Goal: Task Accomplishment & Management: Complete application form

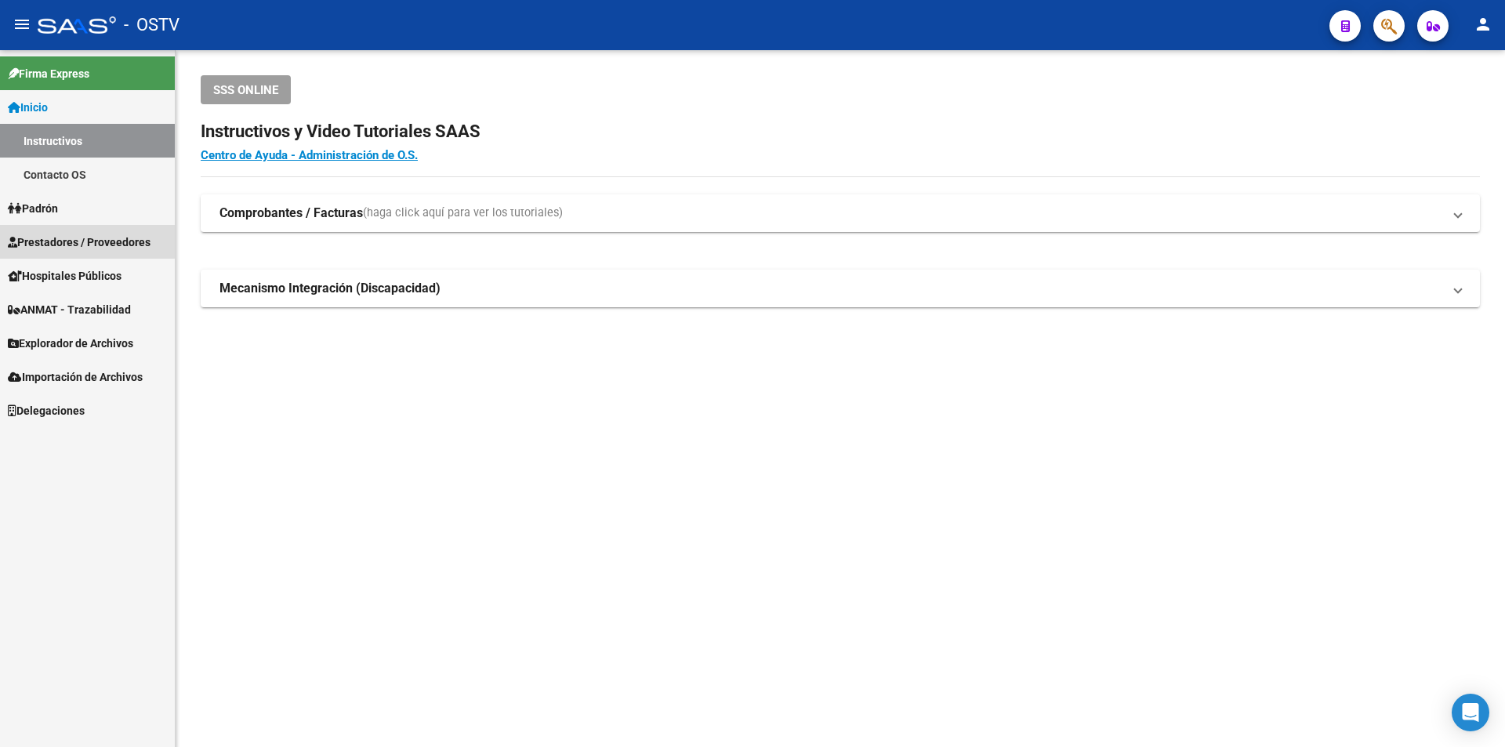
click at [74, 245] on span "Prestadores / Proveedores" at bounding box center [79, 242] width 143 height 17
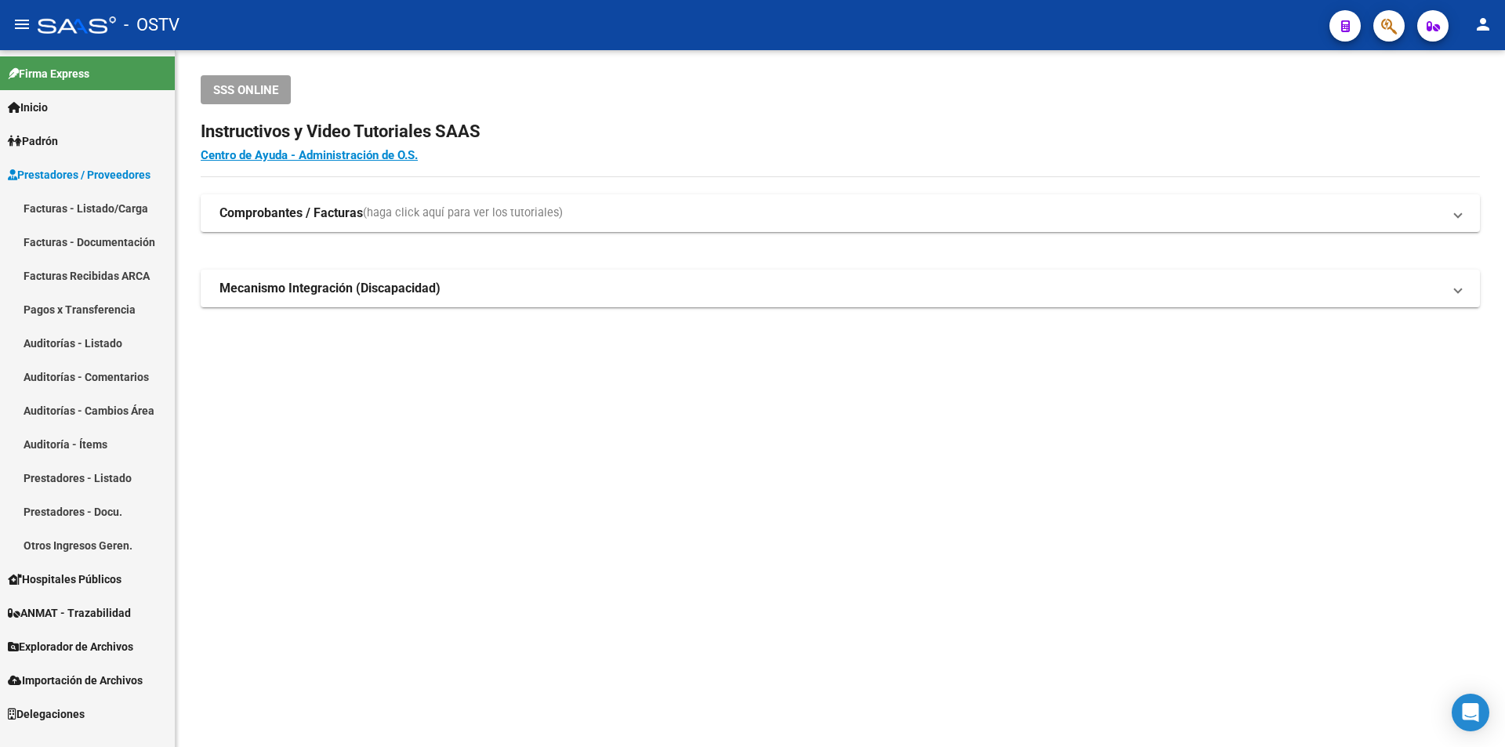
click at [102, 205] on link "Facturas - Listado/Carga" at bounding box center [87, 208] width 175 height 34
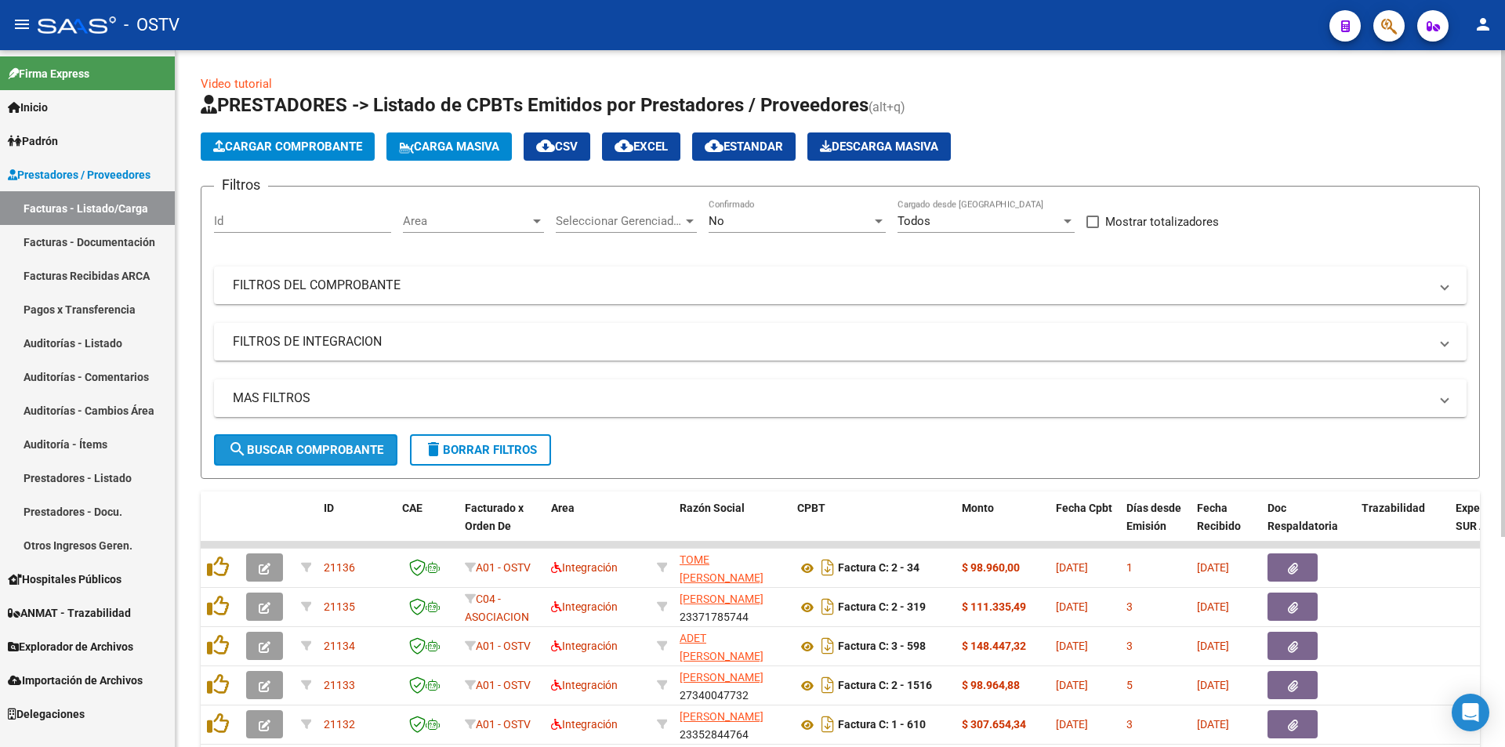
click at [310, 441] on button "search Buscar Comprobante" at bounding box center [305, 449] width 183 height 31
click at [291, 462] on button "search Buscar Comprobante" at bounding box center [305, 449] width 183 height 31
click at [93, 306] on link "Pagos x Transferencia" at bounding box center [87, 309] width 175 height 34
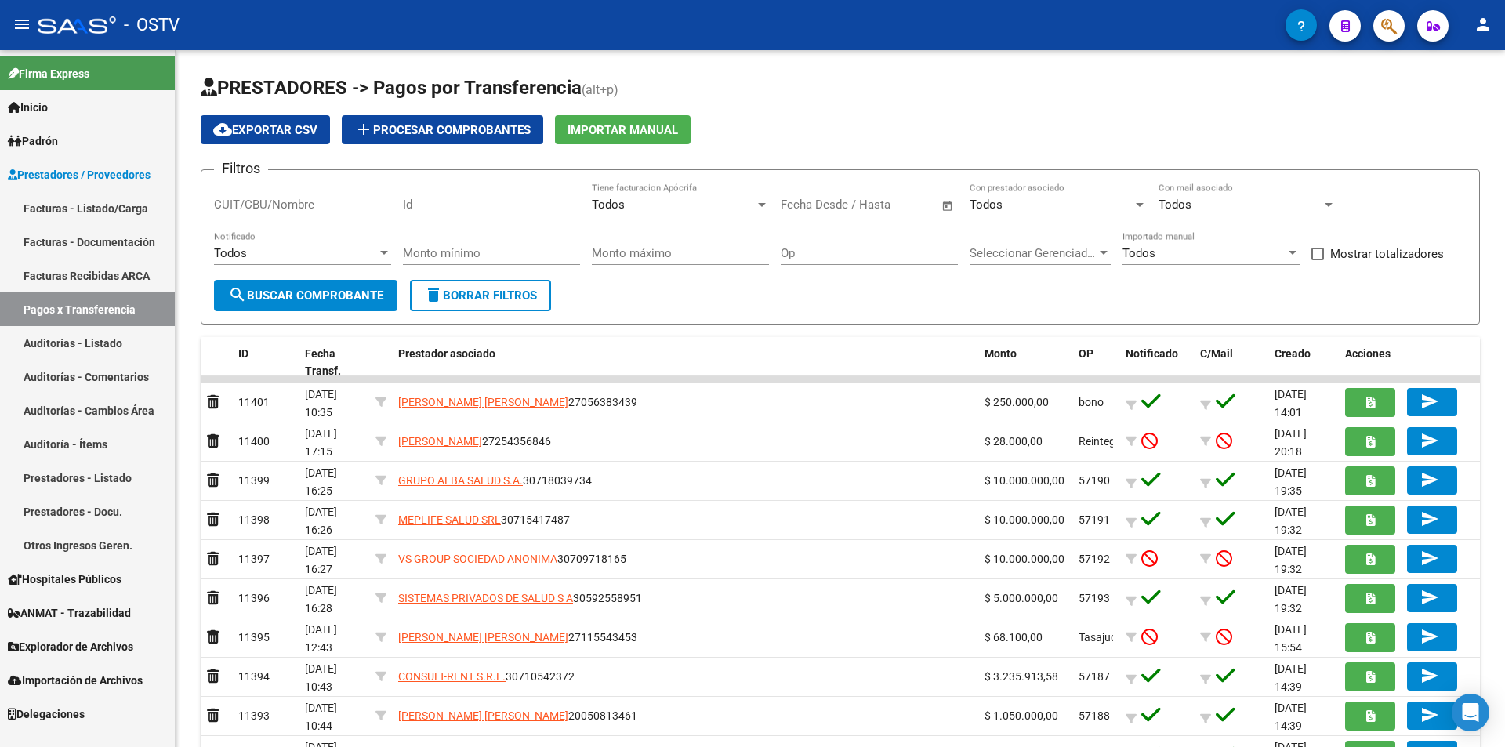
click at [112, 211] on link "Facturas - Listado/Carga" at bounding box center [87, 208] width 175 height 34
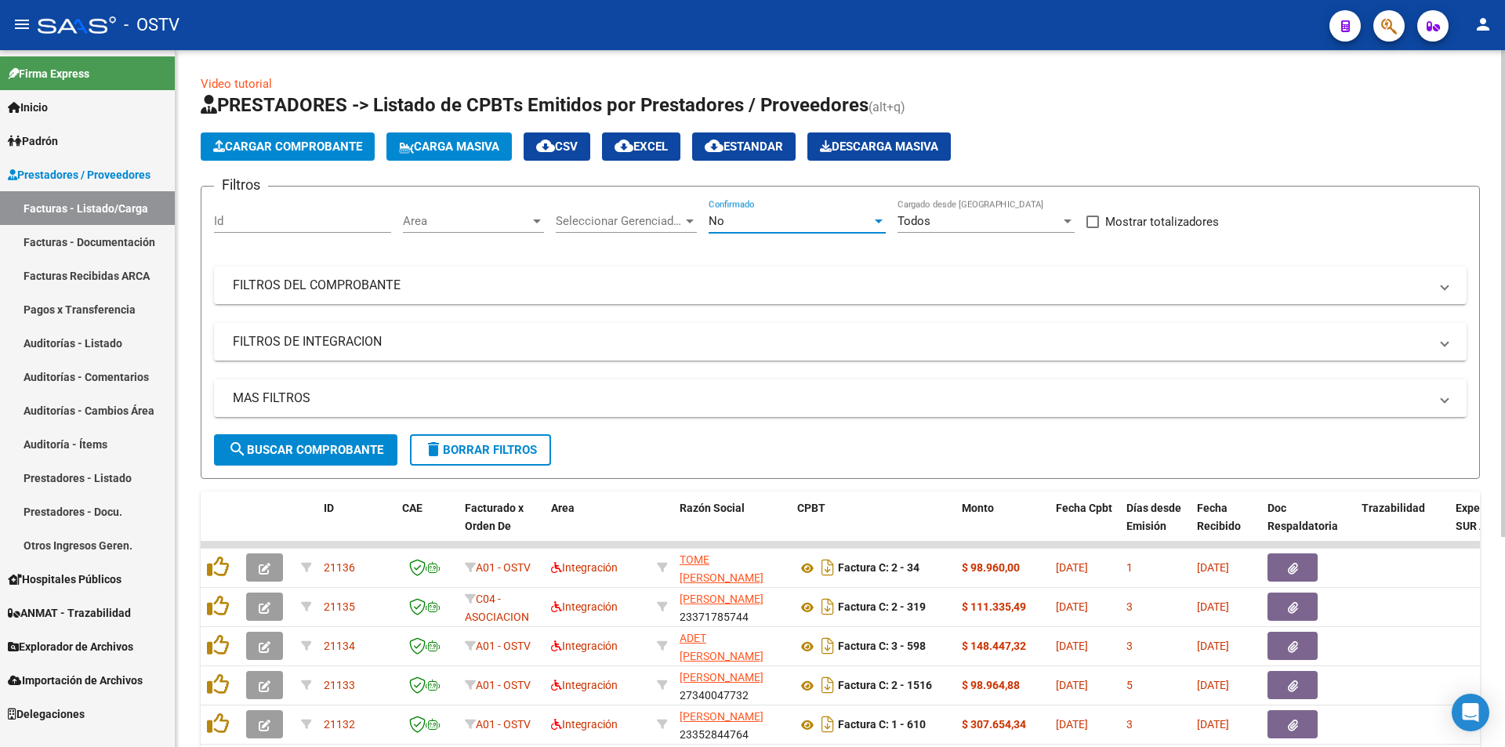
click at [783, 216] on div "No" at bounding box center [790, 221] width 163 height 14
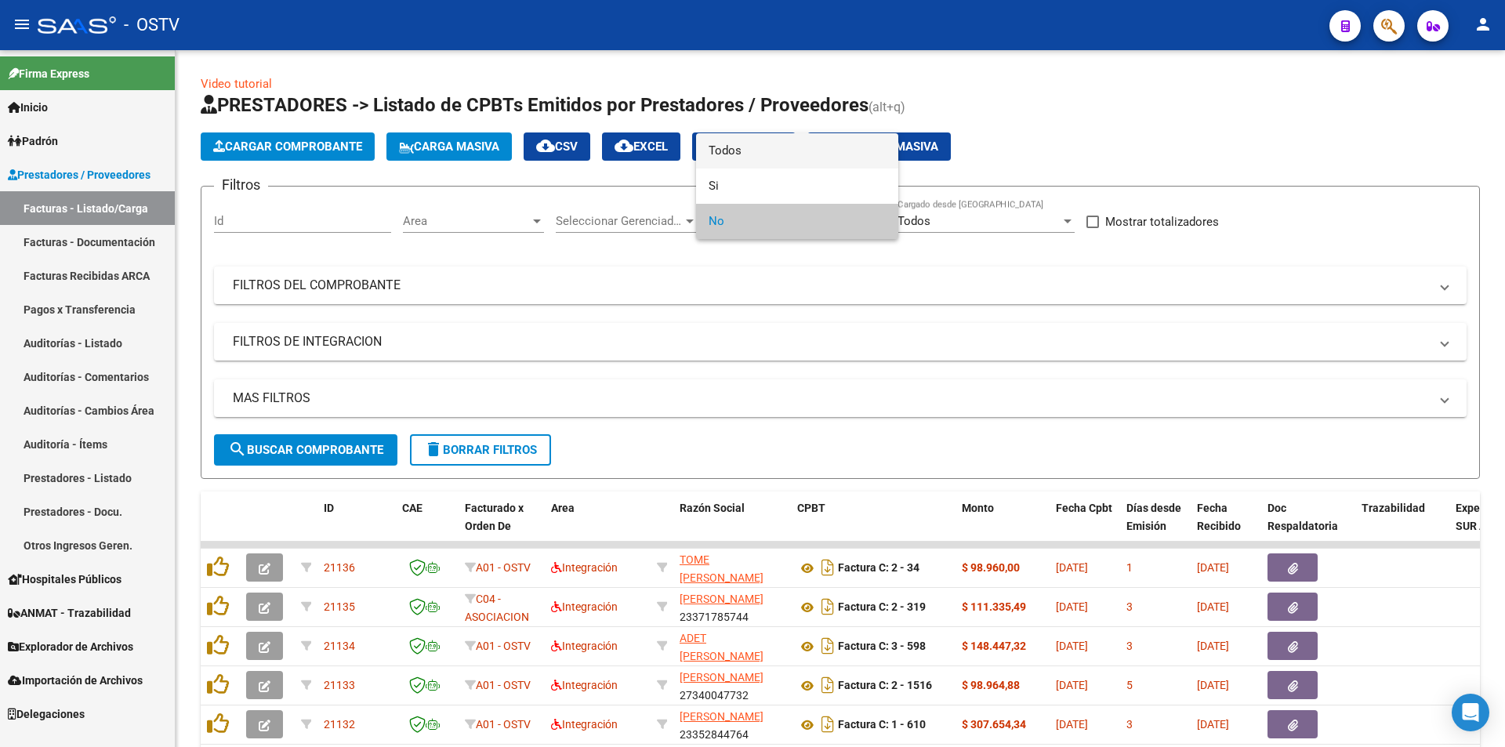
click at [774, 155] on span "Todos" at bounding box center [797, 150] width 177 height 35
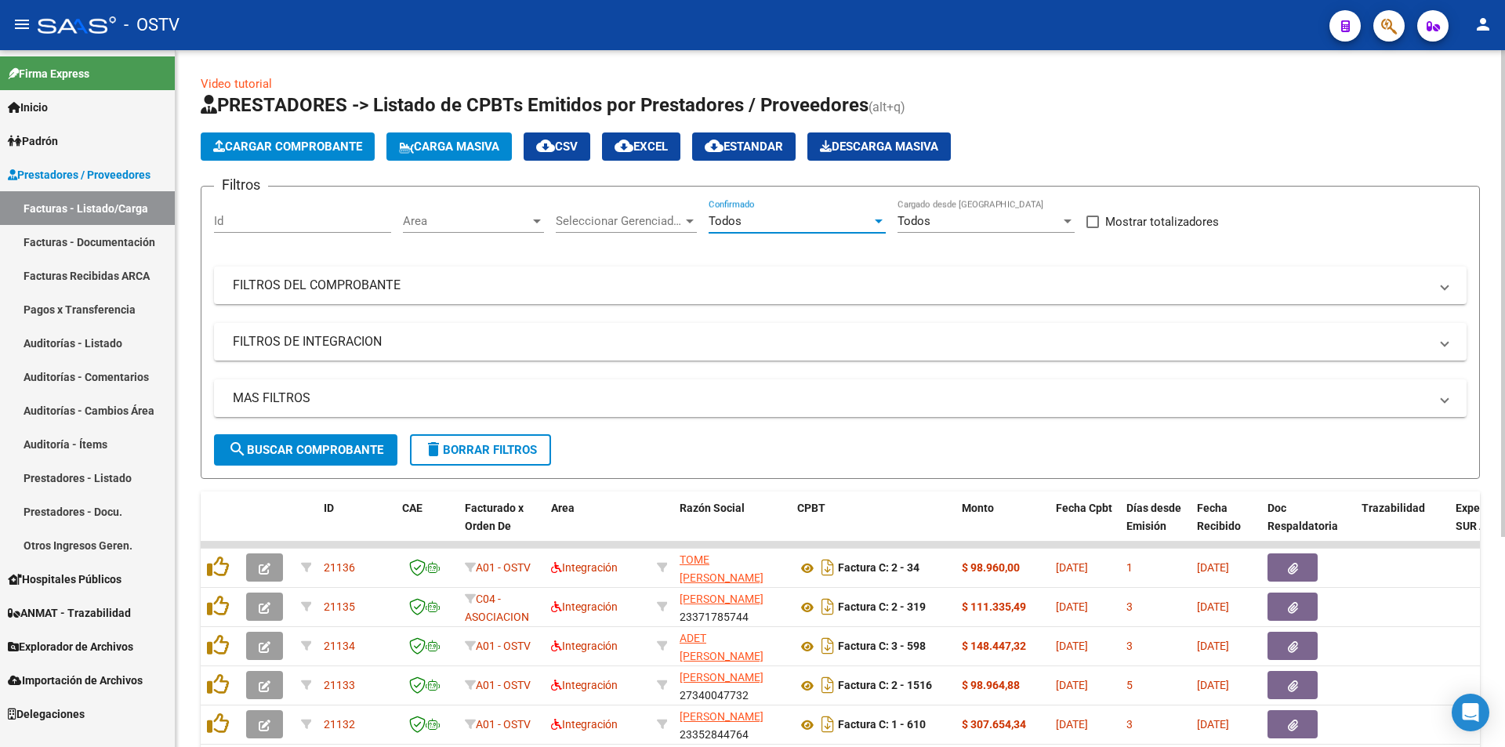
click at [332, 455] on span "search Buscar Comprobante" at bounding box center [305, 450] width 155 height 14
click at [317, 452] on span "search Buscar Comprobante" at bounding box center [305, 450] width 155 height 14
click at [292, 448] on span "search Buscar Comprobante" at bounding box center [305, 450] width 155 height 14
click at [305, 456] on span "search Buscar Comprobante" at bounding box center [305, 450] width 155 height 14
click at [307, 443] on span "search Buscar Comprobante" at bounding box center [305, 450] width 155 height 14
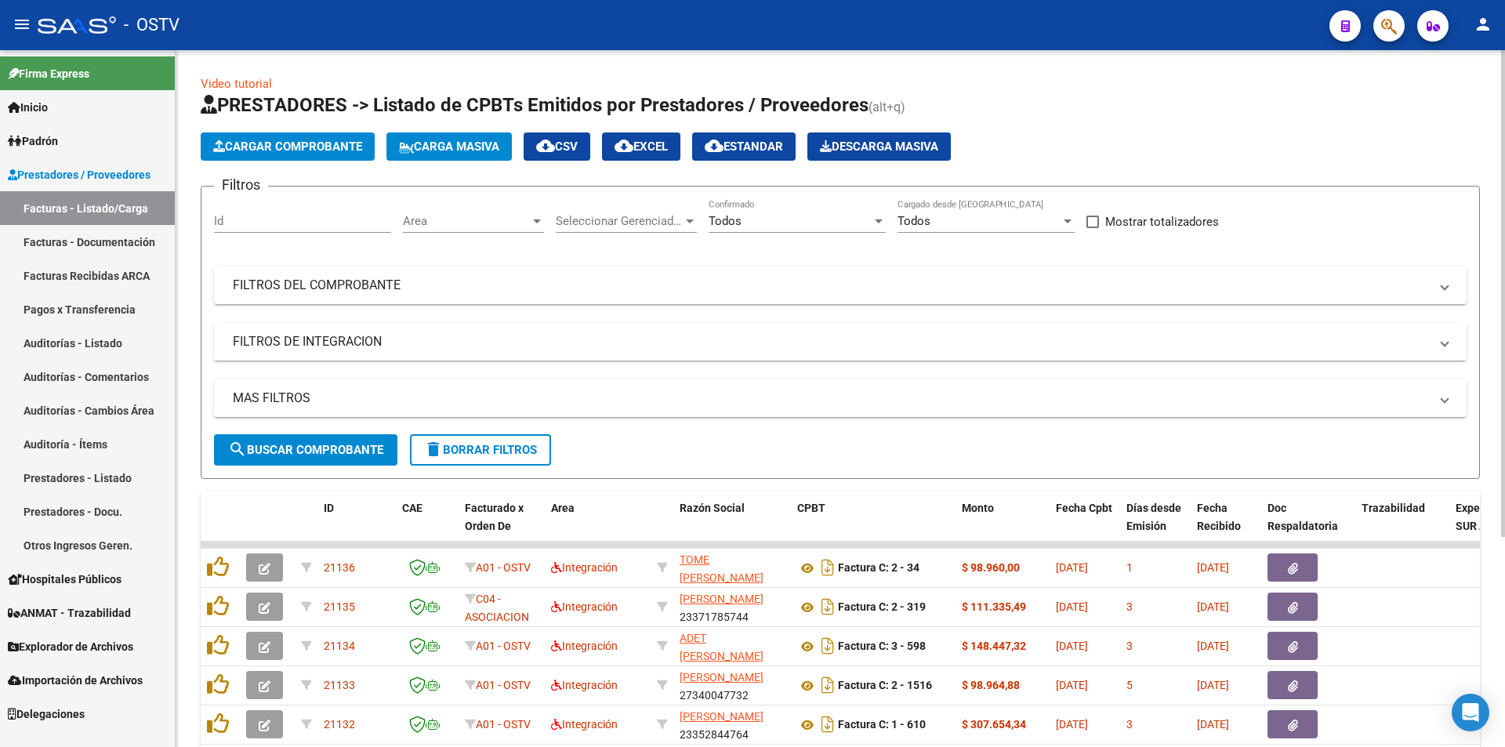
click at [307, 443] on span "search Buscar Comprobante" at bounding box center [305, 450] width 155 height 14
click at [352, 455] on span "search Buscar Comprobante" at bounding box center [305, 450] width 155 height 14
drag, startPoint x: 317, startPoint y: 455, endPoint x: 332, endPoint y: 460, distance: 16.4
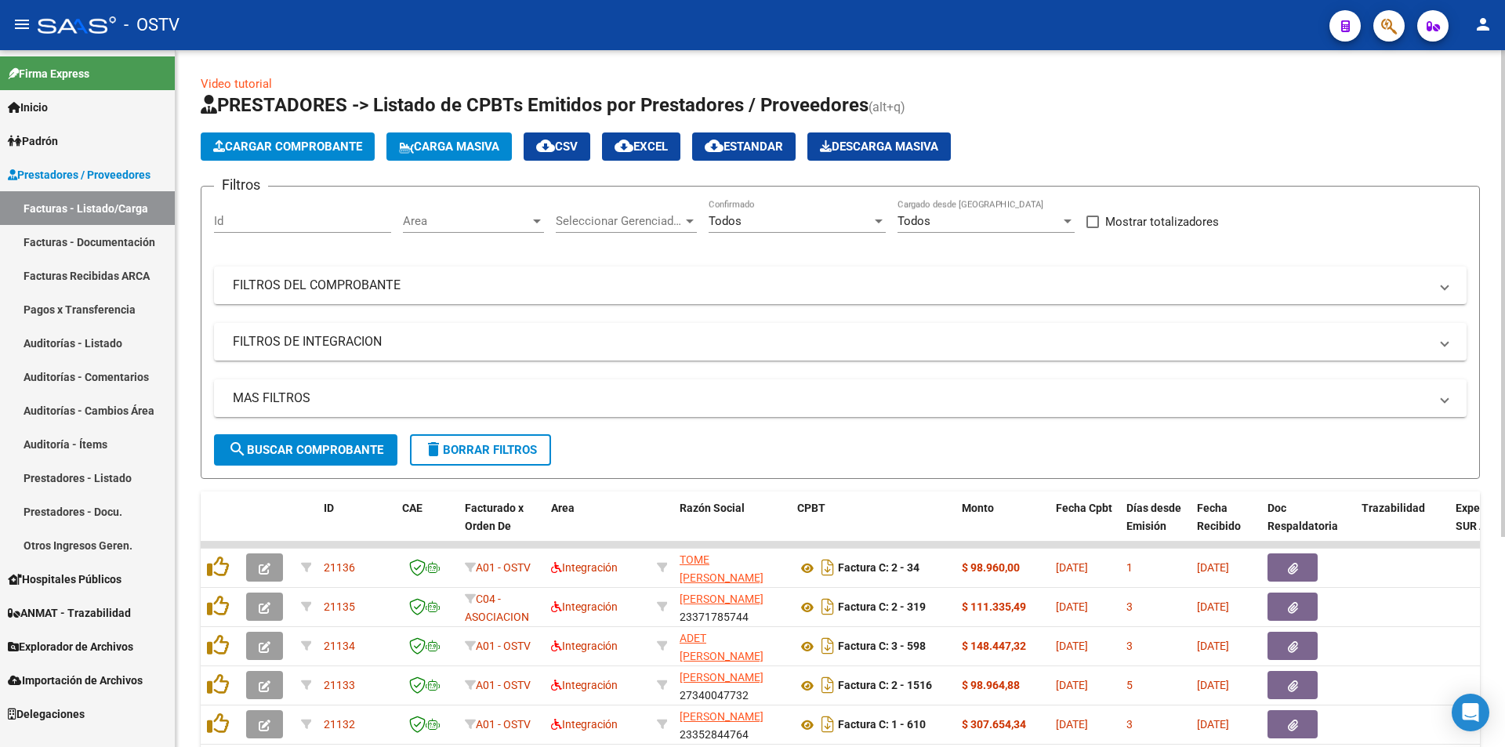
click at [321, 459] on button "search Buscar Comprobante" at bounding box center [305, 449] width 183 height 31
click at [312, 445] on span "search Buscar Comprobante" at bounding box center [305, 450] width 155 height 14
click at [314, 443] on span "search Buscar Comprobante" at bounding box center [305, 450] width 155 height 14
click at [310, 446] on span "search Buscar Comprobante" at bounding box center [305, 450] width 155 height 14
click at [307, 447] on span "search Buscar Comprobante" at bounding box center [305, 450] width 155 height 14
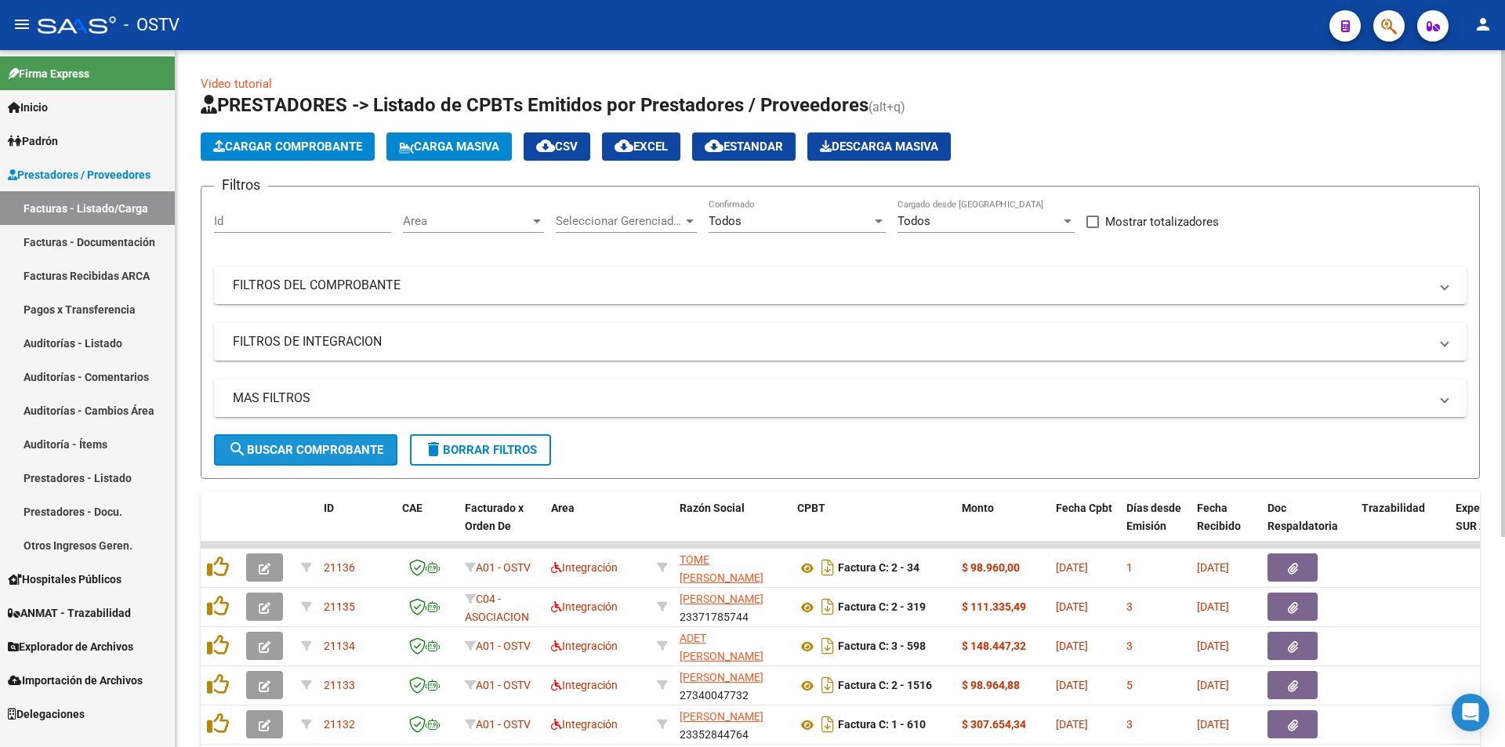
click at [303, 443] on span "search Buscar Comprobante" at bounding box center [305, 450] width 155 height 14
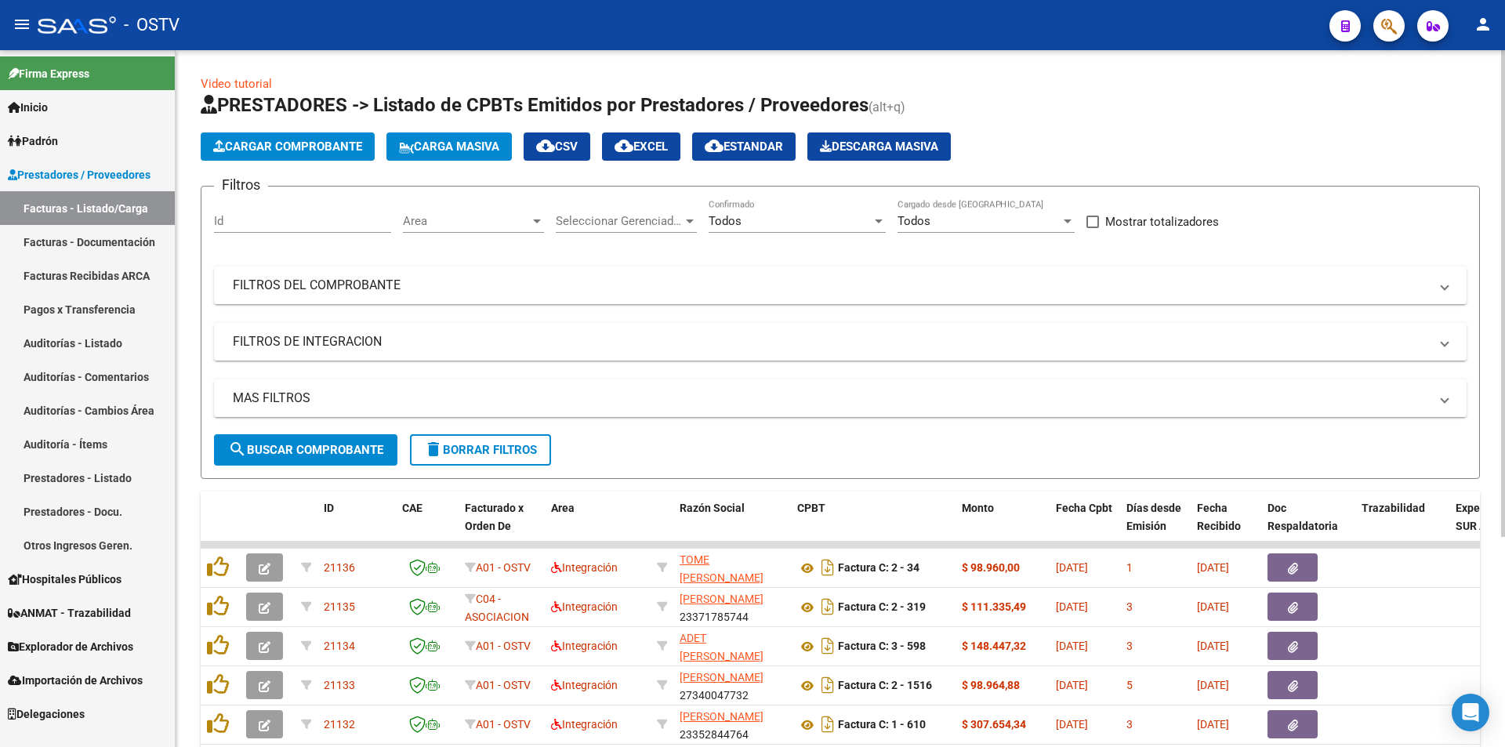
click at [325, 437] on button "search Buscar Comprobante" at bounding box center [305, 449] width 183 height 31
click at [317, 453] on span "search Buscar Comprobante" at bounding box center [305, 450] width 155 height 14
click at [316, 454] on span "search Buscar Comprobante" at bounding box center [305, 450] width 155 height 14
click at [307, 457] on button "search Buscar Comprobante" at bounding box center [305, 449] width 183 height 31
click at [306, 460] on button "search Buscar Comprobante" at bounding box center [305, 449] width 183 height 31
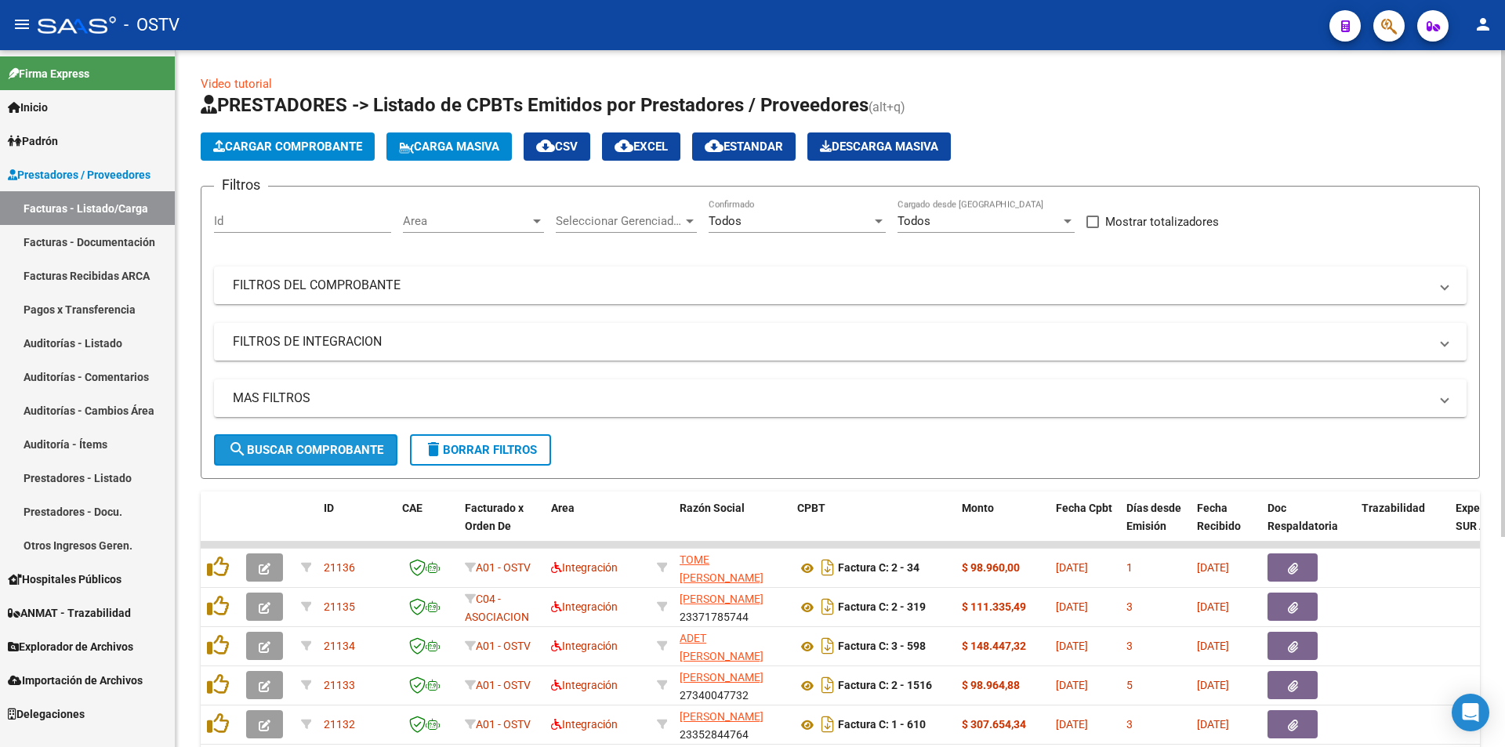
click at [303, 446] on span "search Buscar Comprobante" at bounding box center [305, 450] width 155 height 14
click at [318, 451] on span "search Buscar Comprobante" at bounding box center [305, 450] width 155 height 14
click at [297, 458] on button "search Buscar Comprobante" at bounding box center [305, 449] width 183 height 31
click at [303, 448] on span "search Buscar Comprobante" at bounding box center [305, 450] width 155 height 14
click at [296, 452] on span "search Buscar Comprobante" at bounding box center [305, 450] width 155 height 14
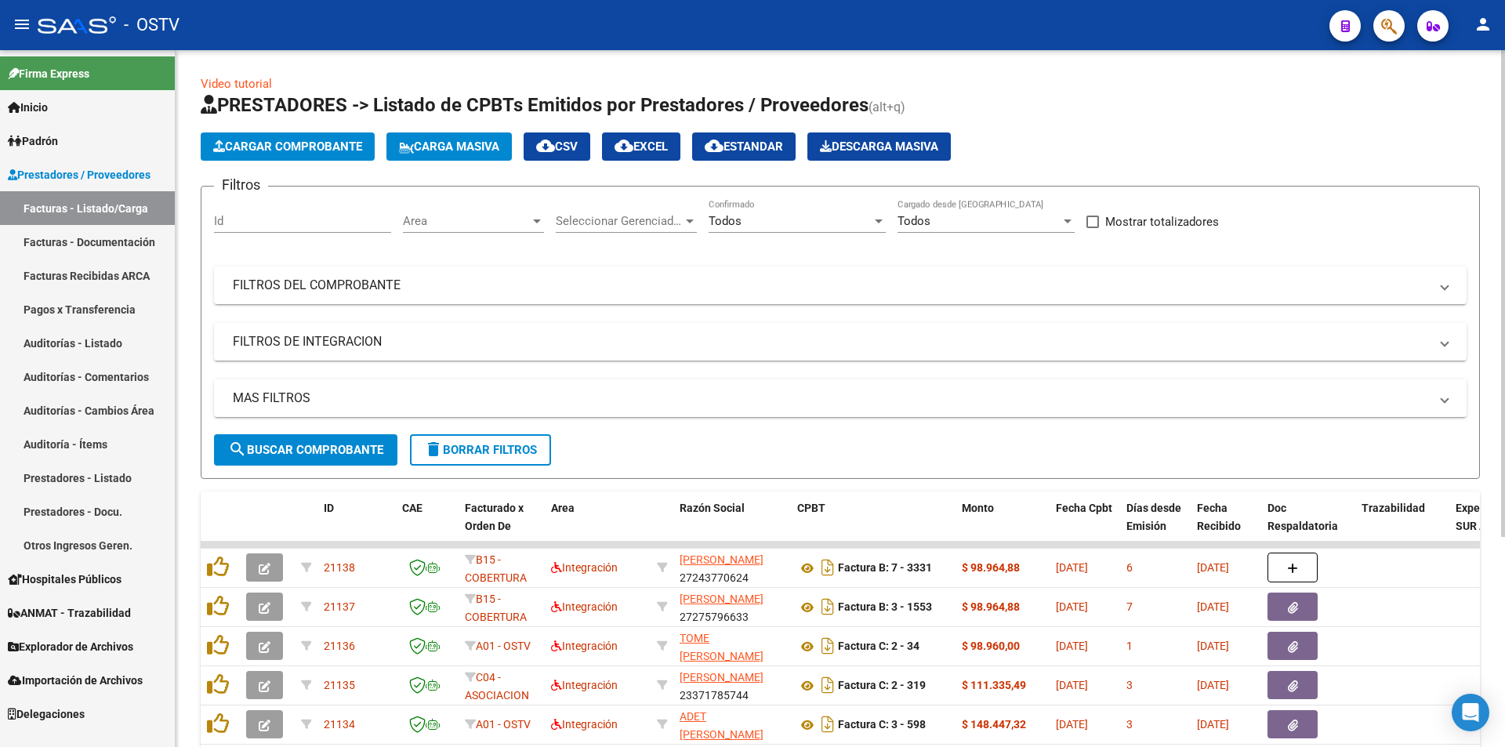
click at [326, 455] on span "search Buscar Comprobante" at bounding box center [305, 450] width 155 height 14
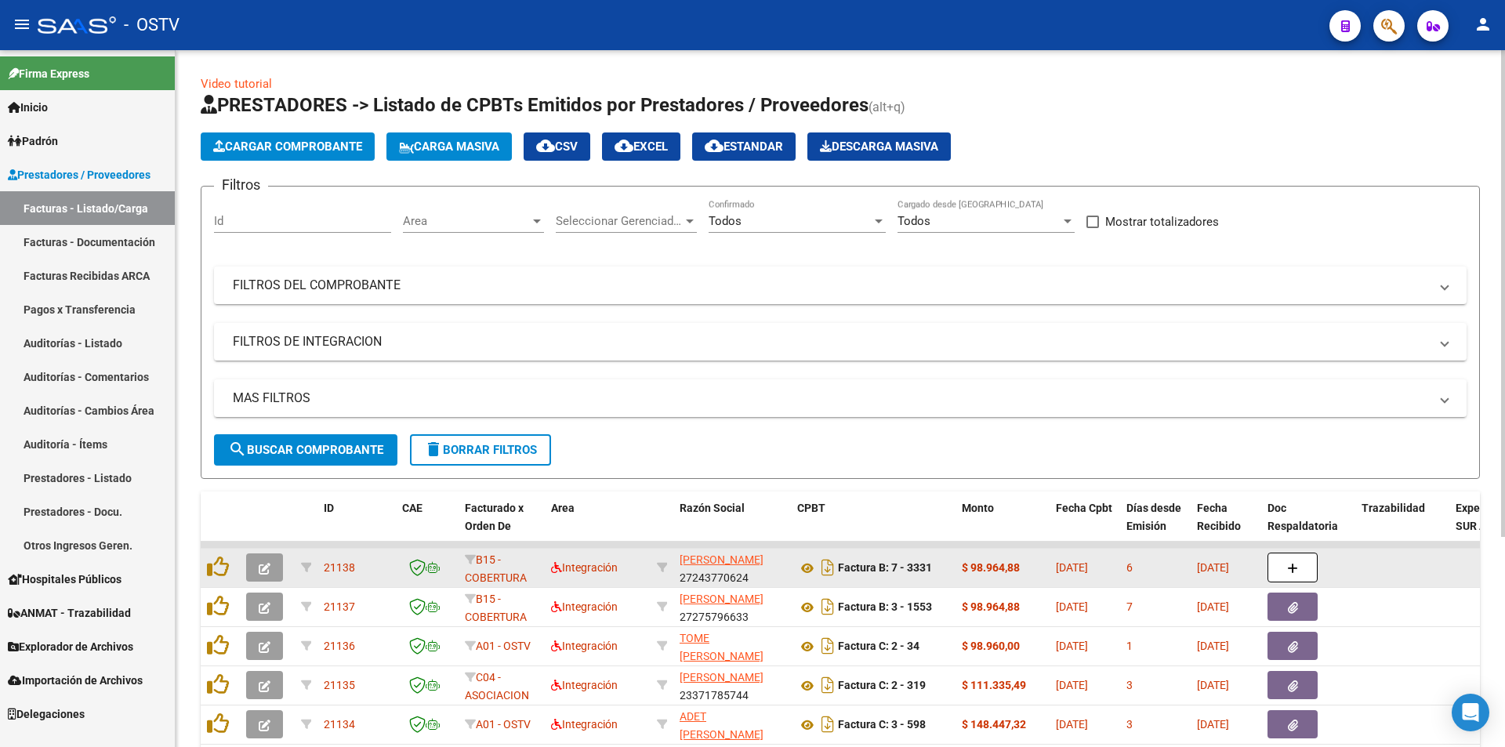
click at [276, 566] on button "button" at bounding box center [264, 567] width 37 height 28
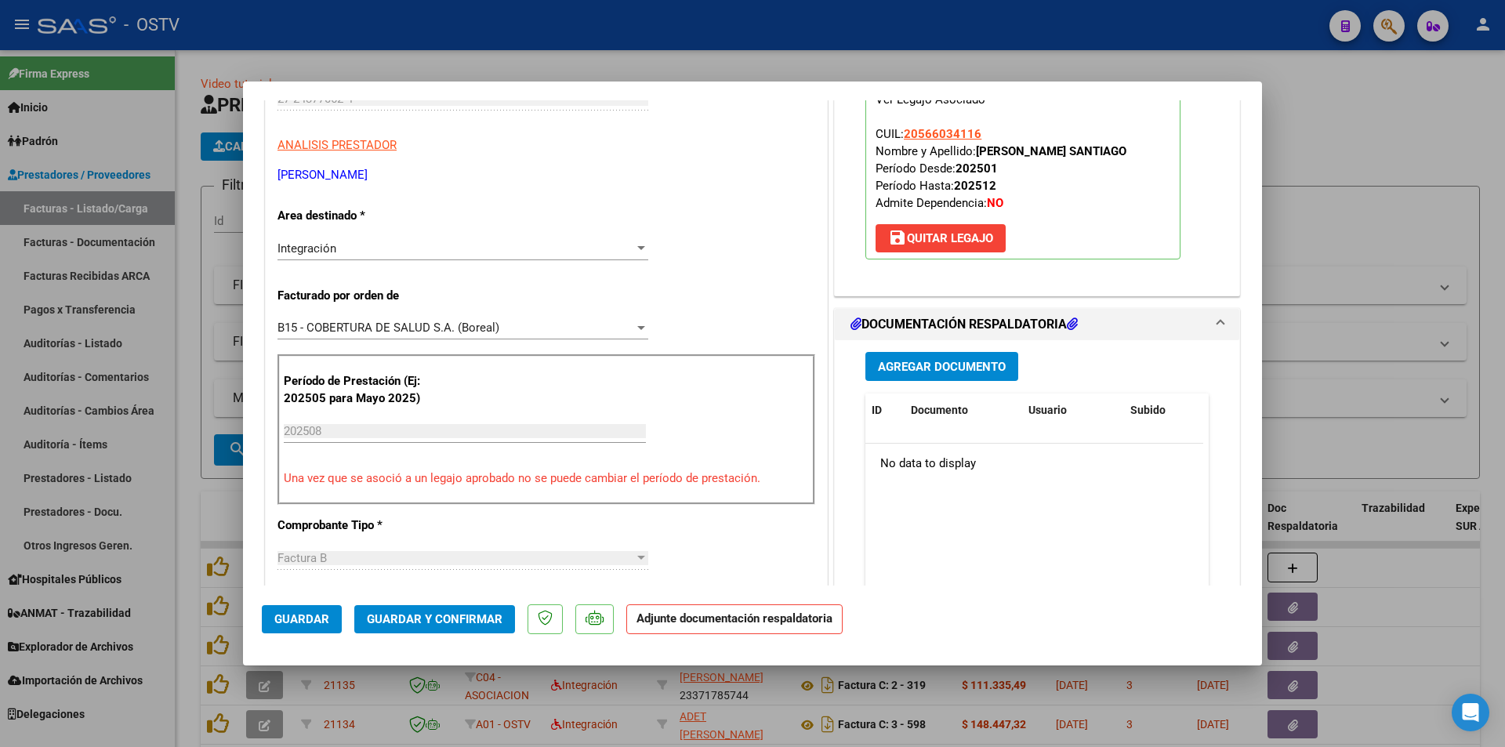
scroll to position [314, 0]
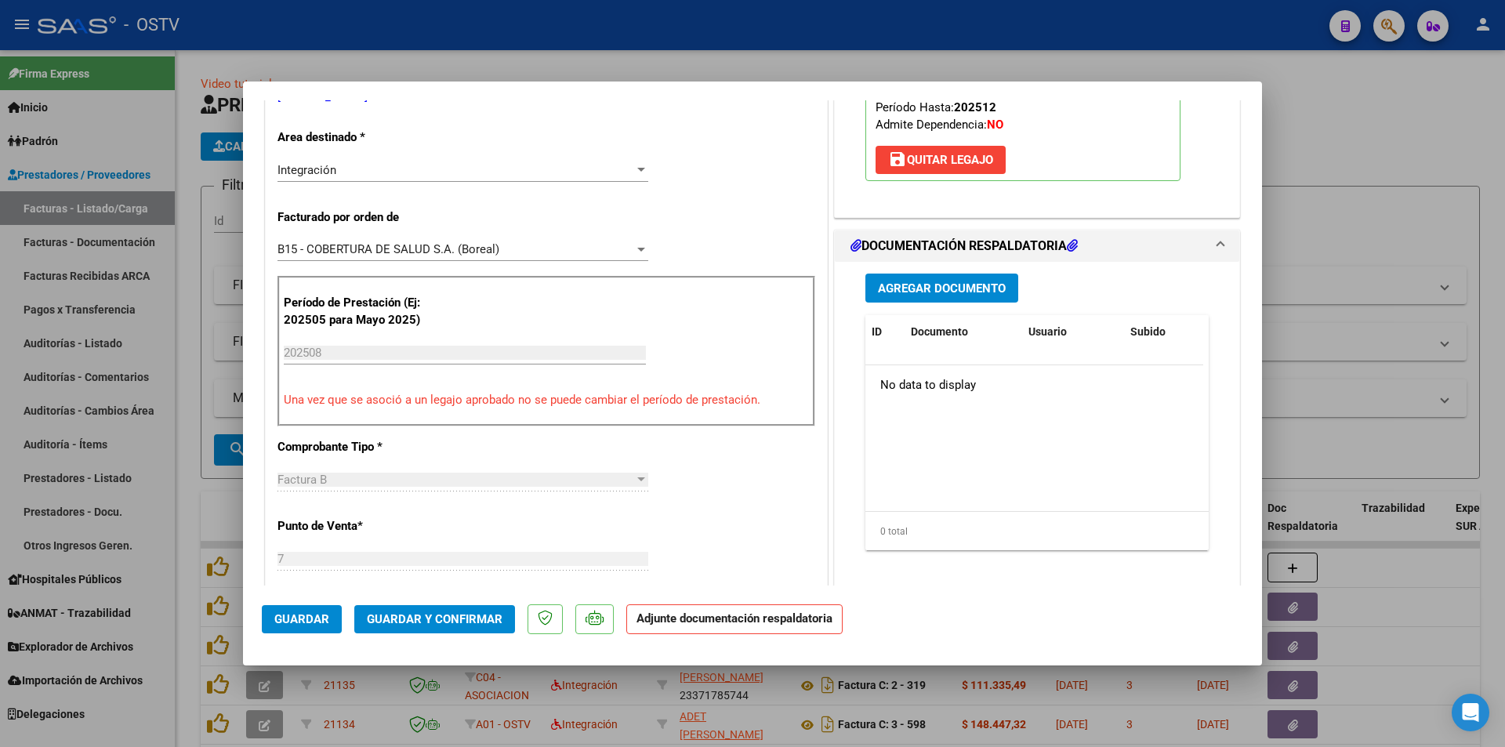
click at [190, 333] on div at bounding box center [752, 373] width 1505 height 747
type input "$ 0,00"
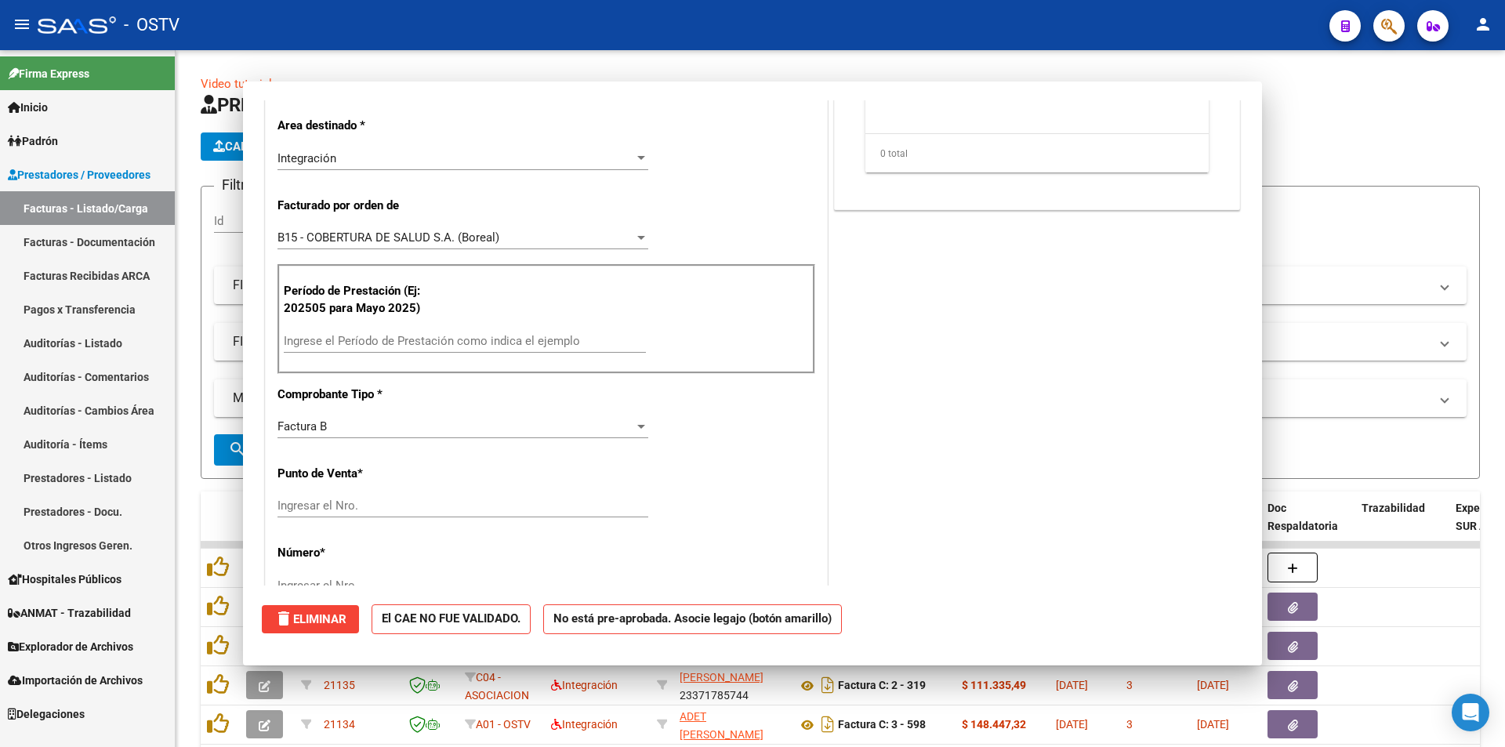
scroll to position [0, 0]
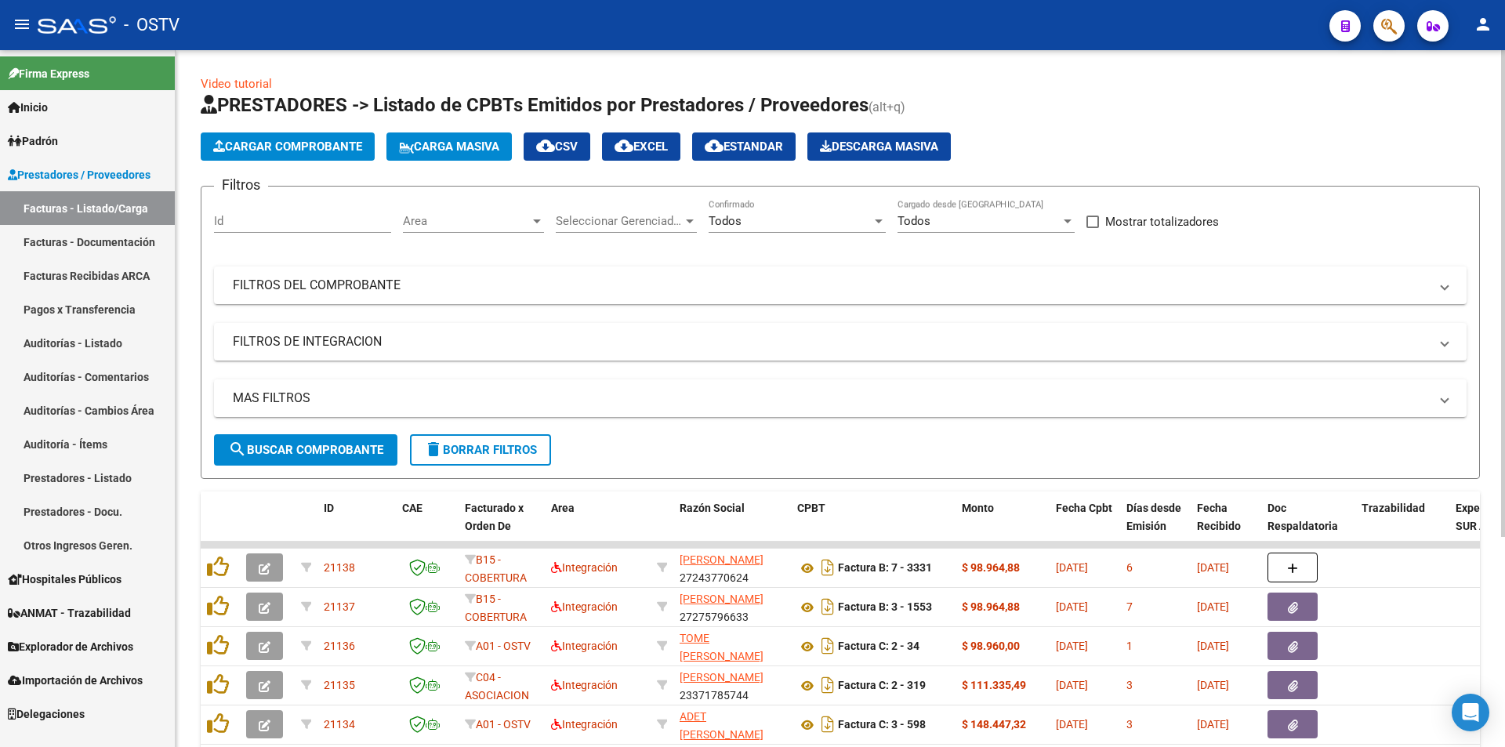
click at [308, 438] on button "search Buscar Comprobante" at bounding box center [305, 449] width 183 height 31
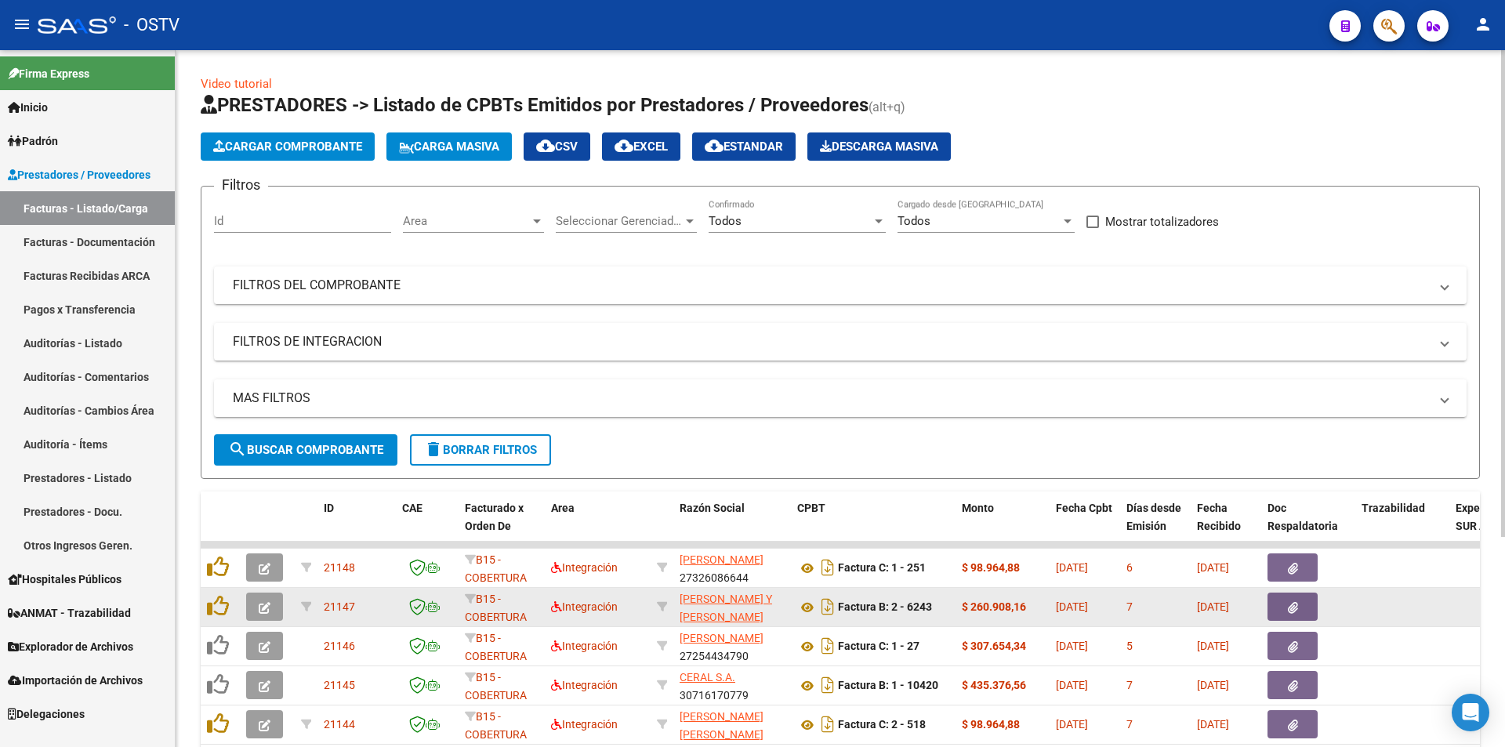
click at [263, 608] on icon "button" at bounding box center [265, 608] width 12 height 12
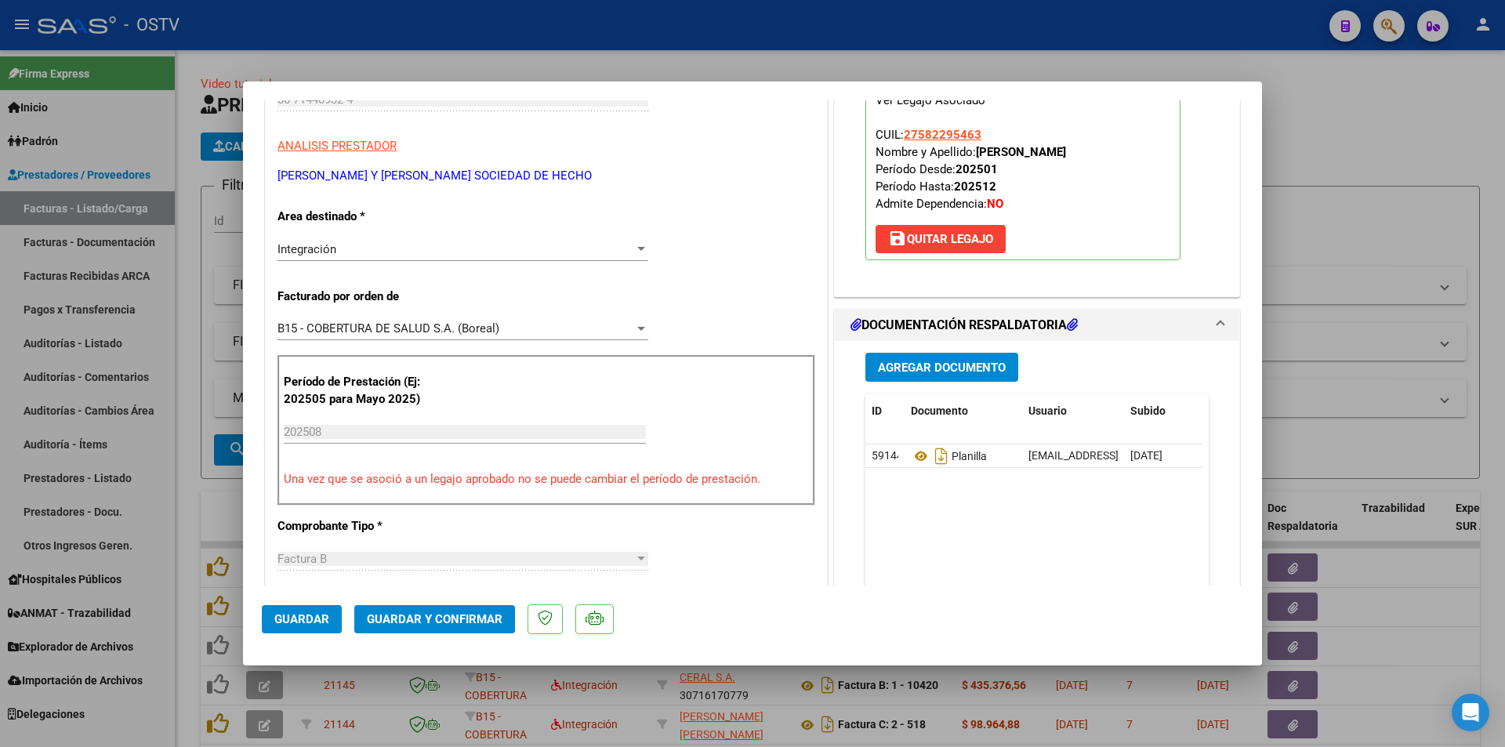
scroll to position [392, 0]
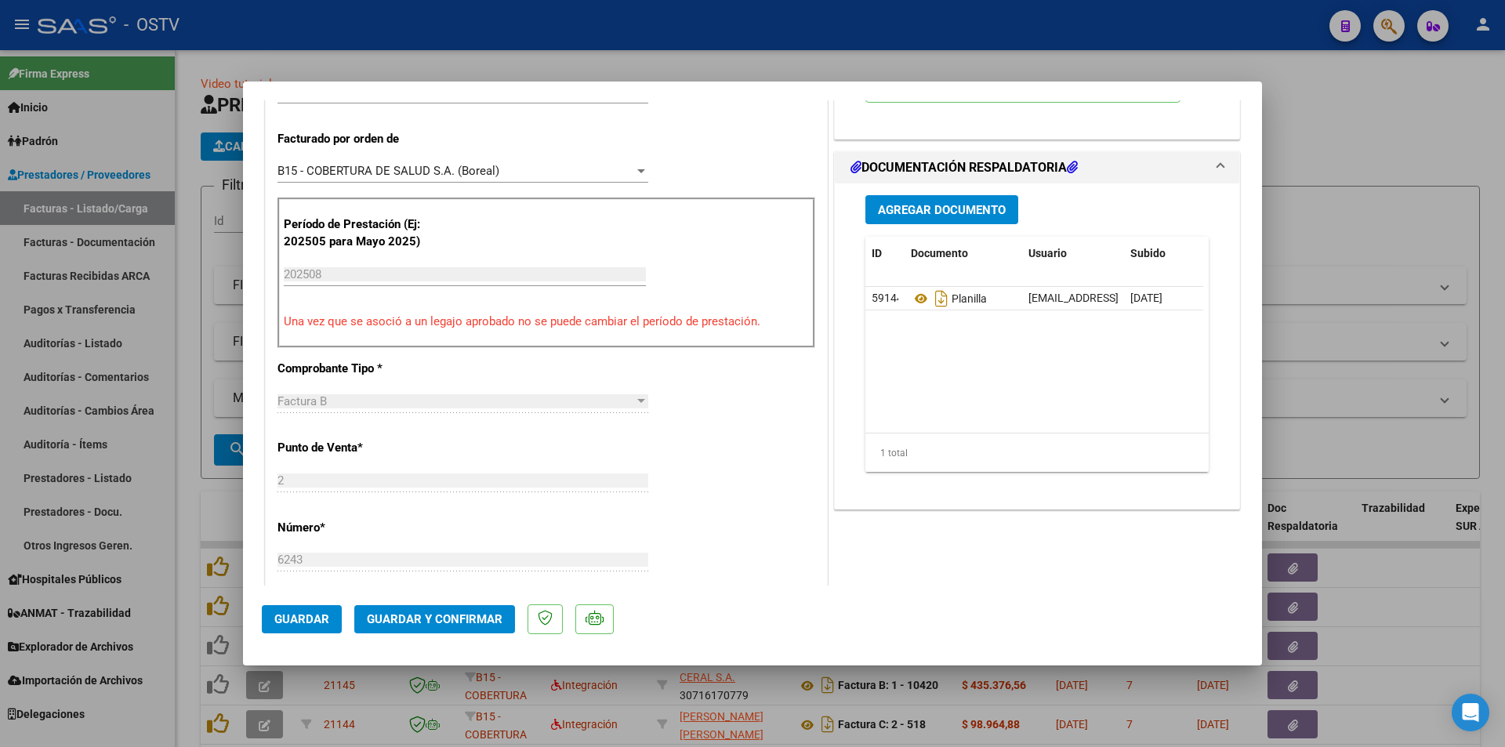
click at [180, 203] on div at bounding box center [752, 373] width 1505 height 747
type input "$ 0,00"
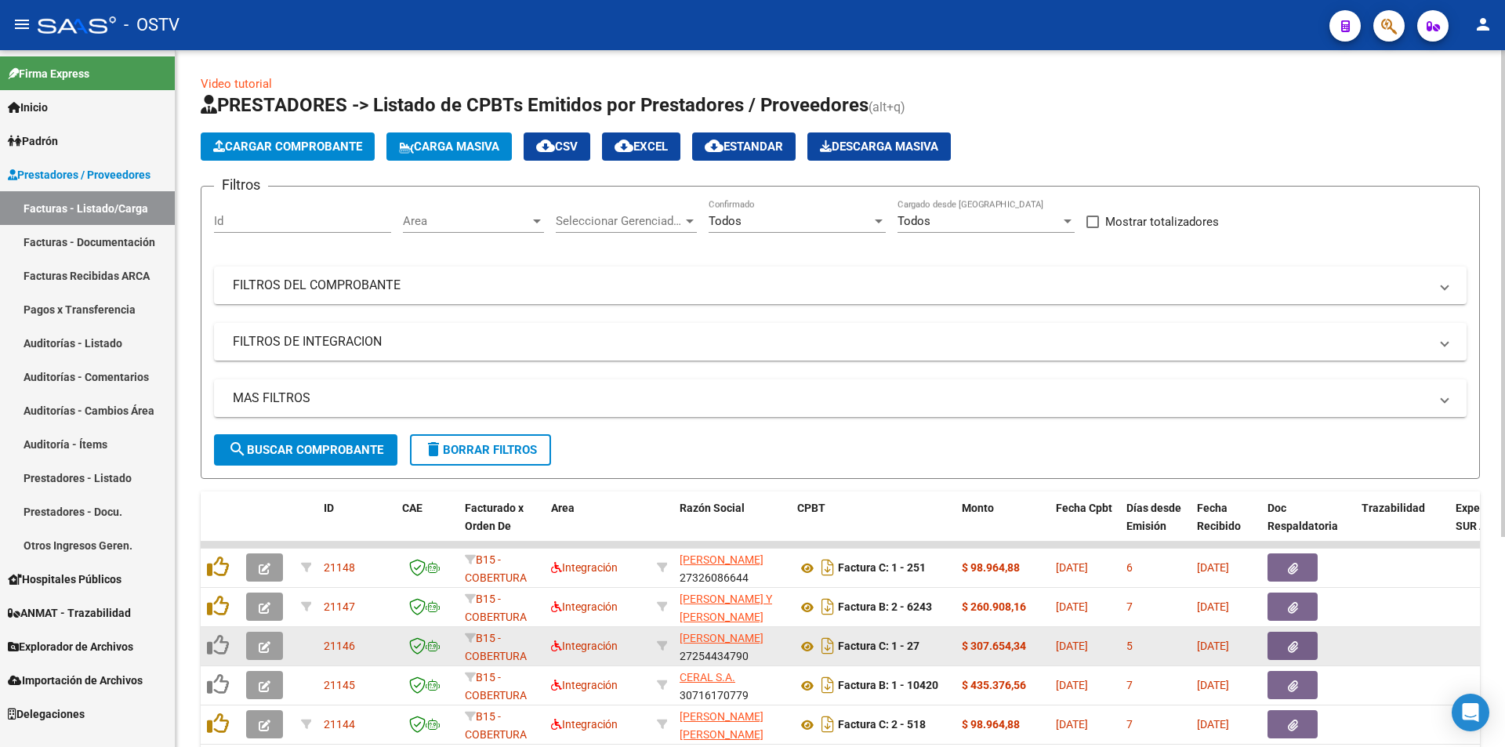
click at [268, 654] on button "button" at bounding box center [264, 646] width 37 height 28
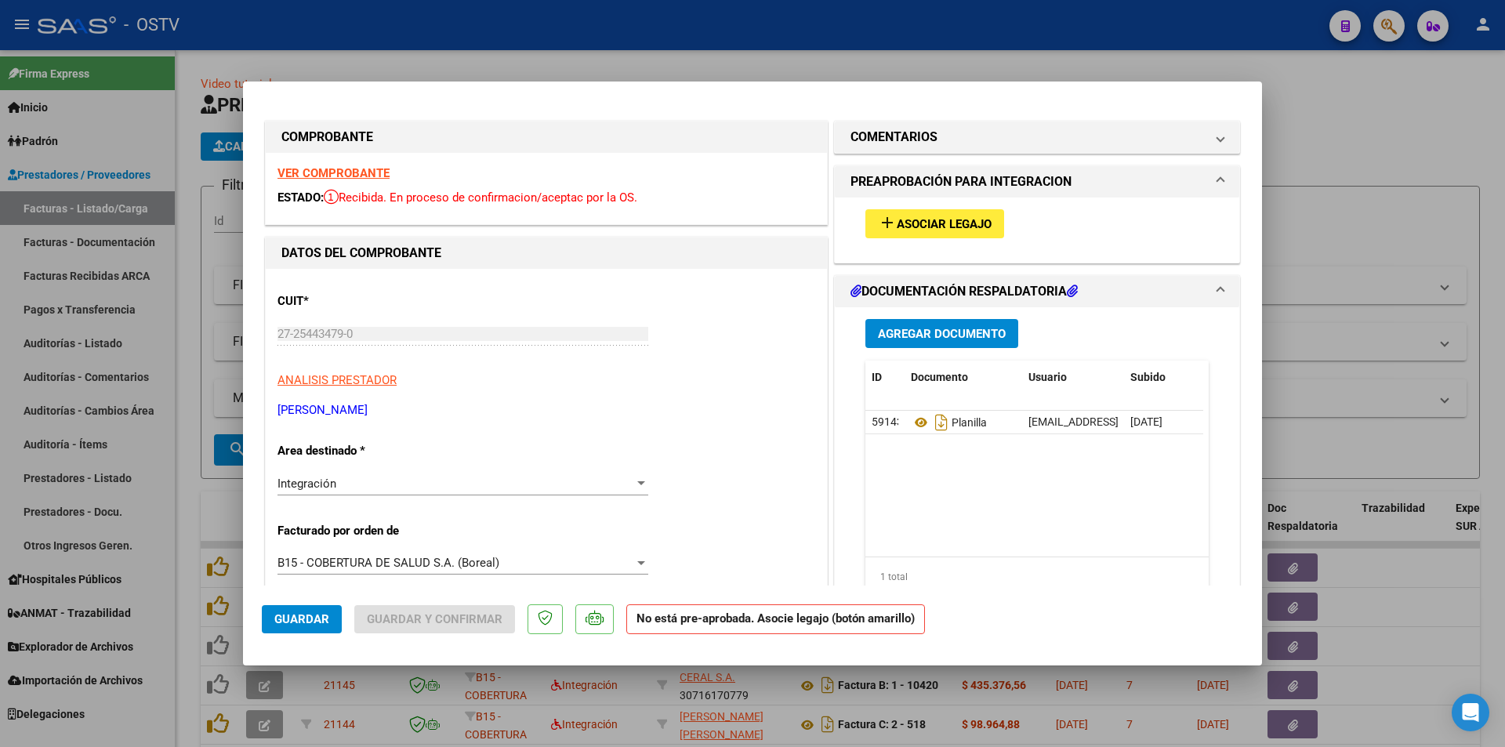
click at [188, 201] on div at bounding box center [752, 373] width 1505 height 747
type input "$ 0,00"
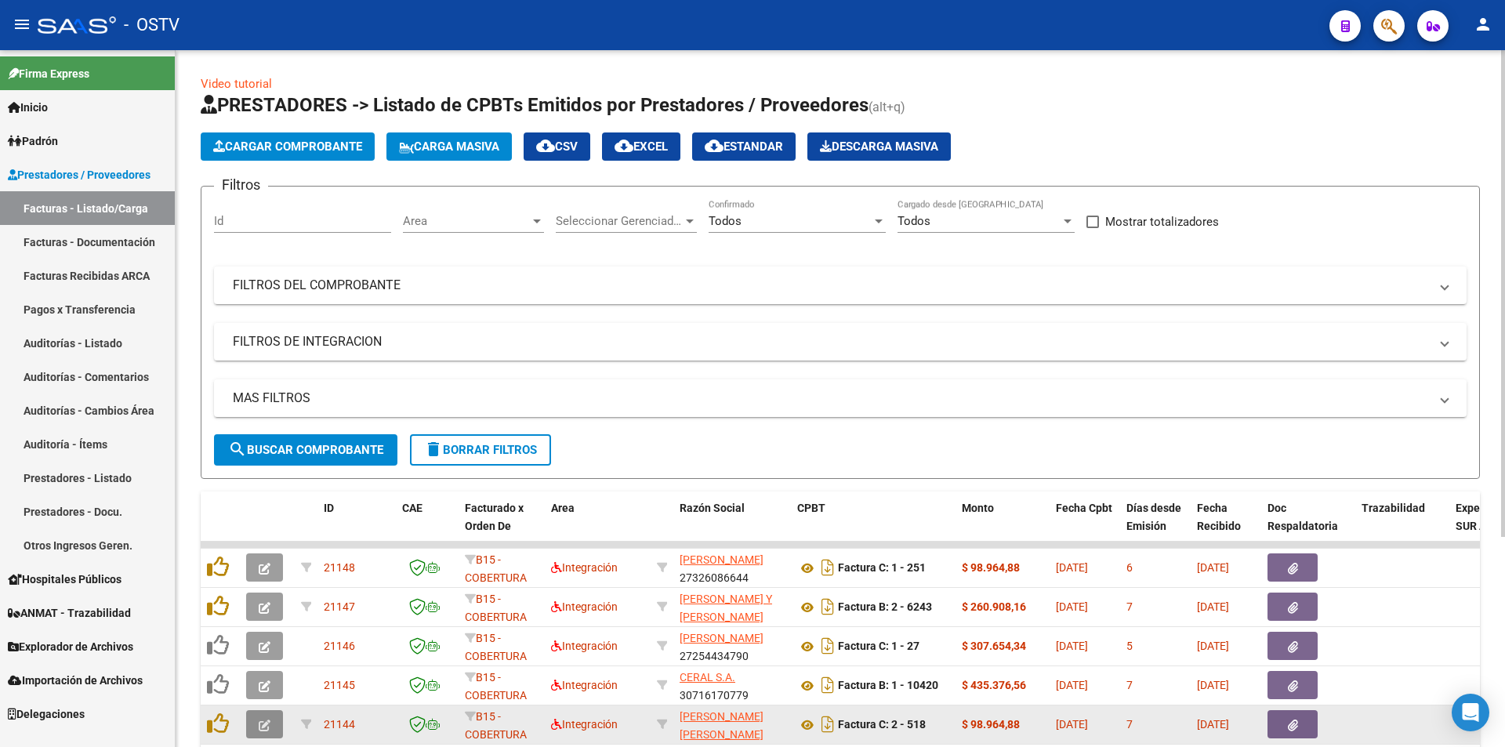
click at [274, 722] on button "button" at bounding box center [264, 724] width 37 height 28
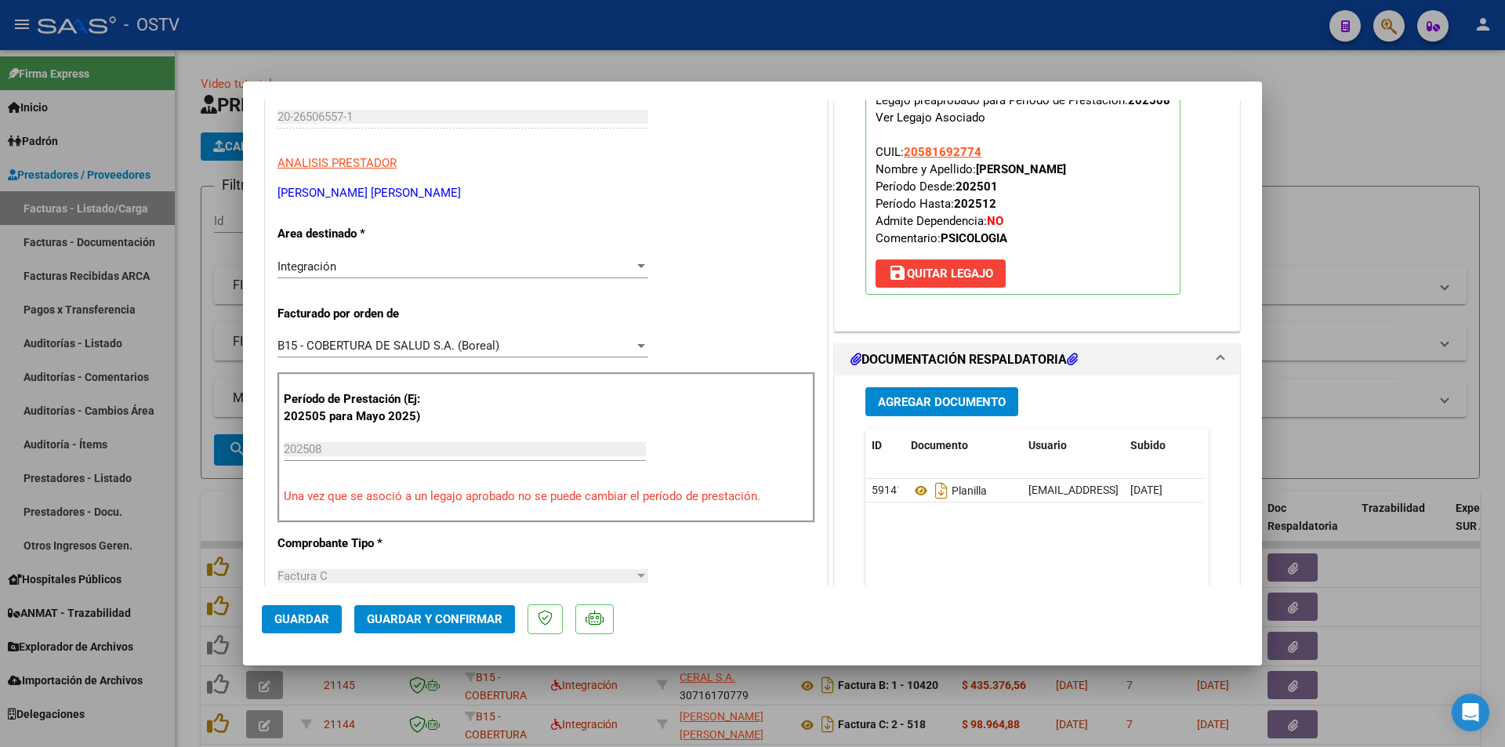
scroll to position [235, 0]
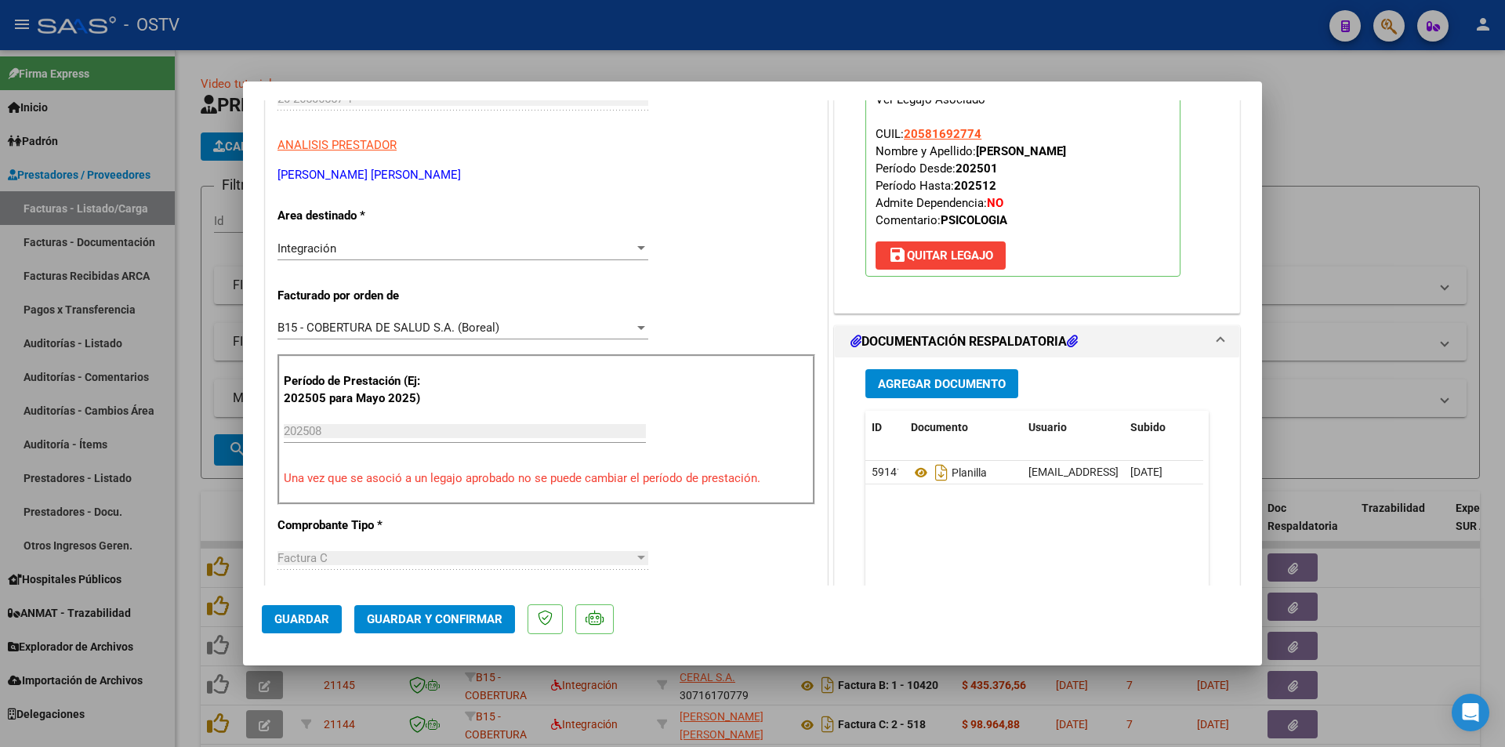
click at [182, 540] on div at bounding box center [752, 373] width 1505 height 747
type input "$ 0,00"
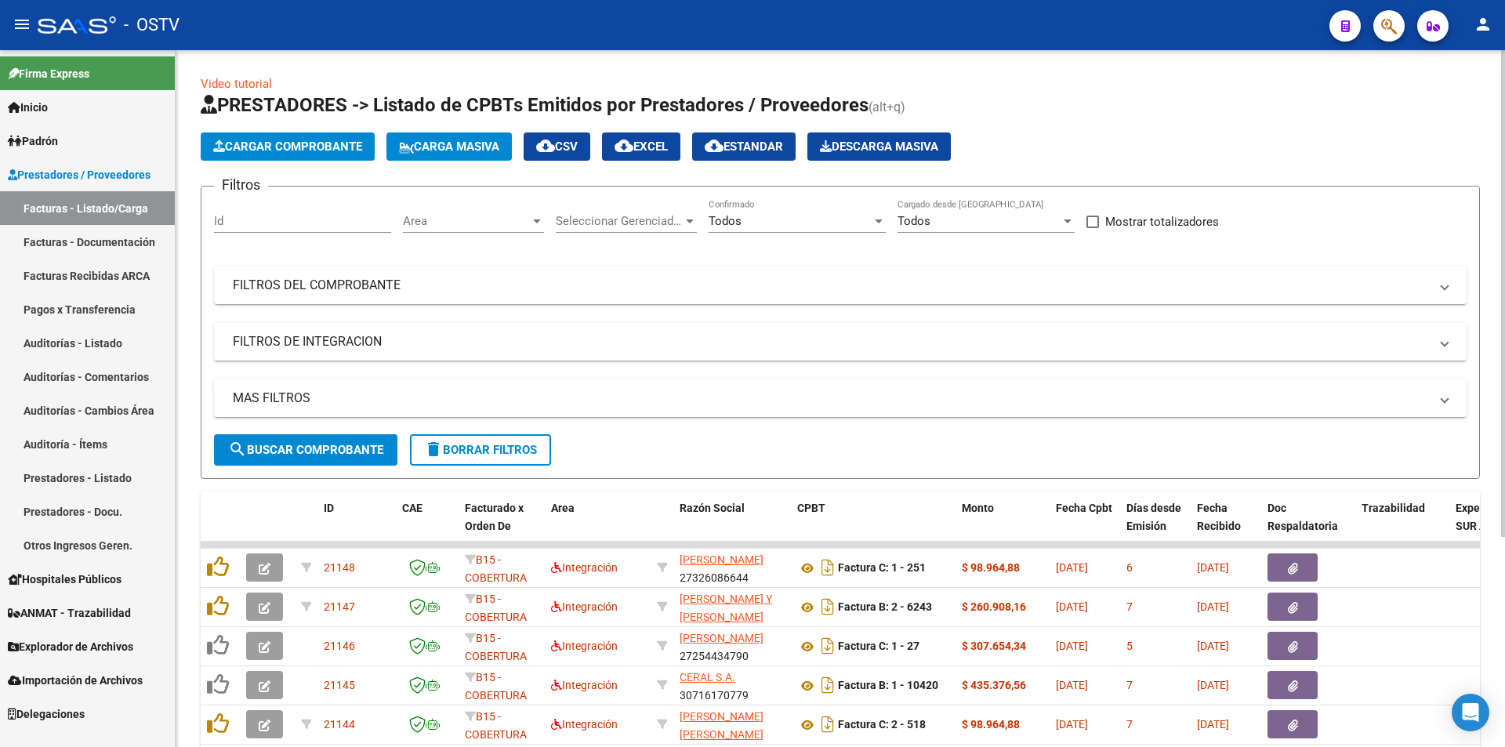
click at [306, 449] on span "search Buscar Comprobante" at bounding box center [305, 450] width 155 height 14
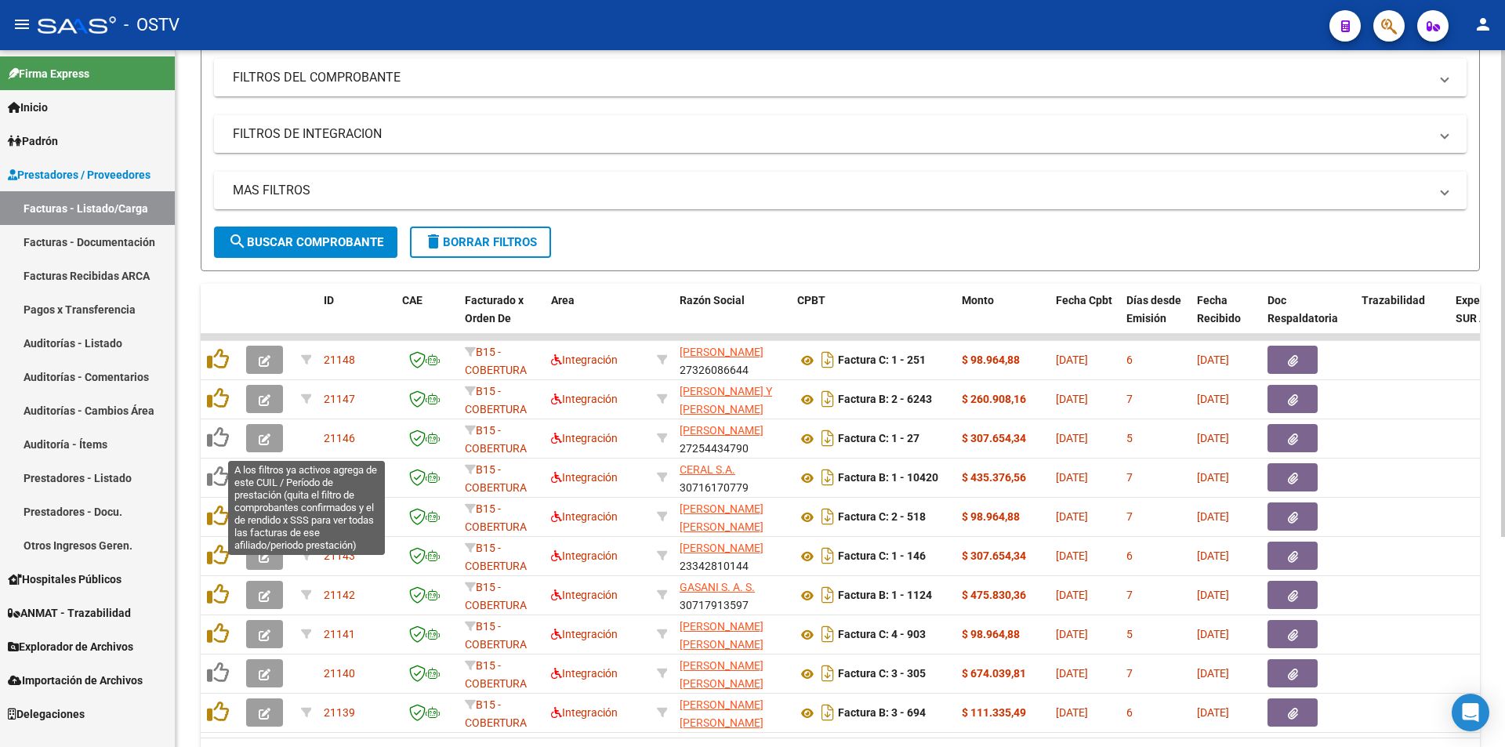
scroll to position [235, 0]
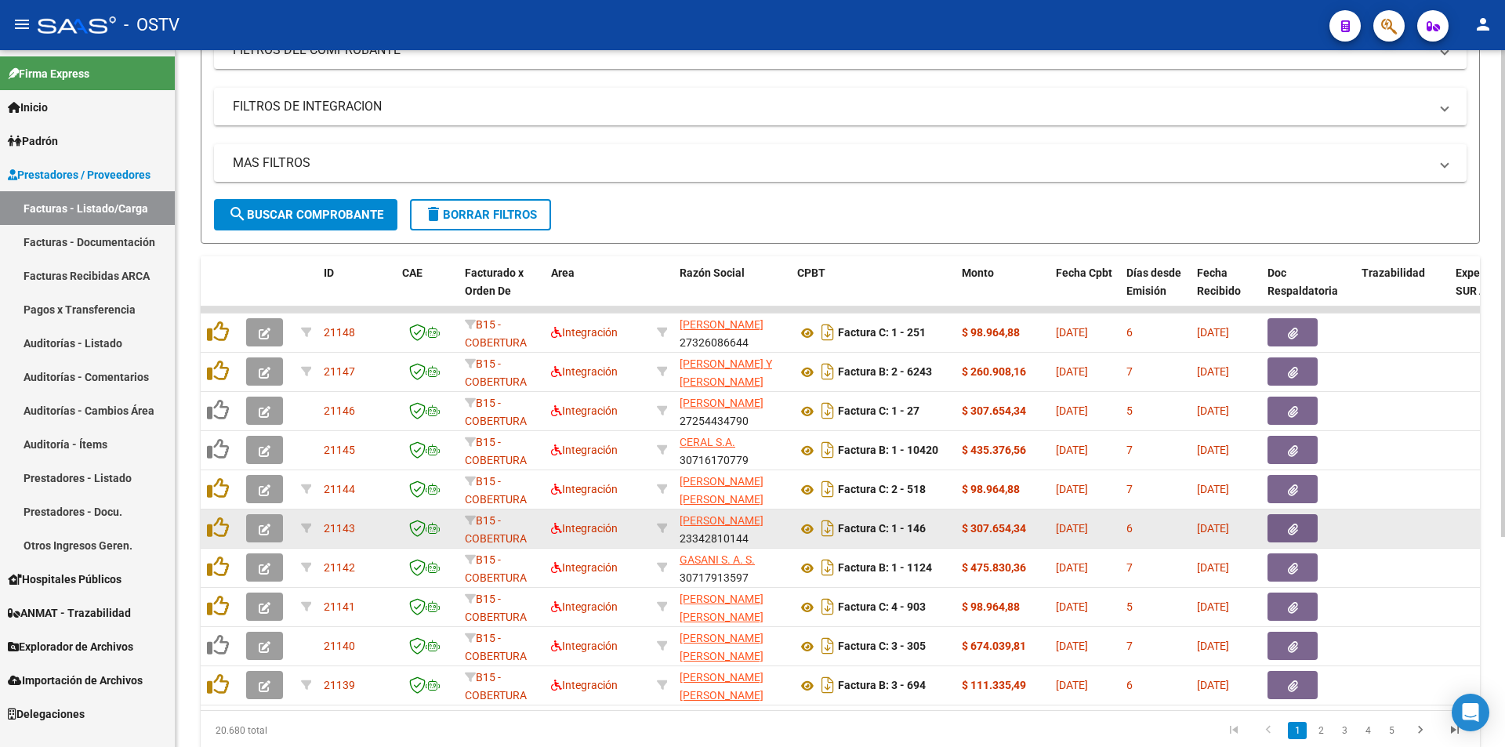
click at [267, 531] on icon "button" at bounding box center [265, 530] width 12 height 12
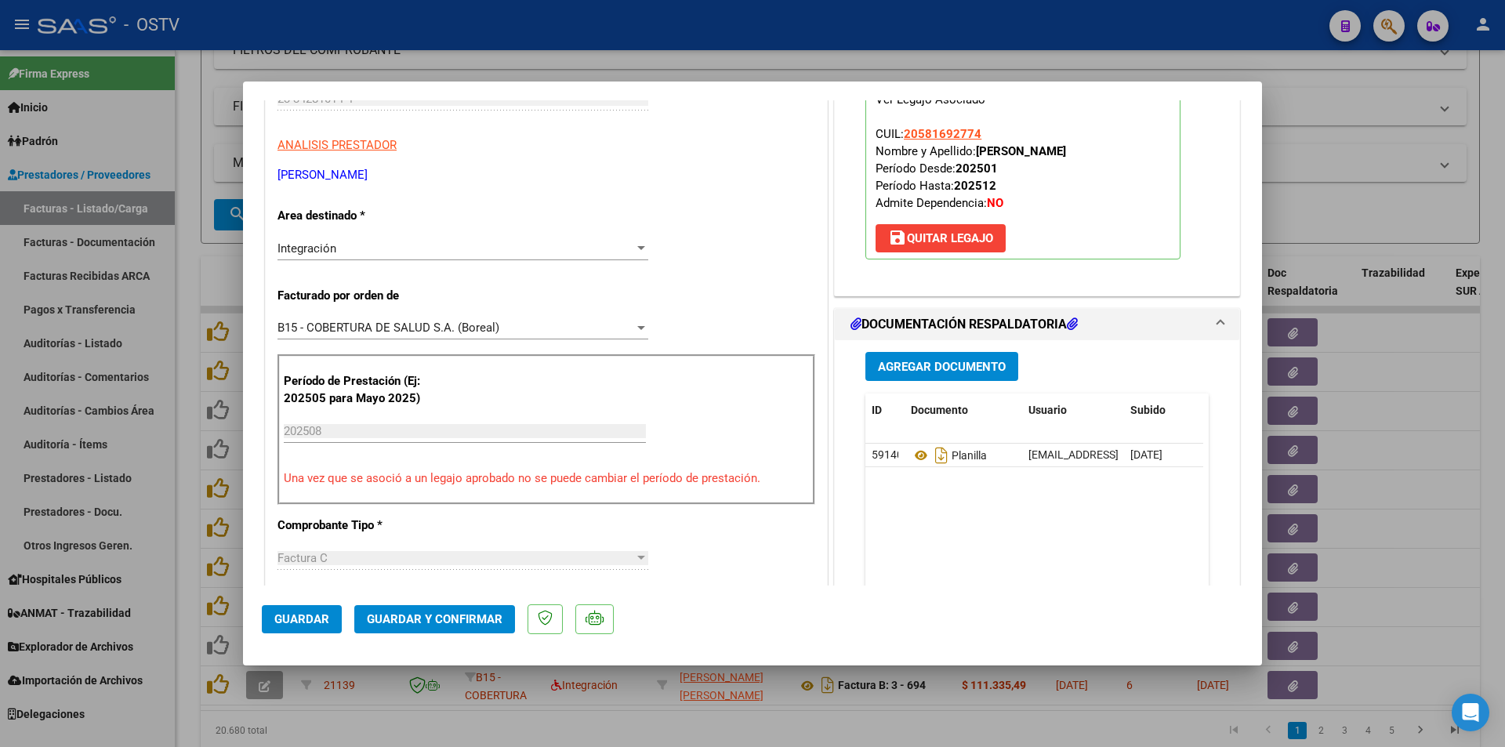
click at [190, 145] on div at bounding box center [752, 373] width 1505 height 747
type input "$ 0,00"
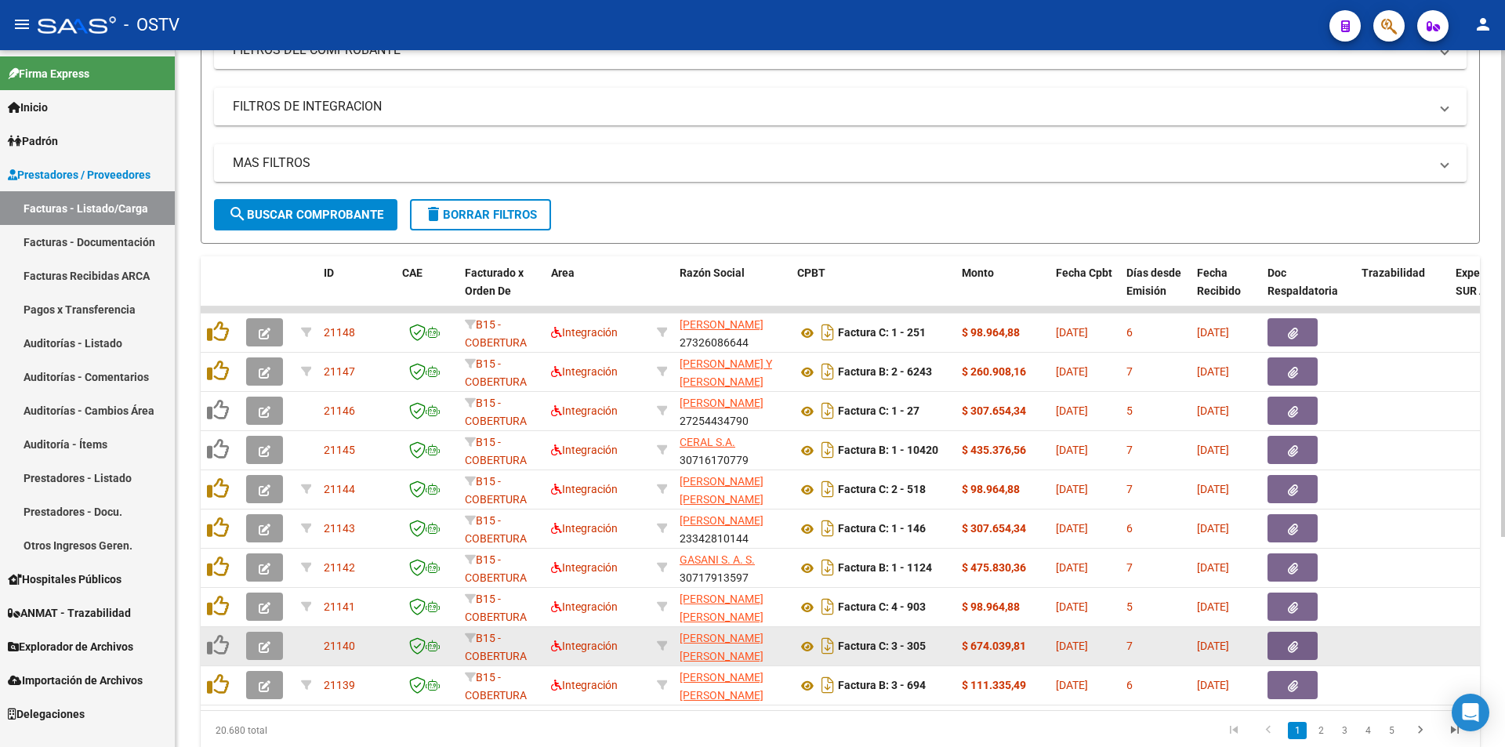
scroll to position [300, 0]
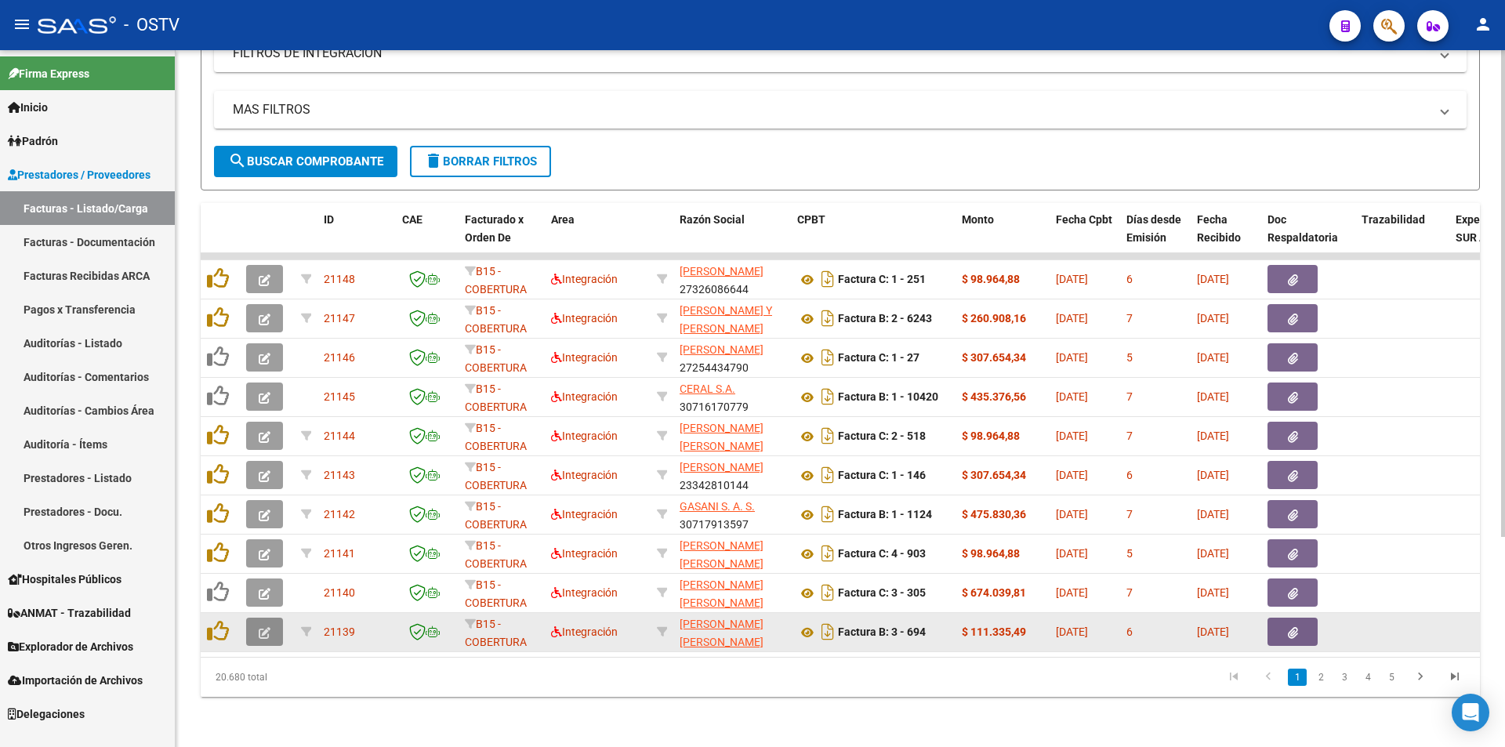
click at [269, 627] on icon "button" at bounding box center [265, 633] width 12 height 12
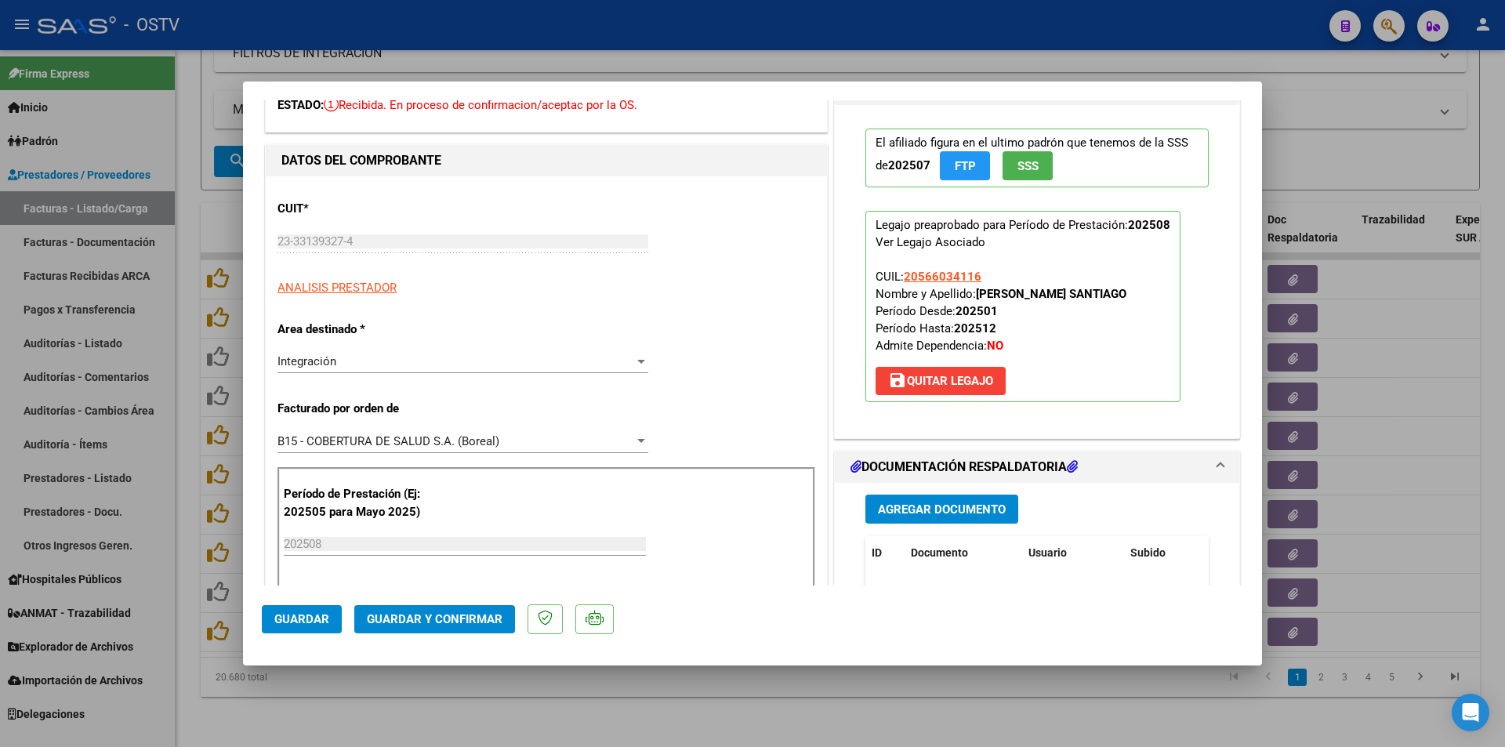
scroll to position [343, 0]
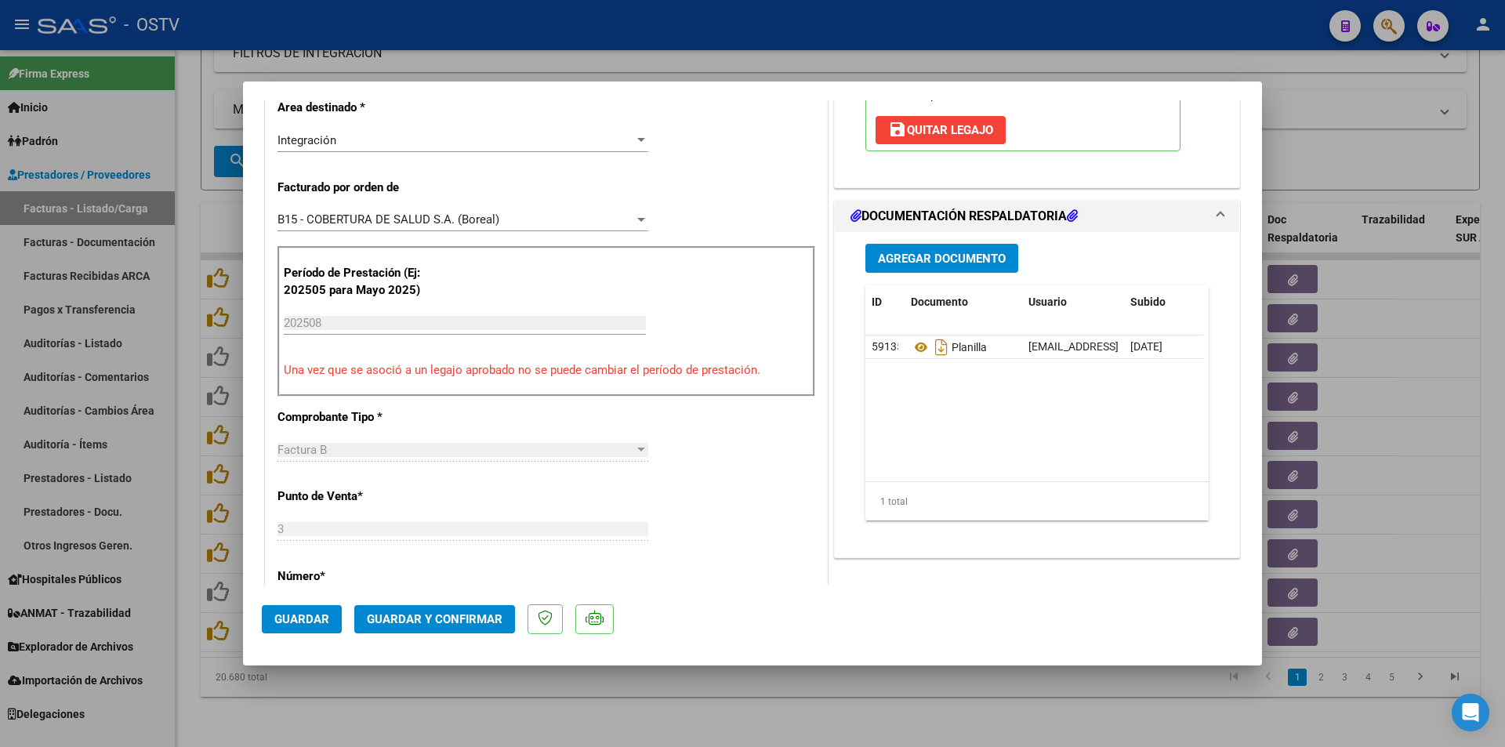
click at [194, 299] on div at bounding box center [752, 373] width 1505 height 747
type input "$ 0,00"
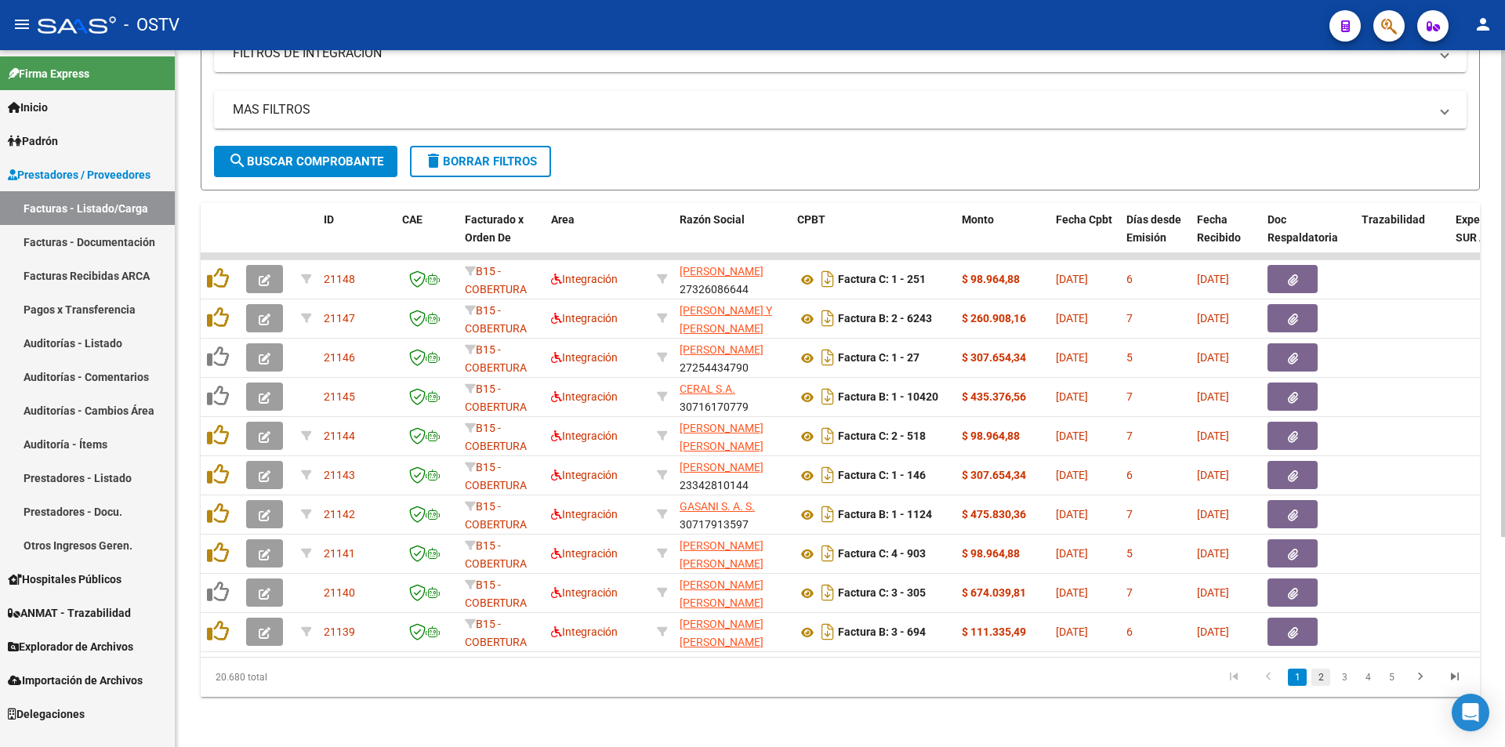
click at [1315, 678] on link "2" at bounding box center [1320, 677] width 19 height 17
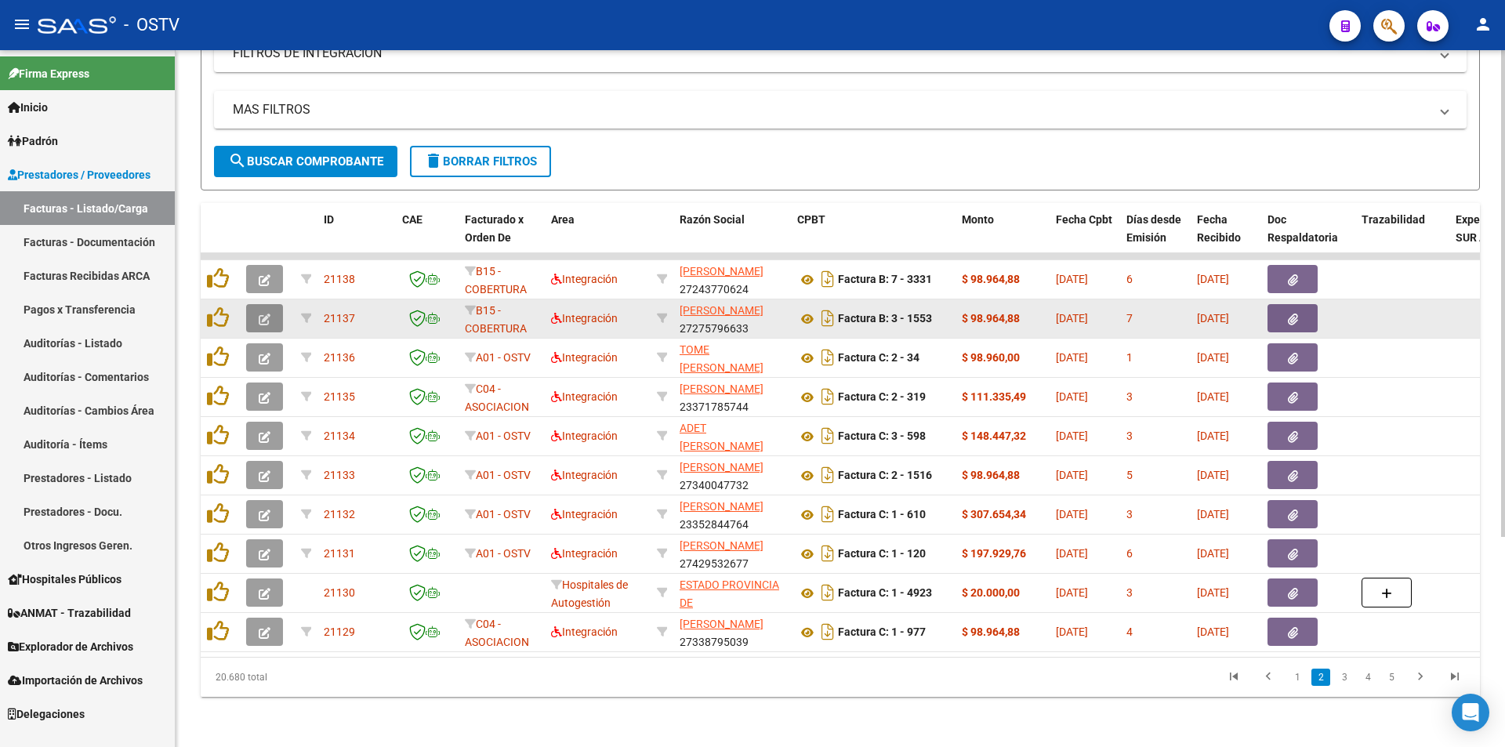
click at [269, 314] on span "button" at bounding box center [265, 318] width 12 height 14
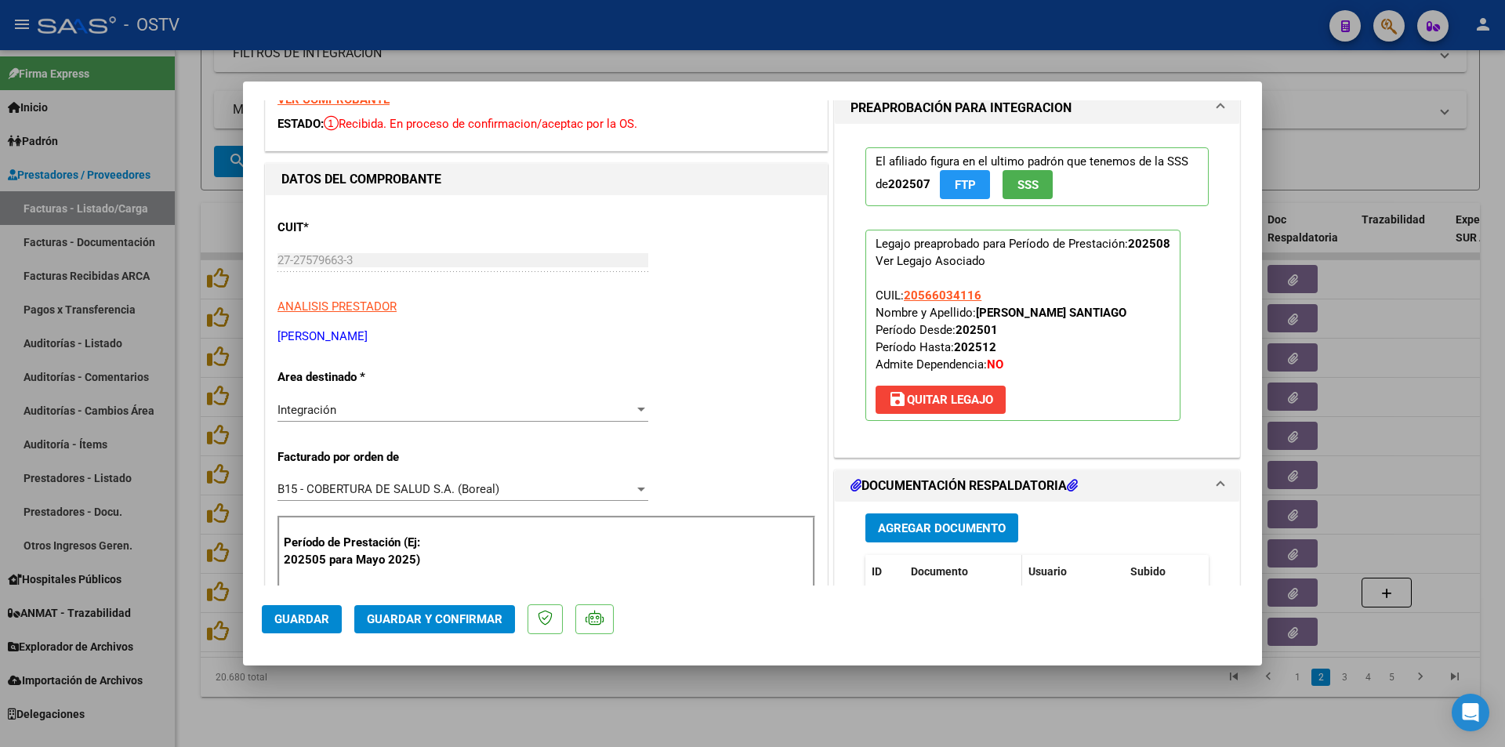
scroll to position [235, 0]
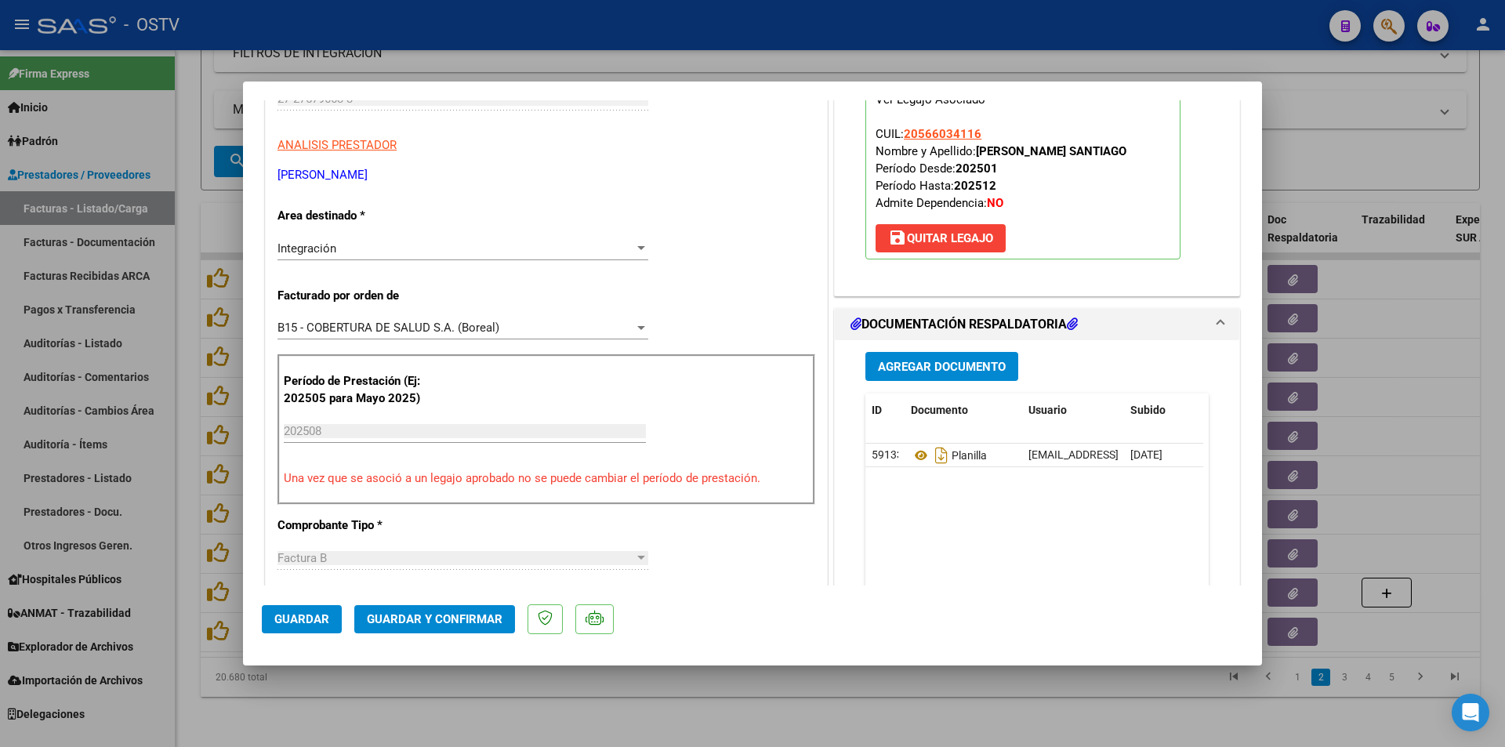
click at [188, 270] on div at bounding box center [752, 373] width 1505 height 747
type input "$ 0,00"
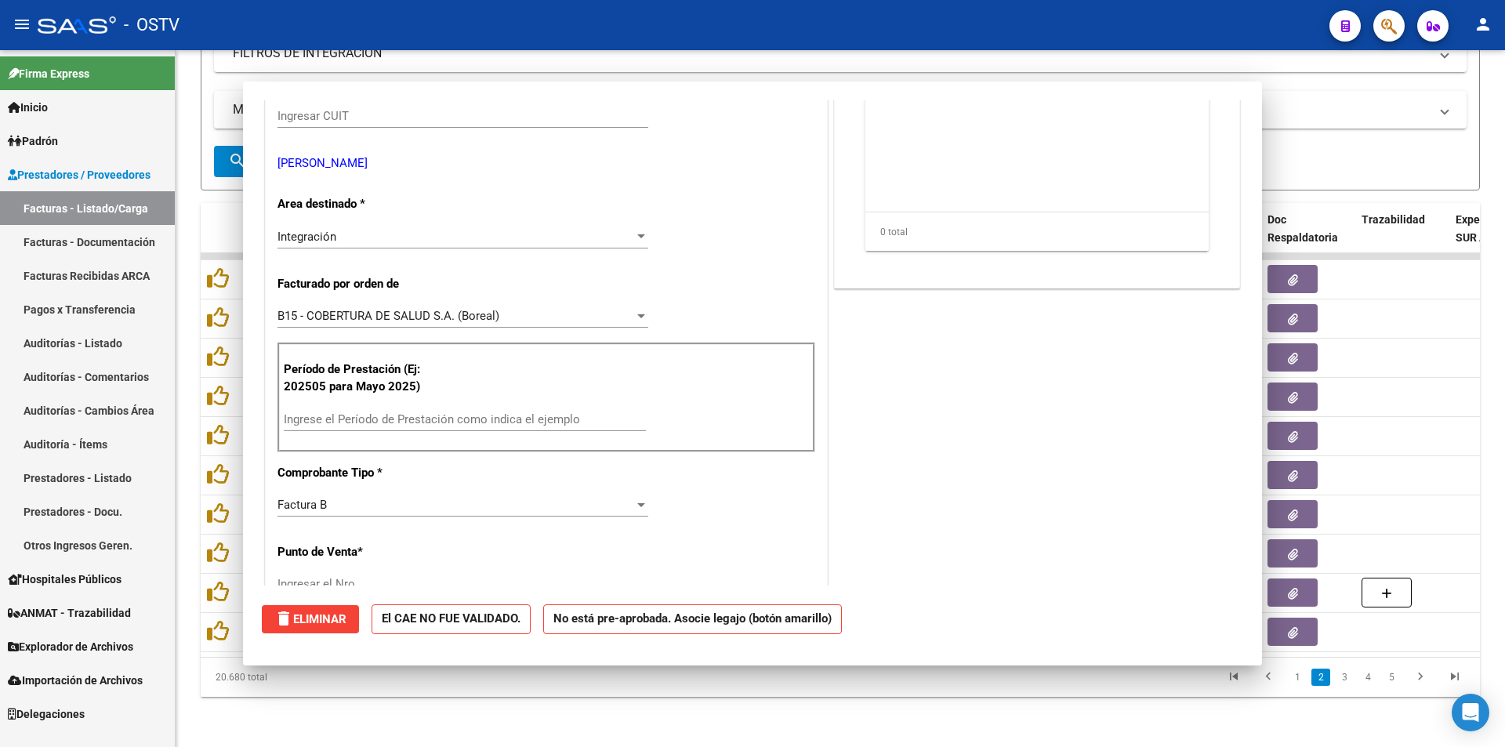
scroll to position [253, 0]
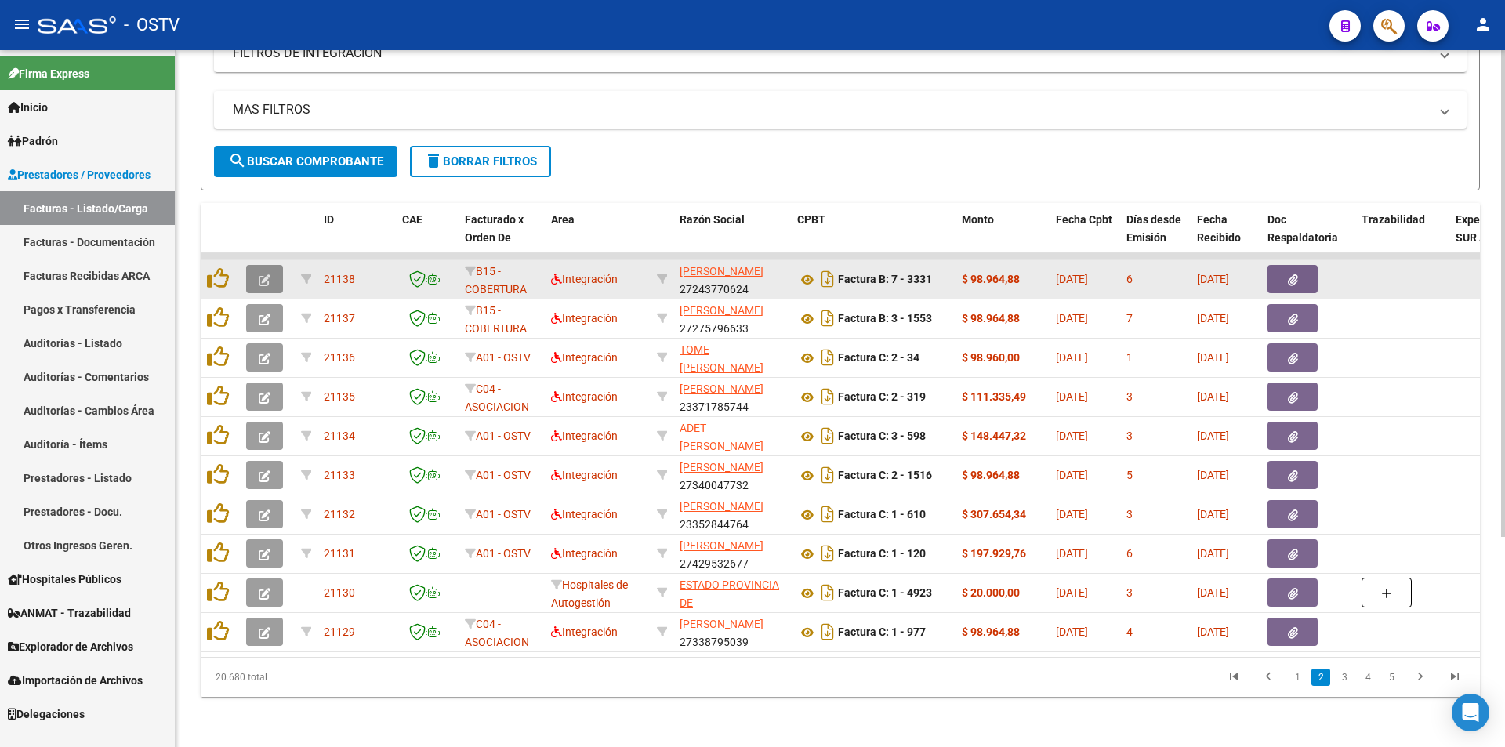
click at [270, 265] on button "button" at bounding box center [264, 279] width 37 height 28
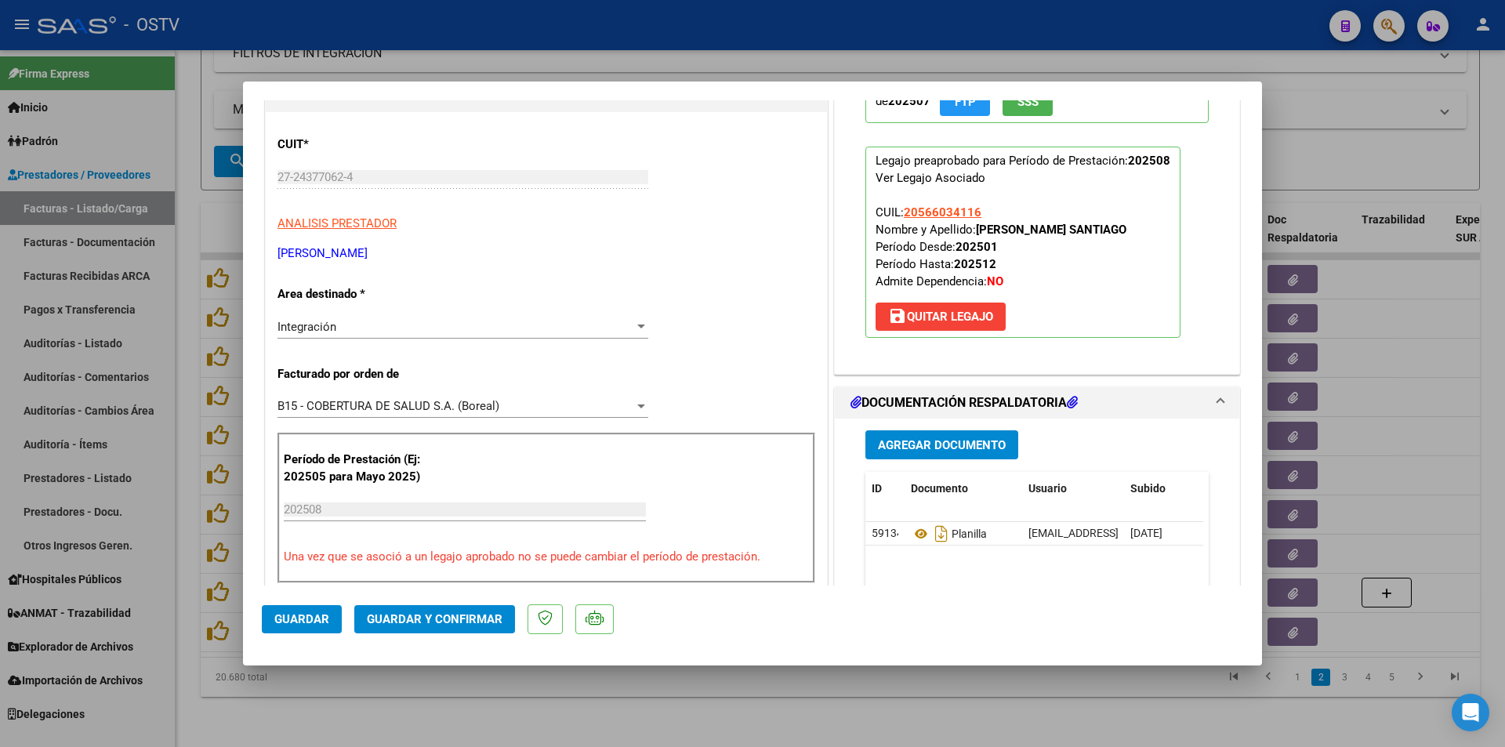
scroll to position [235, 0]
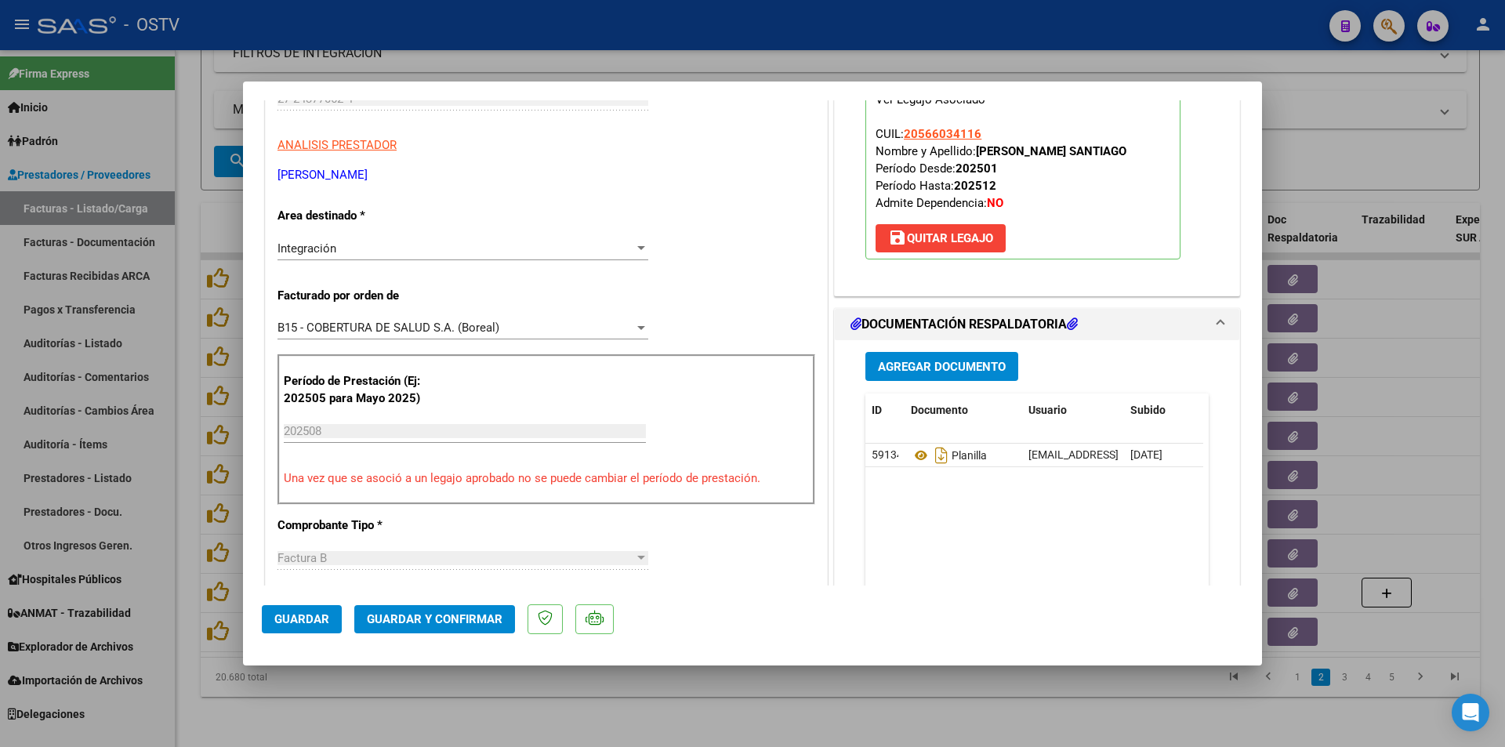
click at [190, 155] on div at bounding box center [752, 373] width 1505 height 747
type input "$ 0,00"
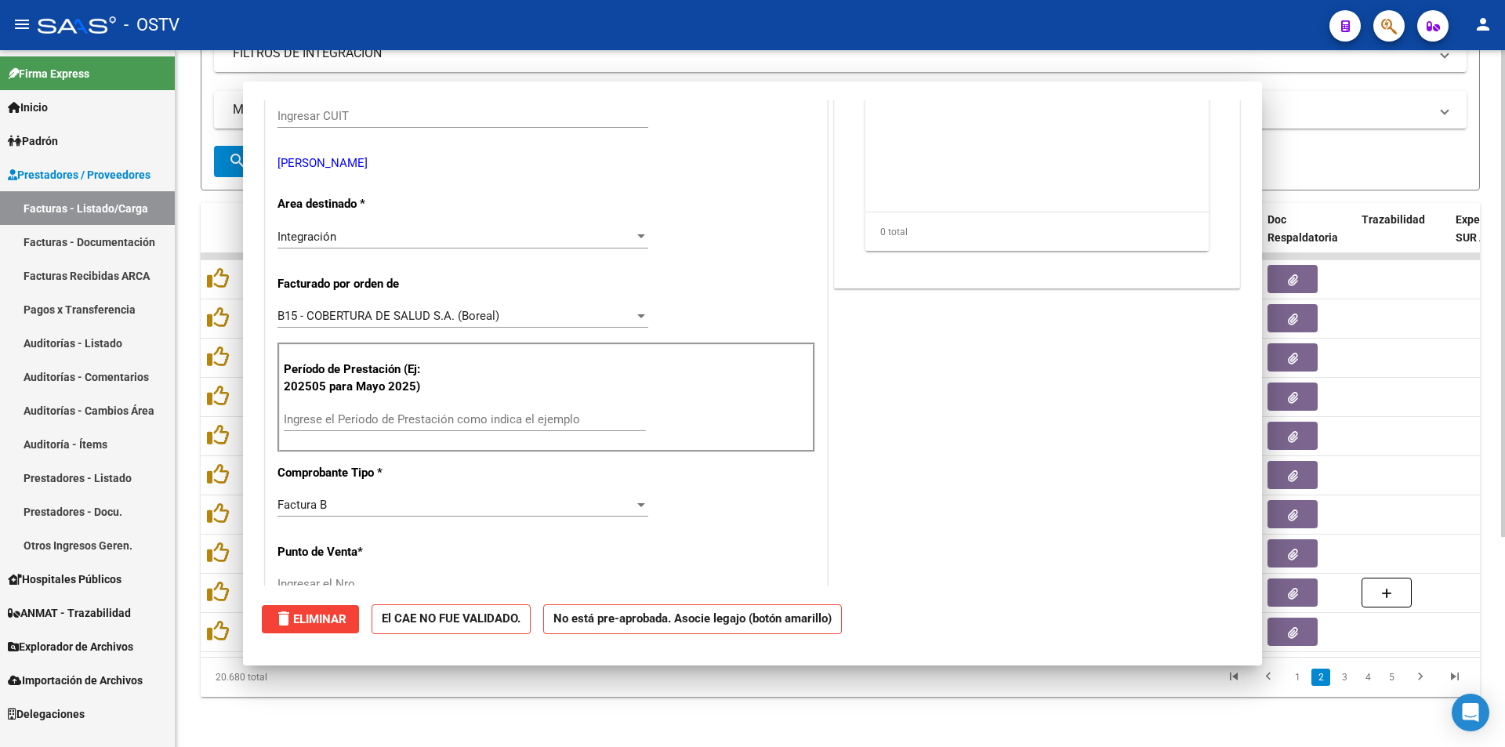
scroll to position [0, 0]
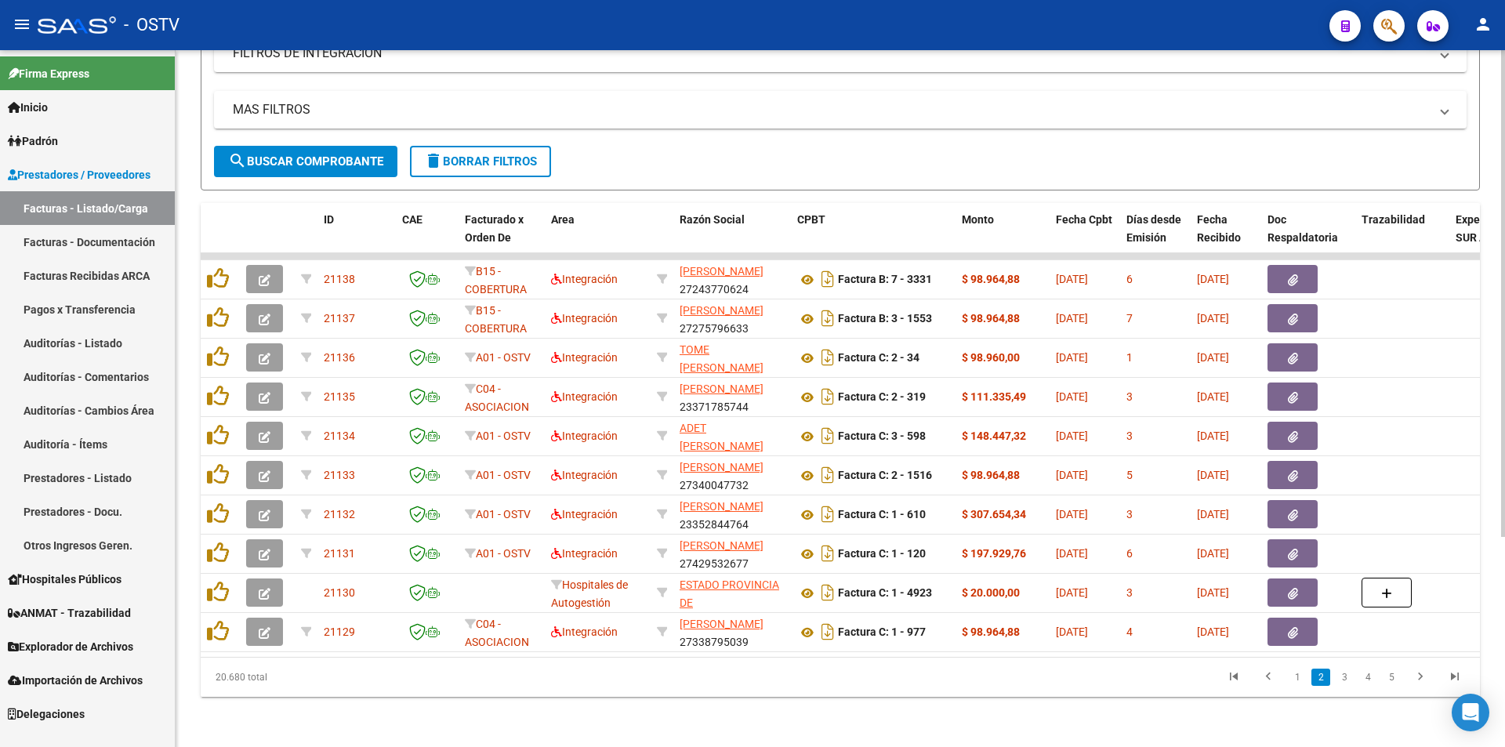
click at [307, 154] on span "search Buscar Comprobante" at bounding box center [305, 161] width 155 height 14
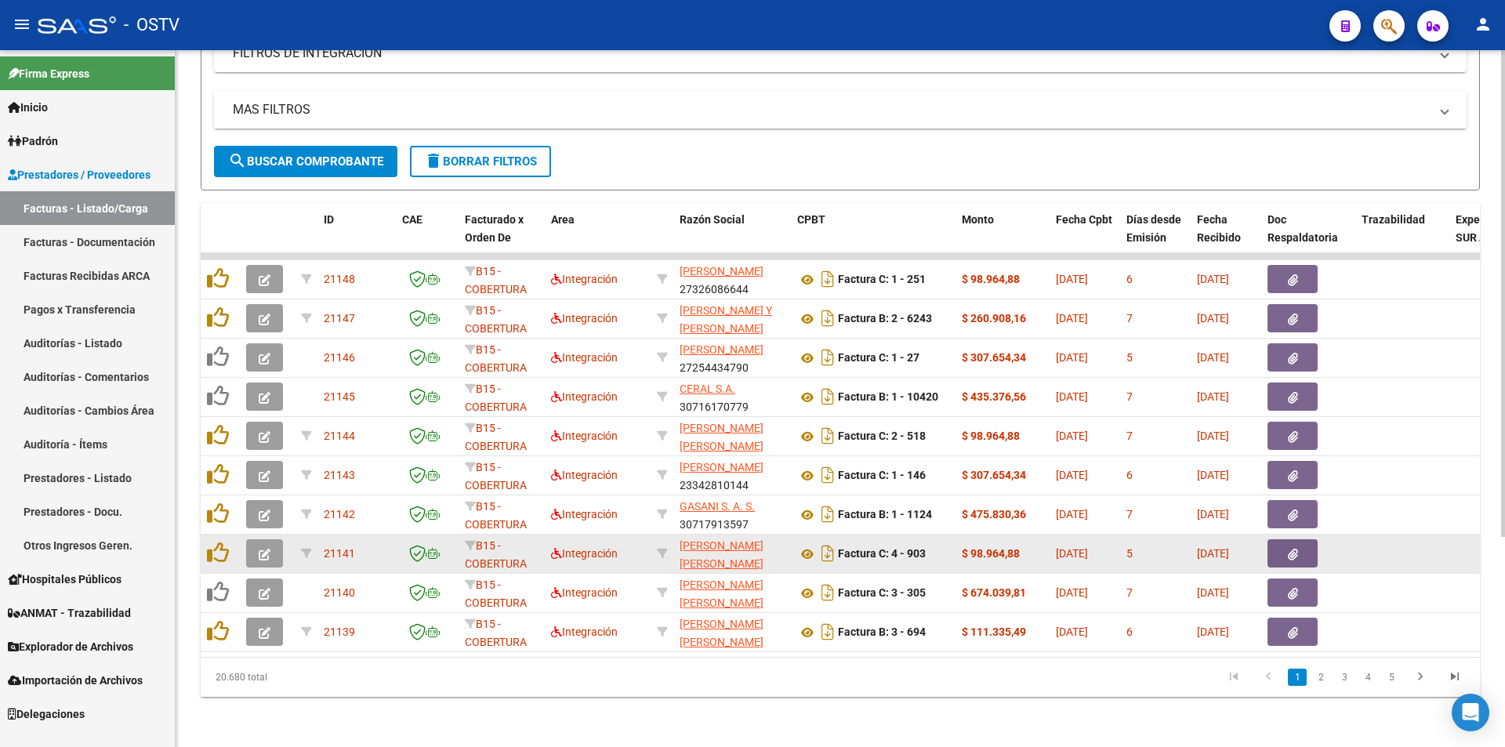
click at [267, 549] on span "button" at bounding box center [265, 553] width 12 height 14
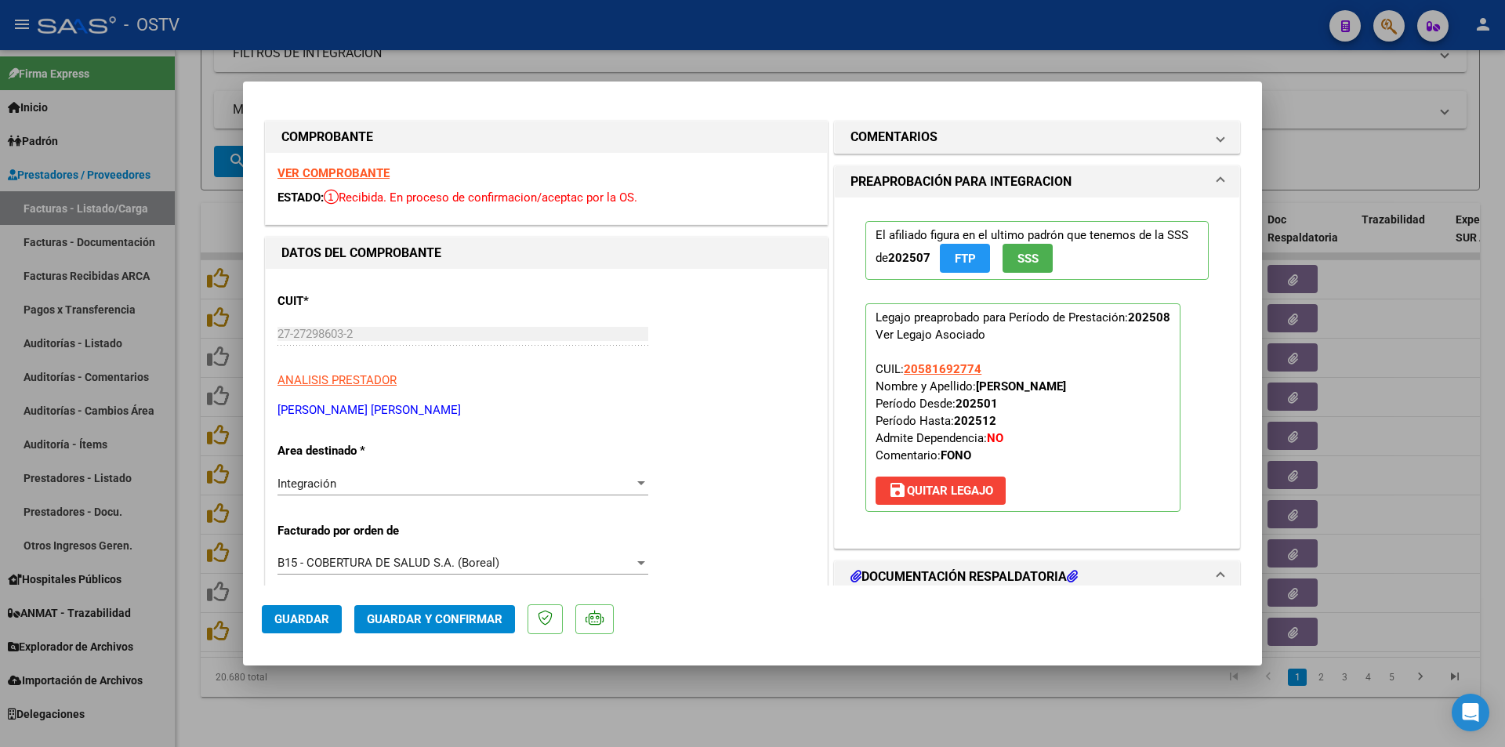
scroll to position [392, 0]
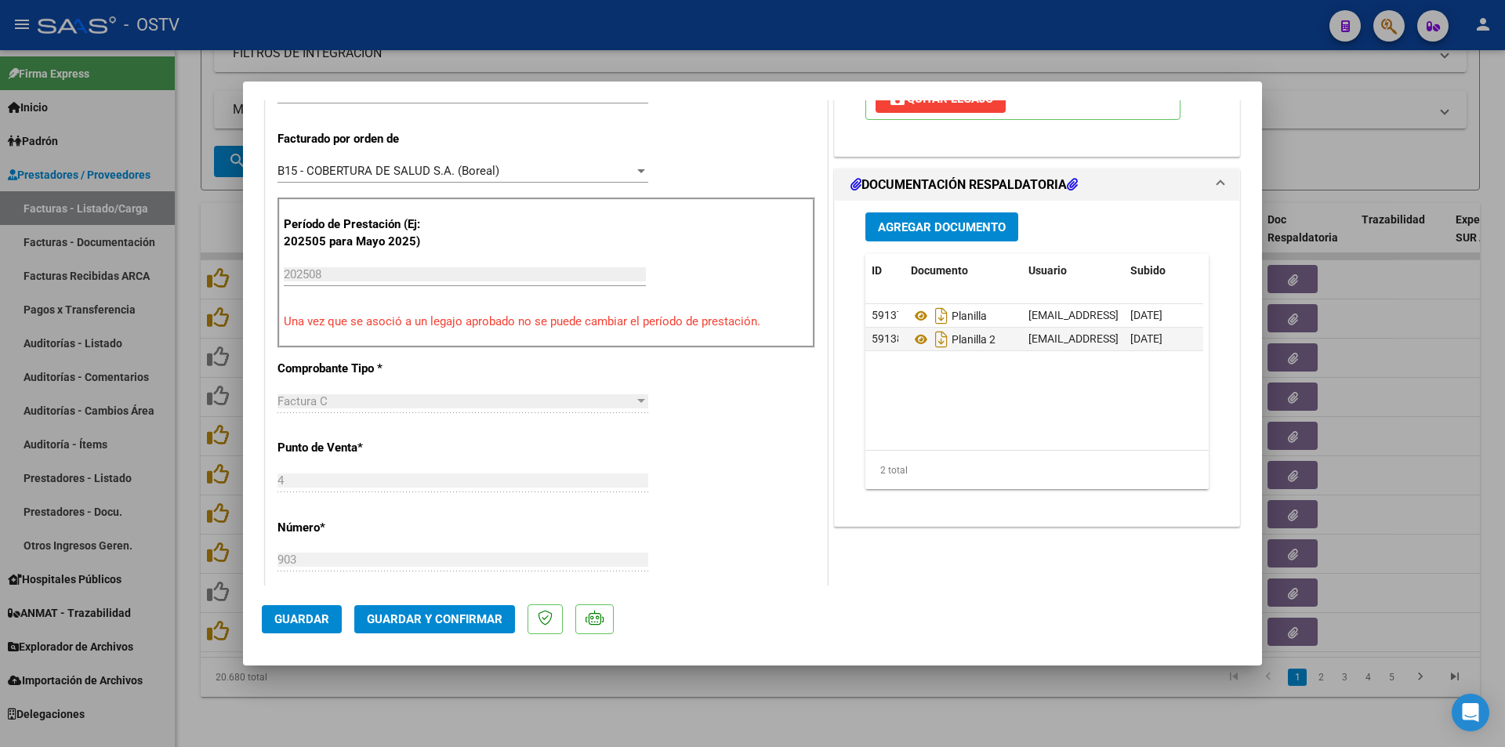
click at [198, 146] on div at bounding box center [752, 373] width 1505 height 747
type input "$ 0,00"
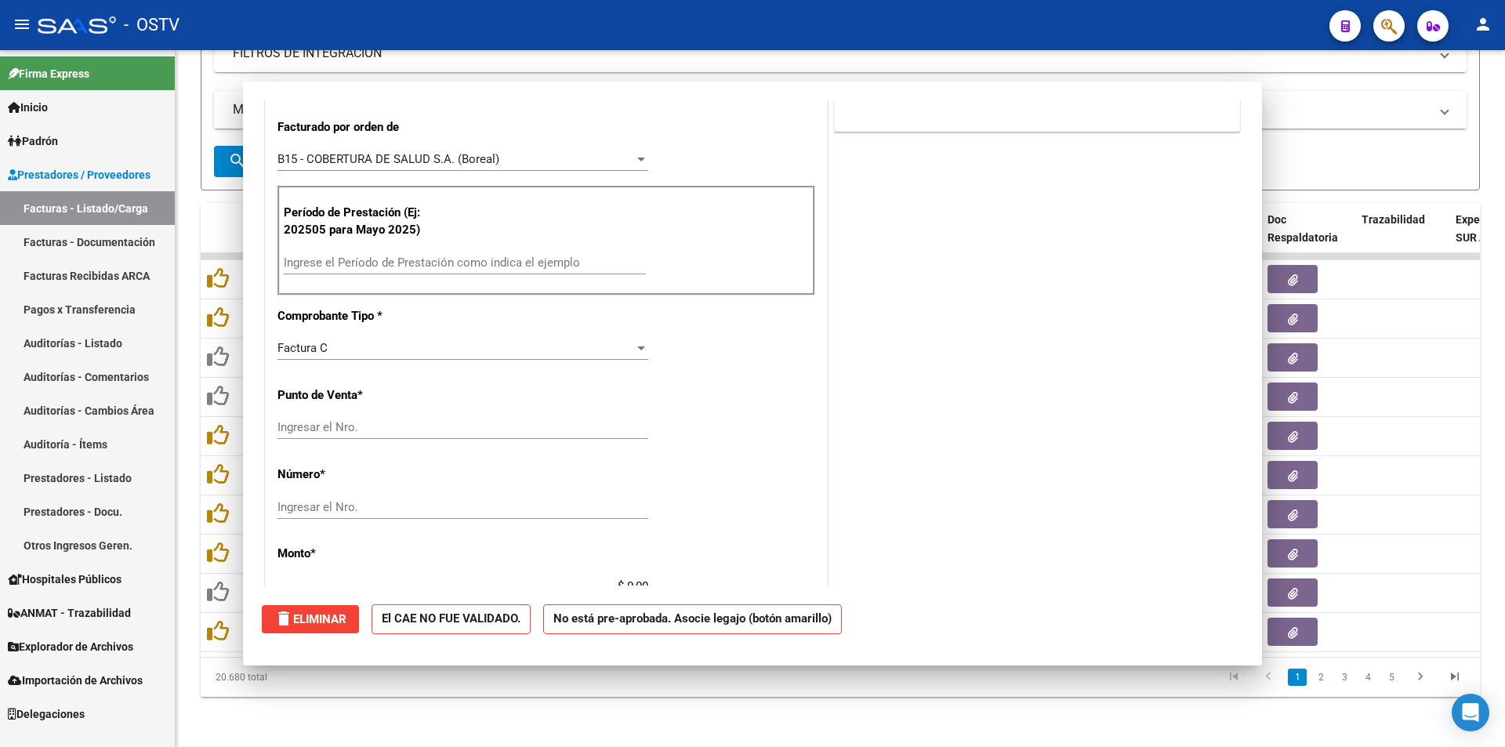
scroll to position [0, 0]
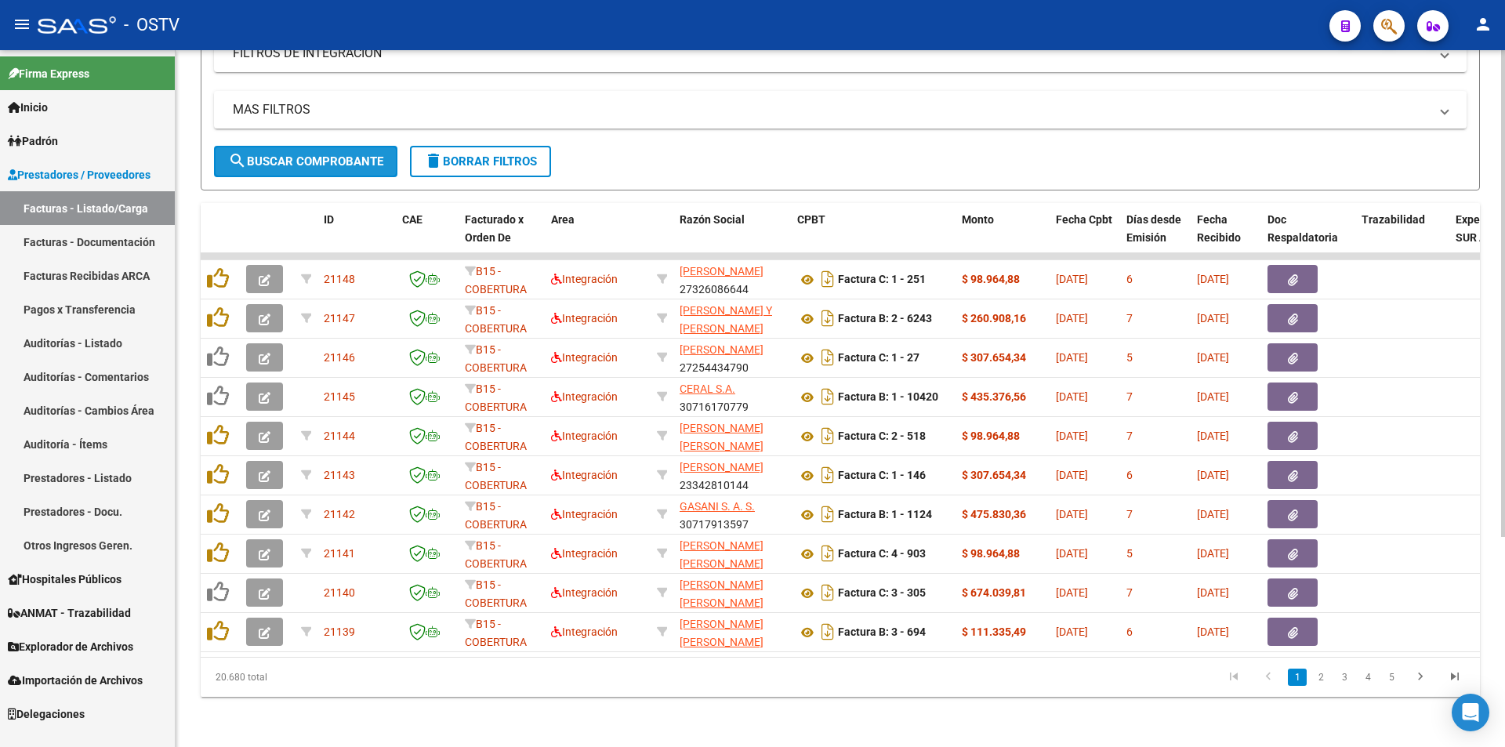
click at [309, 154] on span "search Buscar Comprobante" at bounding box center [305, 161] width 155 height 14
click at [305, 156] on span "search Buscar Comprobante" at bounding box center [305, 161] width 155 height 14
click at [309, 146] on button "search Buscar Comprobante" at bounding box center [305, 161] width 183 height 31
click at [104, 303] on link "Pagos x Transferencia" at bounding box center [87, 309] width 175 height 34
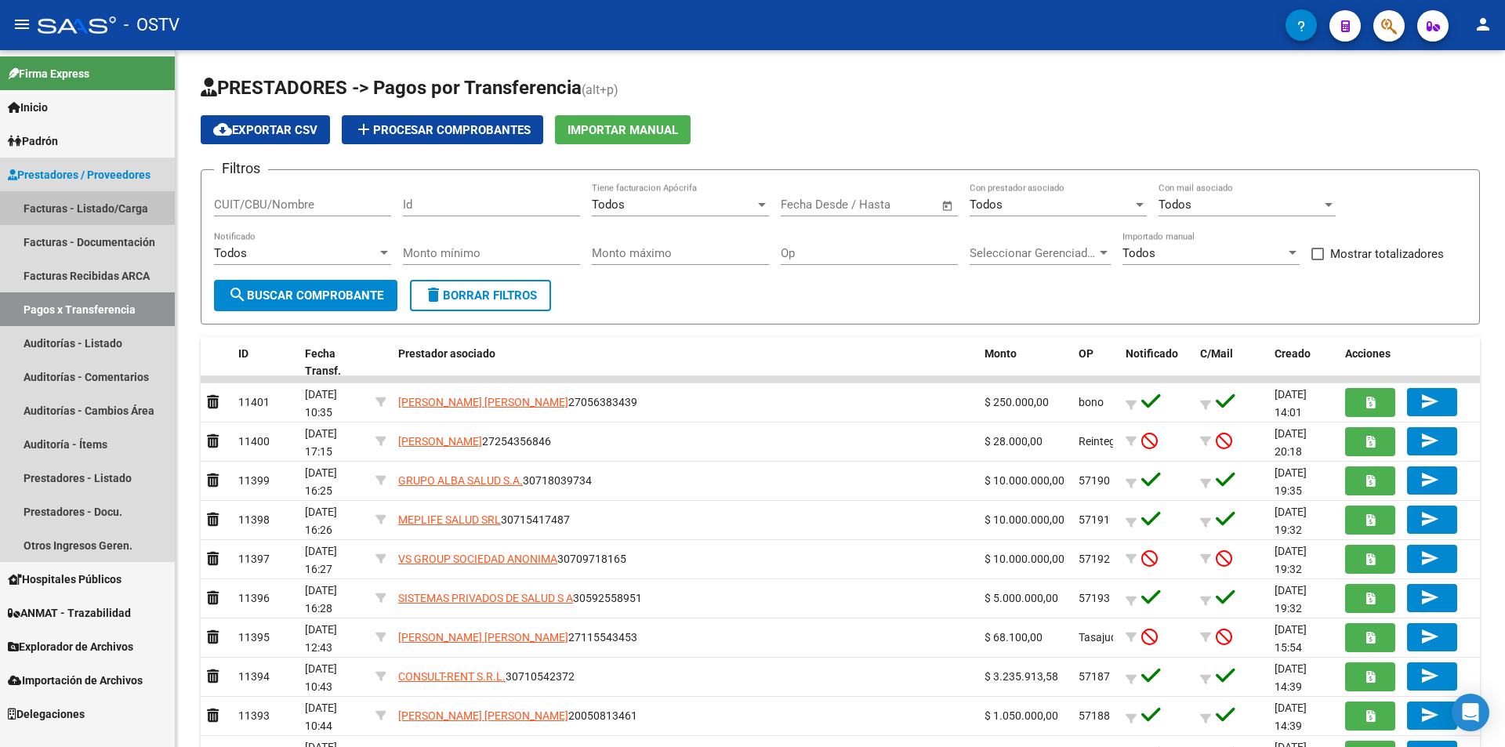
click at [97, 205] on link "Facturas - Listado/Carga" at bounding box center [87, 208] width 175 height 34
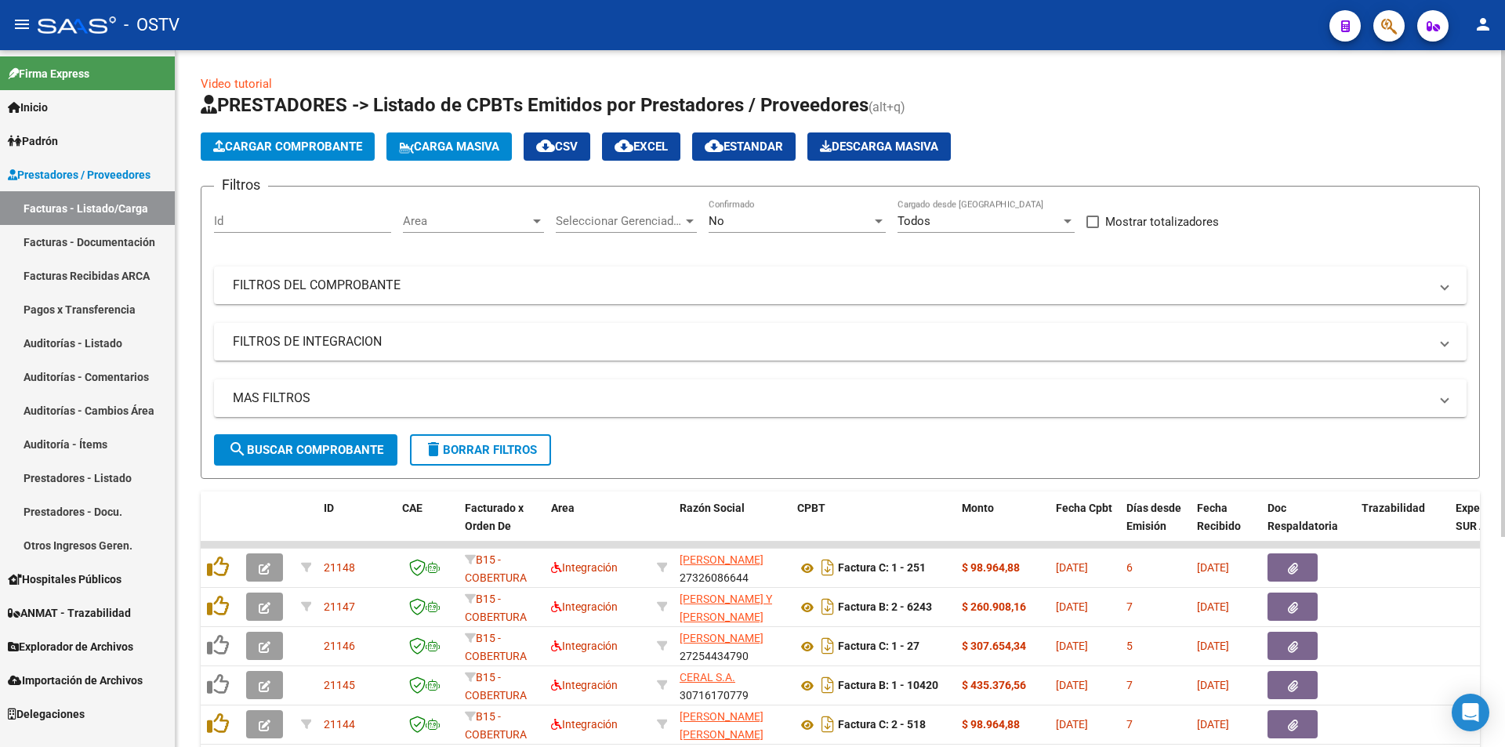
click at [308, 448] on span "search Buscar Comprobante" at bounding box center [305, 450] width 155 height 14
click at [310, 446] on span "search Buscar Comprobante" at bounding box center [305, 450] width 155 height 14
click at [784, 227] on div "No" at bounding box center [790, 221] width 163 height 14
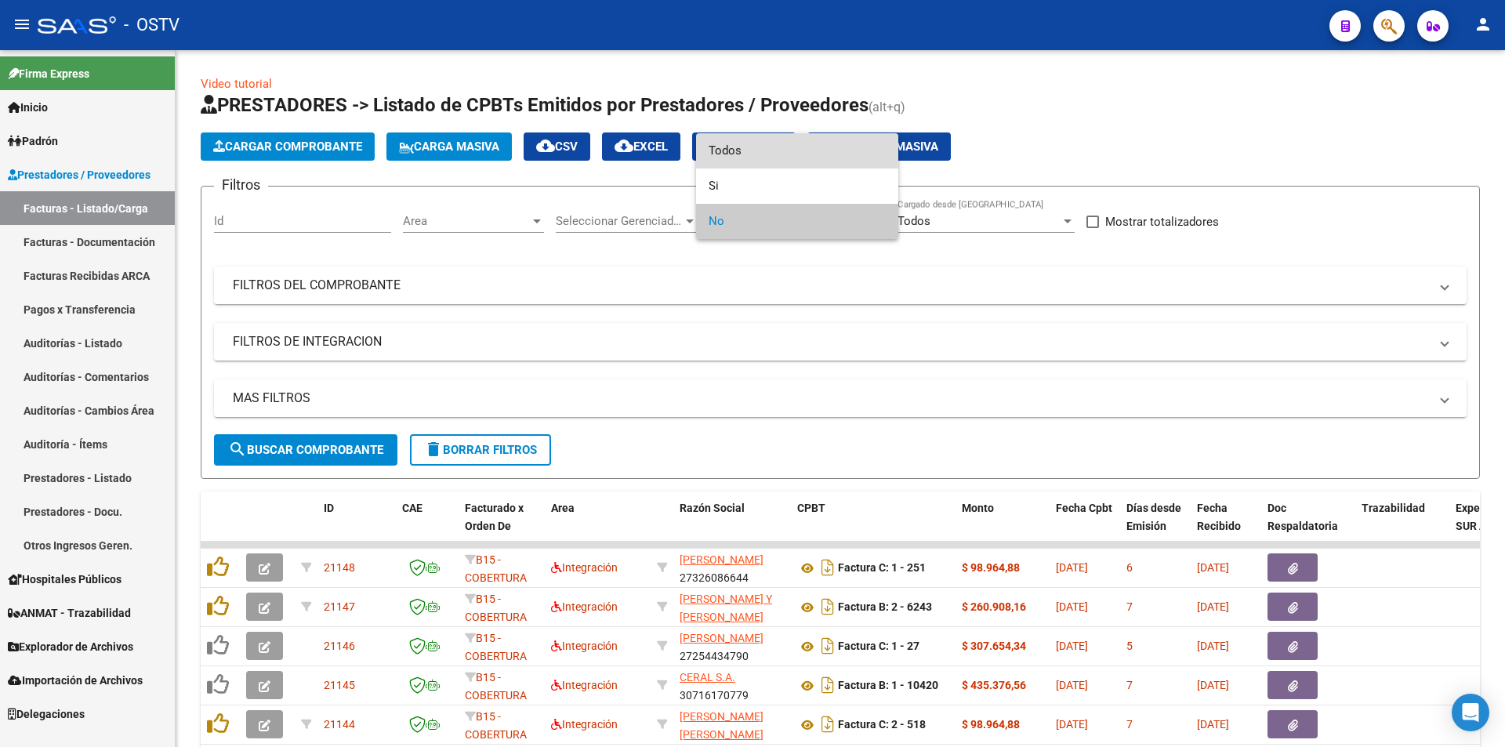
click at [769, 158] on span "Todos" at bounding box center [797, 150] width 177 height 35
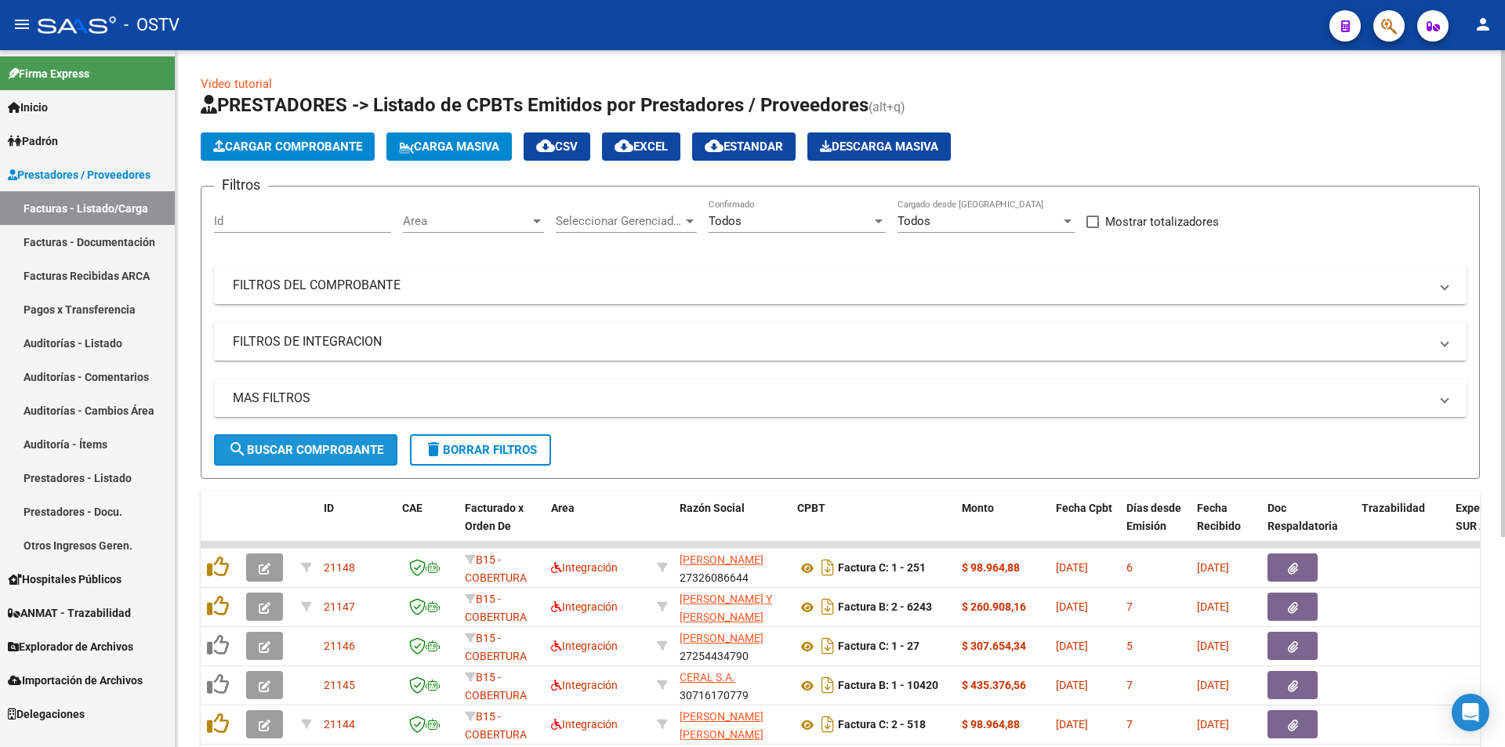
click at [325, 444] on span "search Buscar Comprobante" at bounding box center [305, 450] width 155 height 14
click at [307, 465] on button "search Buscar Comprobante" at bounding box center [305, 449] width 183 height 31
click at [314, 444] on span "search Buscar Comprobante" at bounding box center [305, 450] width 155 height 14
click at [314, 443] on span "search Buscar Comprobante" at bounding box center [305, 450] width 155 height 14
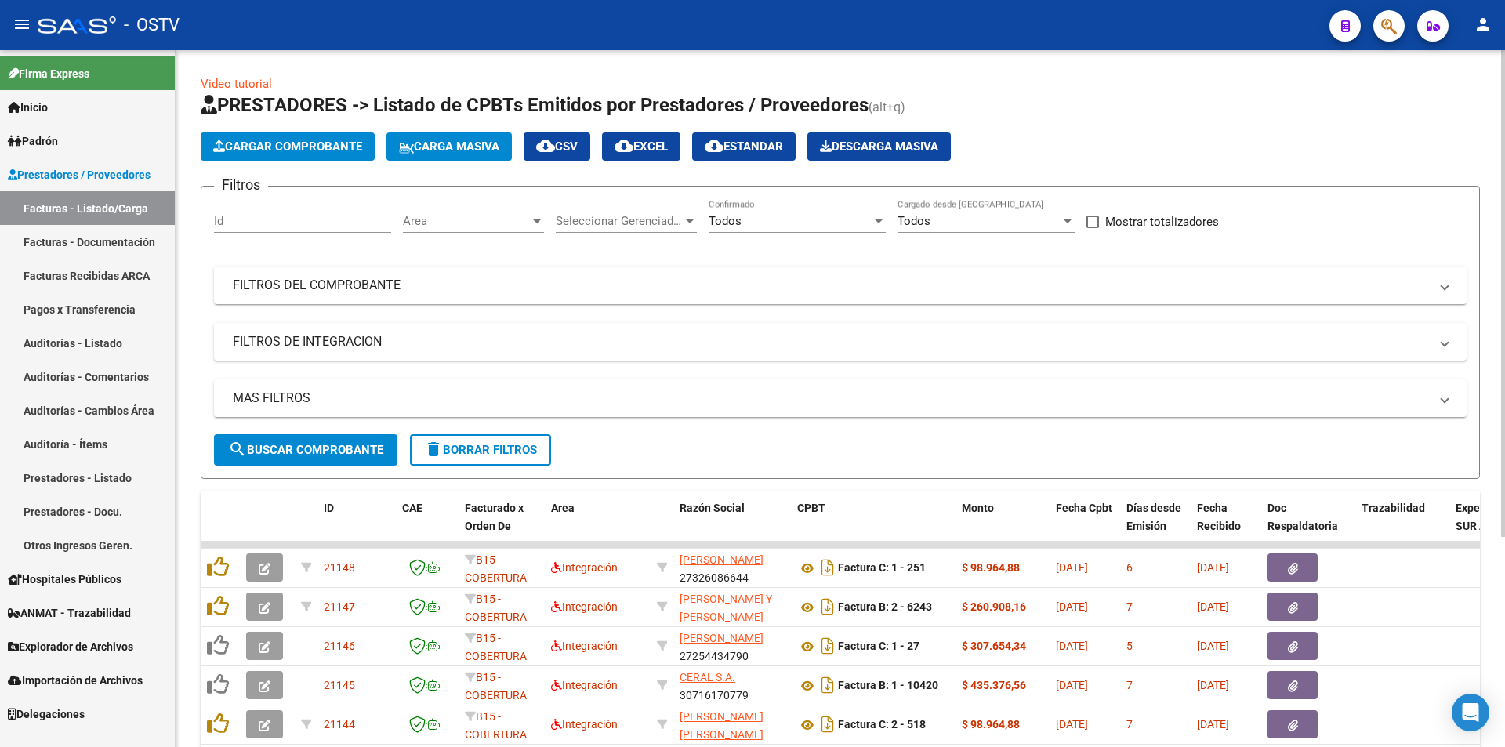
click at [307, 458] on button "search Buscar Comprobante" at bounding box center [305, 449] width 183 height 31
click at [299, 459] on button "search Buscar Comprobante" at bounding box center [305, 449] width 183 height 31
click at [288, 440] on button "search Buscar Comprobante" at bounding box center [305, 449] width 183 height 31
click at [310, 439] on button "search Buscar Comprobante" at bounding box center [305, 449] width 183 height 31
click at [315, 452] on span "search Buscar Comprobante" at bounding box center [305, 450] width 155 height 14
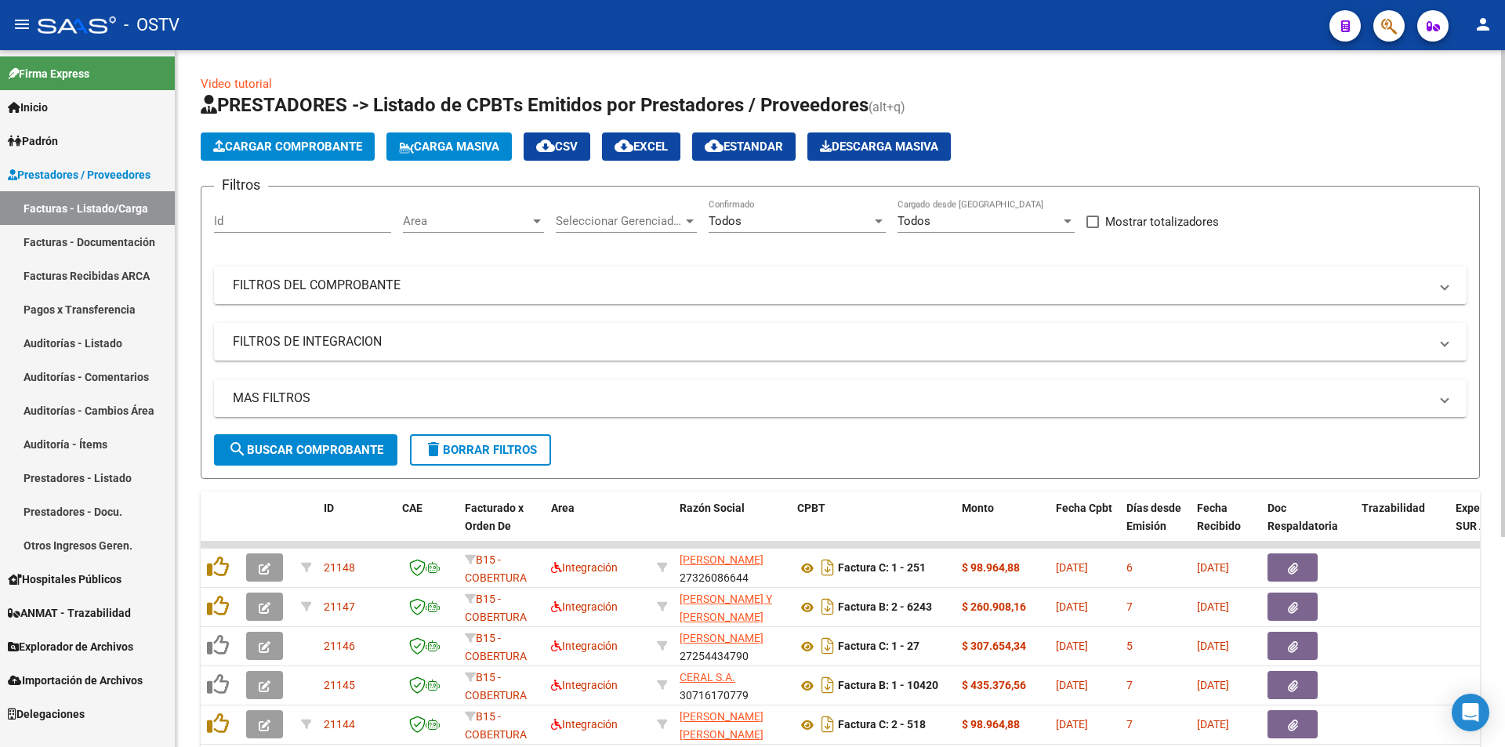
click at [304, 446] on span "search Buscar Comprobante" at bounding box center [305, 450] width 155 height 14
click at [297, 448] on span "search Buscar Comprobante" at bounding box center [305, 450] width 155 height 14
click at [307, 452] on span "search Buscar Comprobante" at bounding box center [305, 450] width 155 height 14
click at [303, 448] on span "search Buscar Comprobante" at bounding box center [305, 450] width 155 height 14
click at [306, 446] on span "search Buscar Comprobante" at bounding box center [305, 450] width 155 height 14
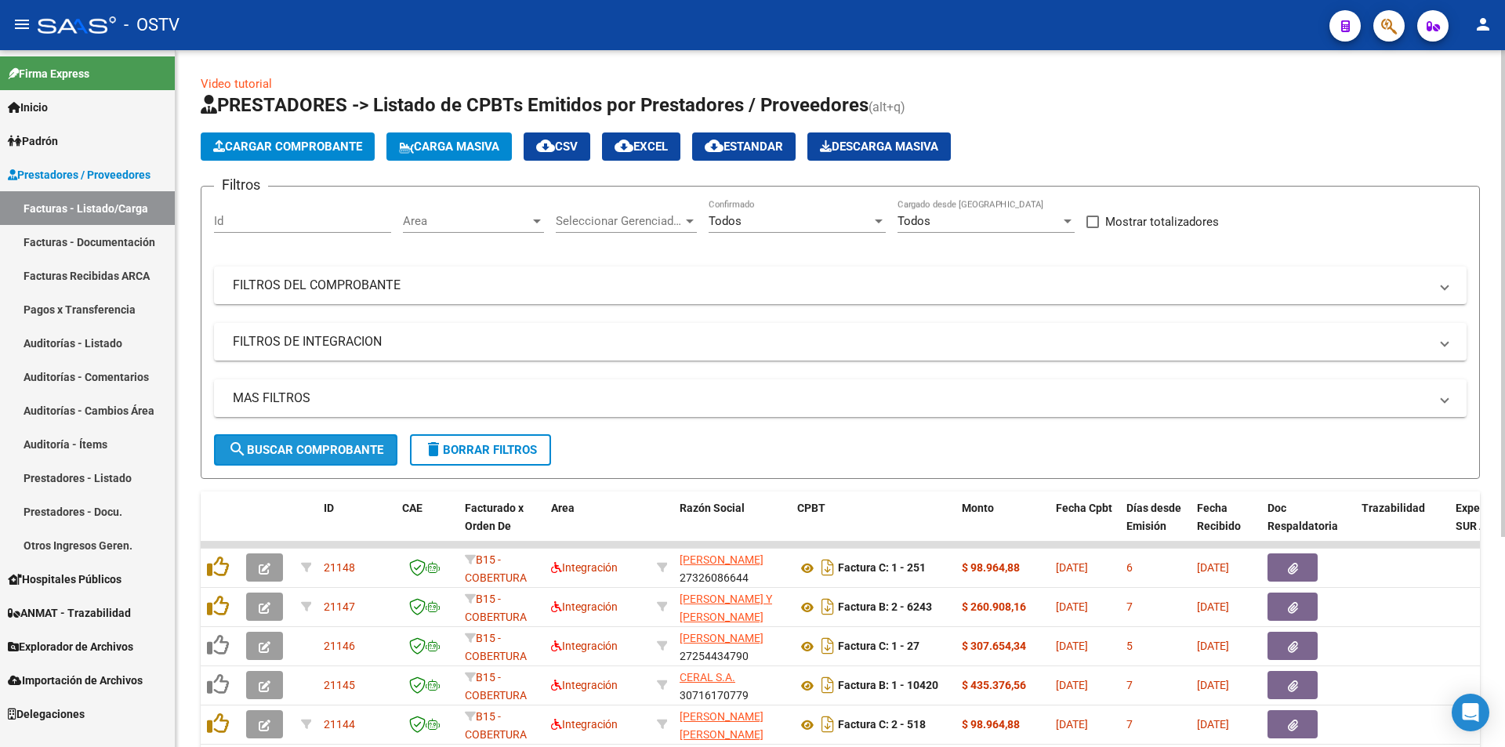
click at [312, 451] on span "search Buscar Comprobante" at bounding box center [305, 450] width 155 height 14
click at [316, 452] on span "search Buscar Comprobante" at bounding box center [305, 450] width 155 height 14
click at [311, 462] on button "search Buscar Comprobante" at bounding box center [305, 449] width 183 height 31
click at [313, 450] on span "search Buscar Comprobante" at bounding box center [305, 450] width 155 height 14
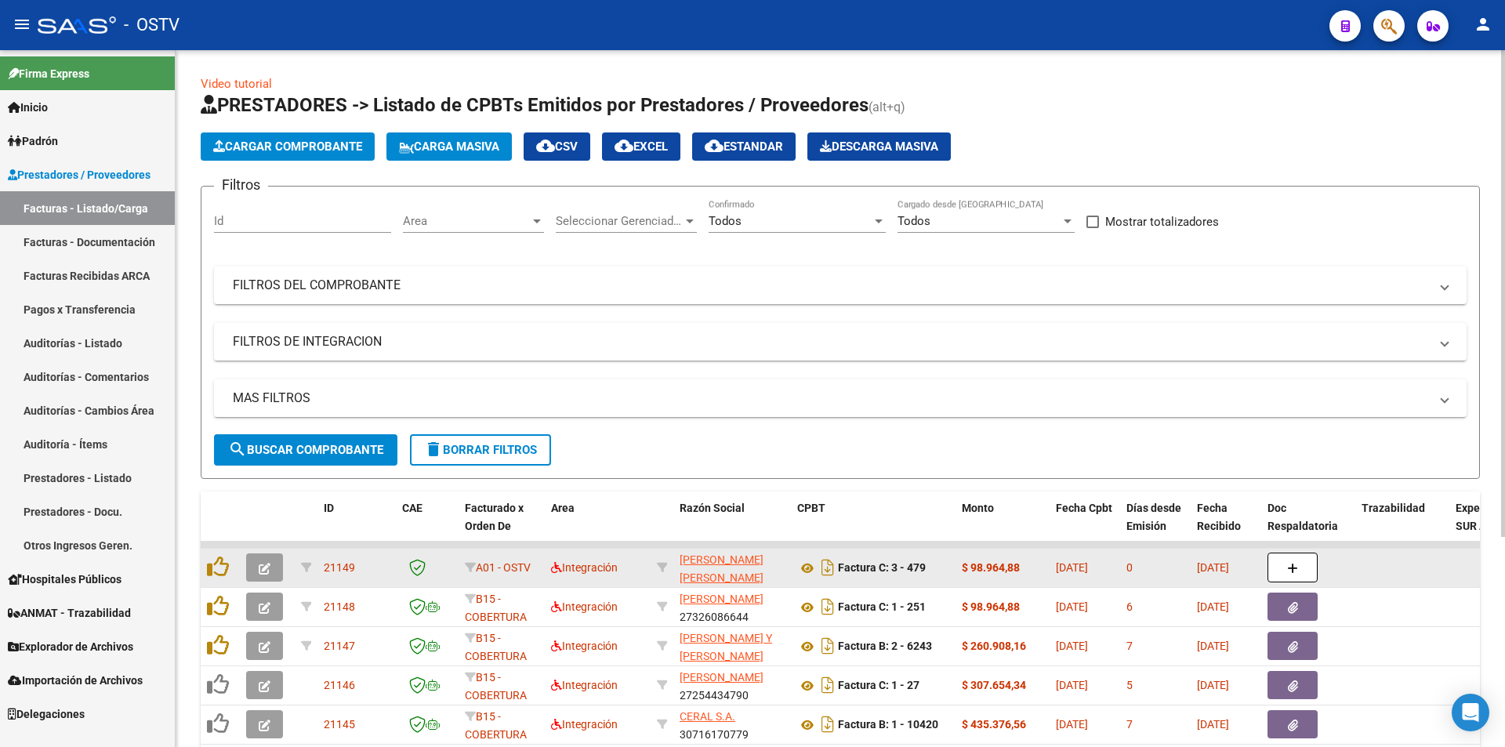
click at [272, 566] on button "button" at bounding box center [264, 567] width 37 height 28
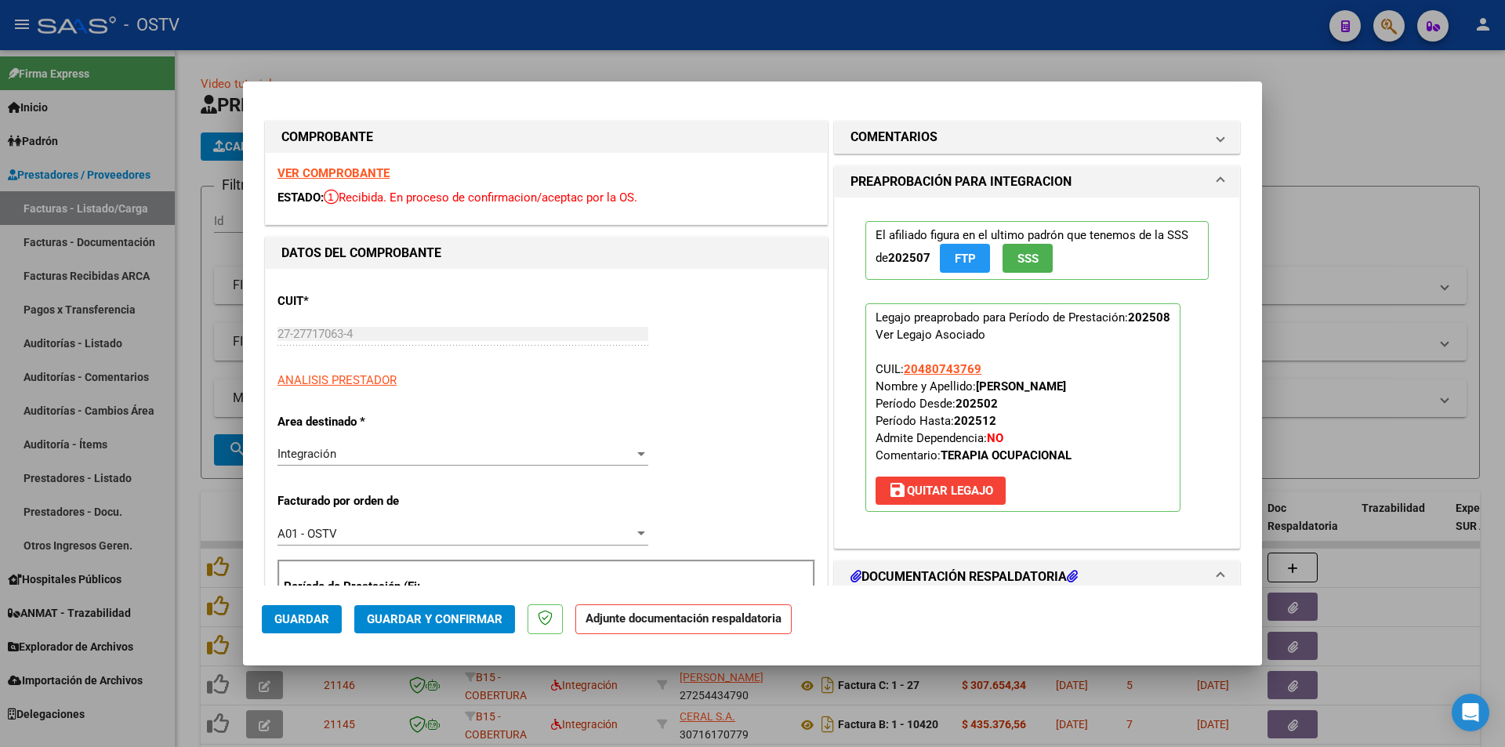
scroll to position [235, 0]
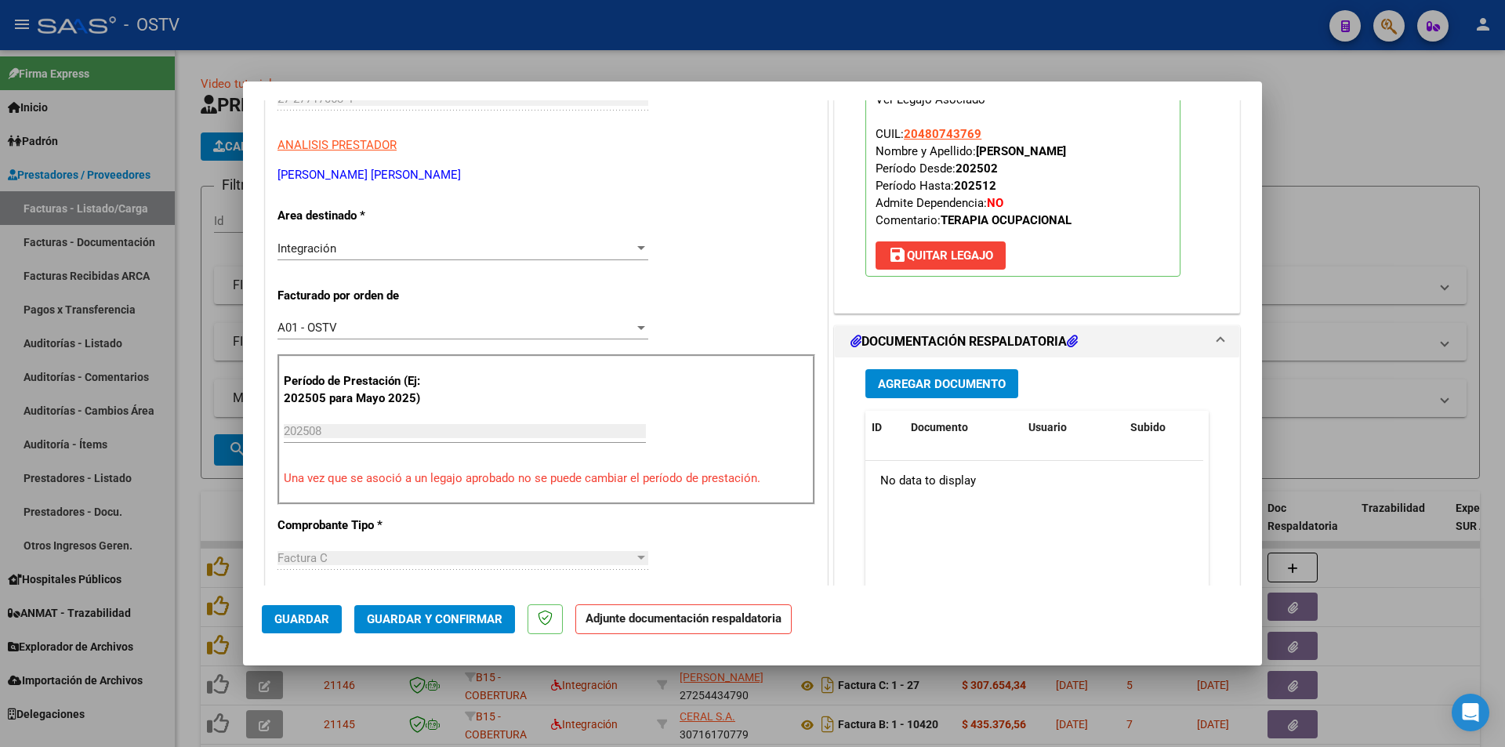
click at [191, 227] on div at bounding box center [752, 373] width 1505 height 747
type input "$ 0,00"
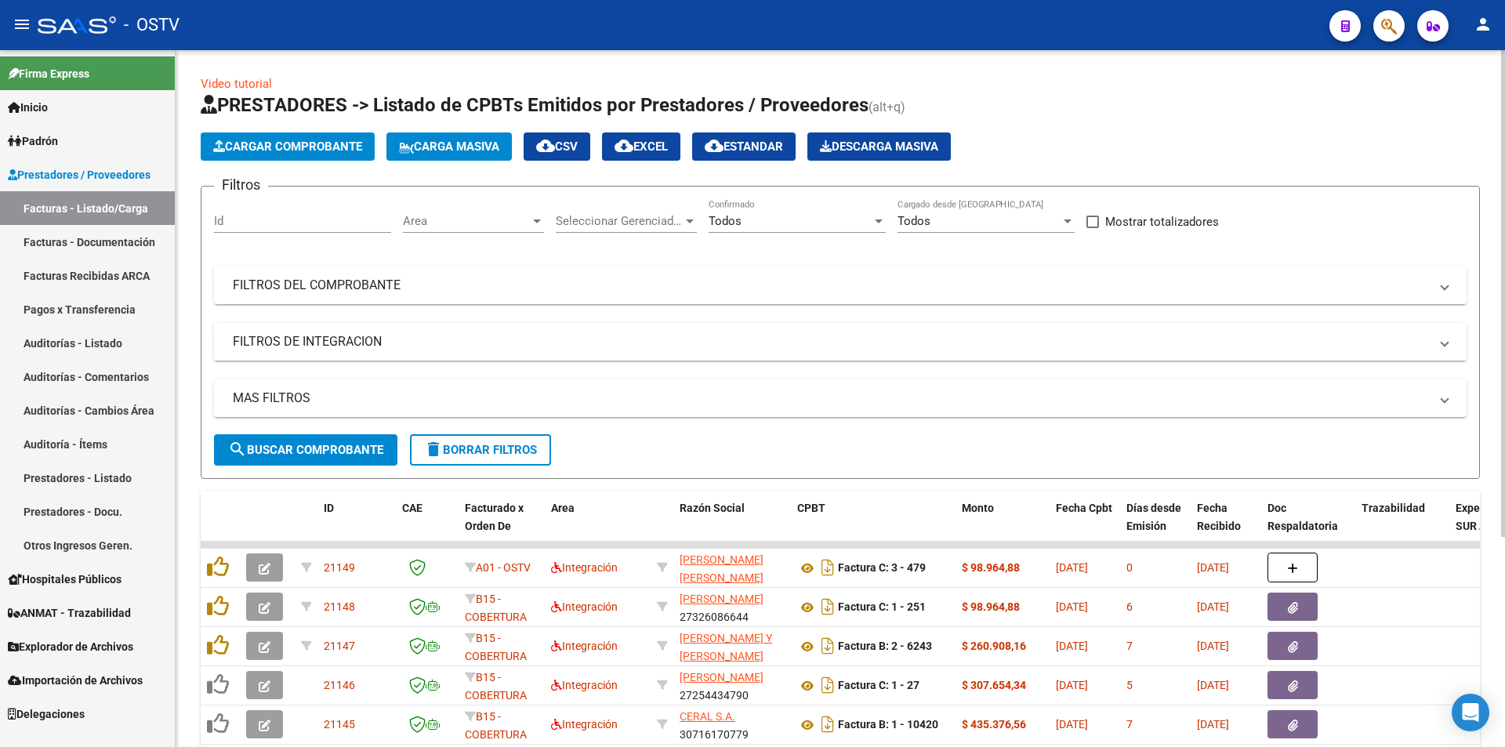
click at [316, 453] on span "search Buscar Comprobante" at bounding box center [305, 450] width 155 height 14
click at [314, 457] on button "search Buscar Comprobante" at bounding box center [305, 449] width 183 height 31
click at [319, 448] on span "search Buscar Comprobante" at bounding box center [305, 450] width 155 height 14
click at [310, 461] on button "search Buscar Comprobante" at bounding box center [305, 449] width 183 height 31
click at [309, 450] on span "search Buscar Comprobante" at bounding box center [305, 450] width 155 height 14
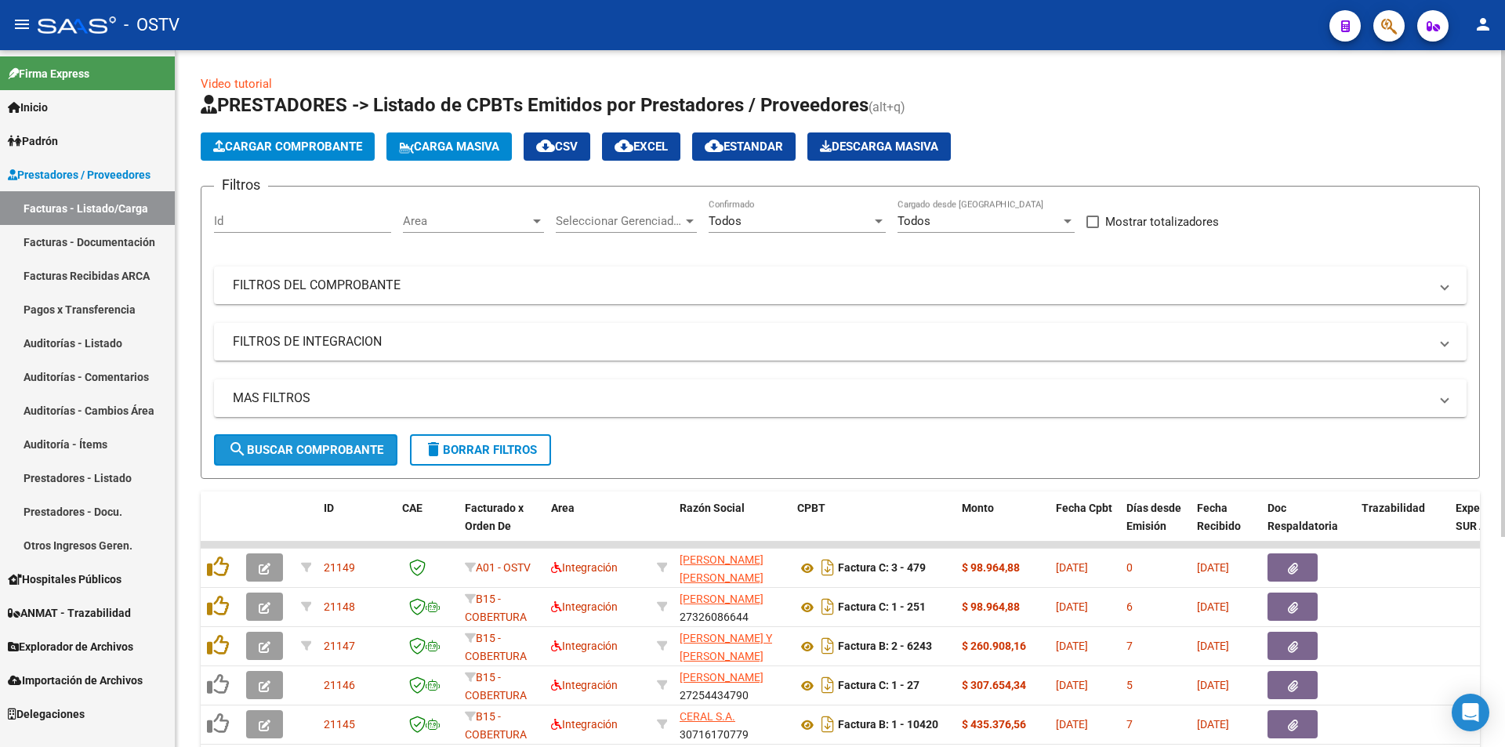
click at [309, 448] on span "search Buscar Comprobante" at bounding box center [305, 450] width 155 height 14
click at [314, 451] on span "search Buscar Comprobante" at bounding box center [305, 450] width 155 height 14
click at [317, 446] on span "search Buscar Comprobante" at bounding box center [305, 450] width 155 height 14
click at [305, 448] on span "search Buscar Comprobante" at bounding box center [305, 450] width 155 height 14
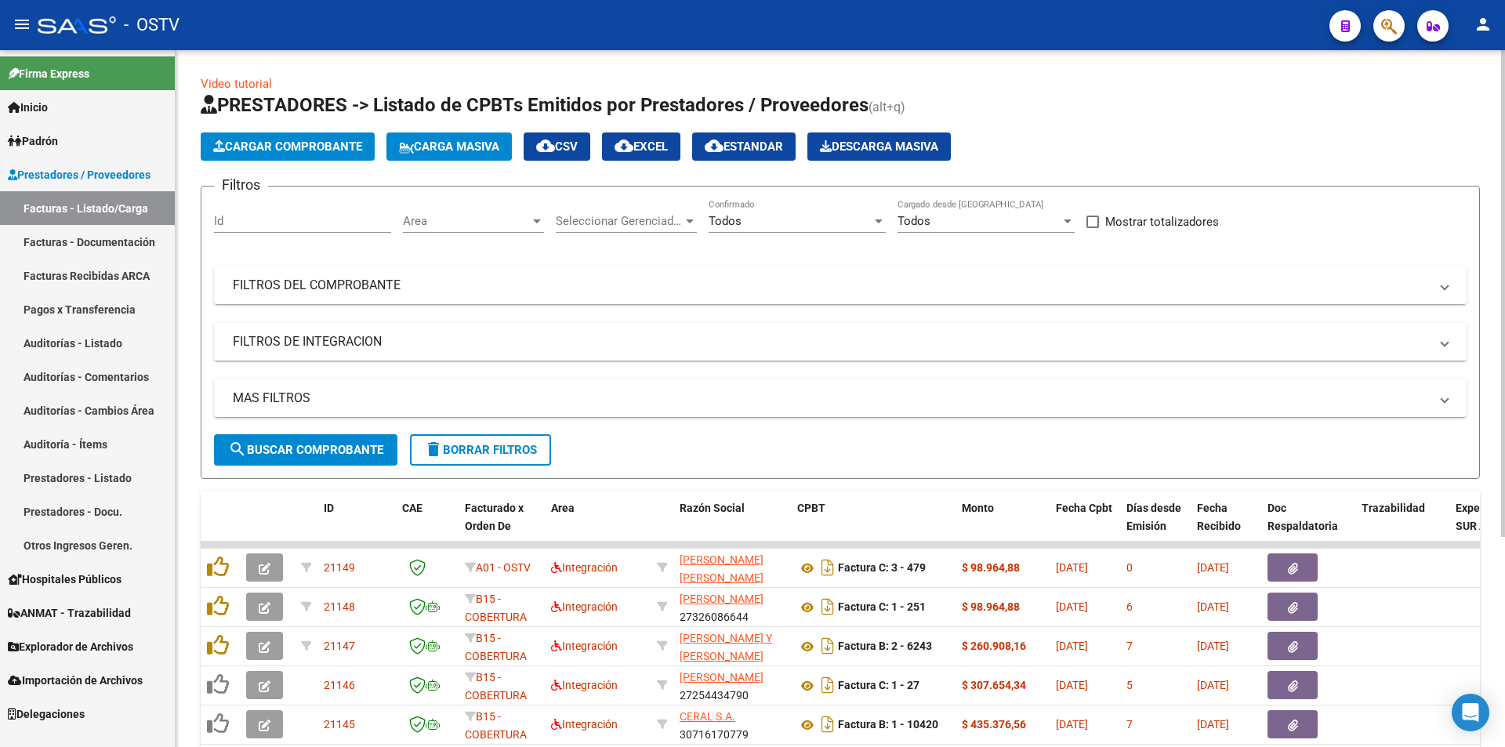
click at [306, 451] on span "search Buscar Comprobante" at bounding box center [305, 450] width 155 height 14
click at [318, 440] on button "search Buscar Comprobante" at bounding box center [305, 449] width 183 height 31
click at [318, 448] on span "search Buscar Comprobante" at bounding box center [305, 450] width 155 height 14
click at [310, 445] on span "search Buscar Comprobante" at bounding box center [305, 450] width 155 height 14
click at [299, 456] on span "search Buscar Comprobante" at bounding box center [305, 450] width 155 height 14
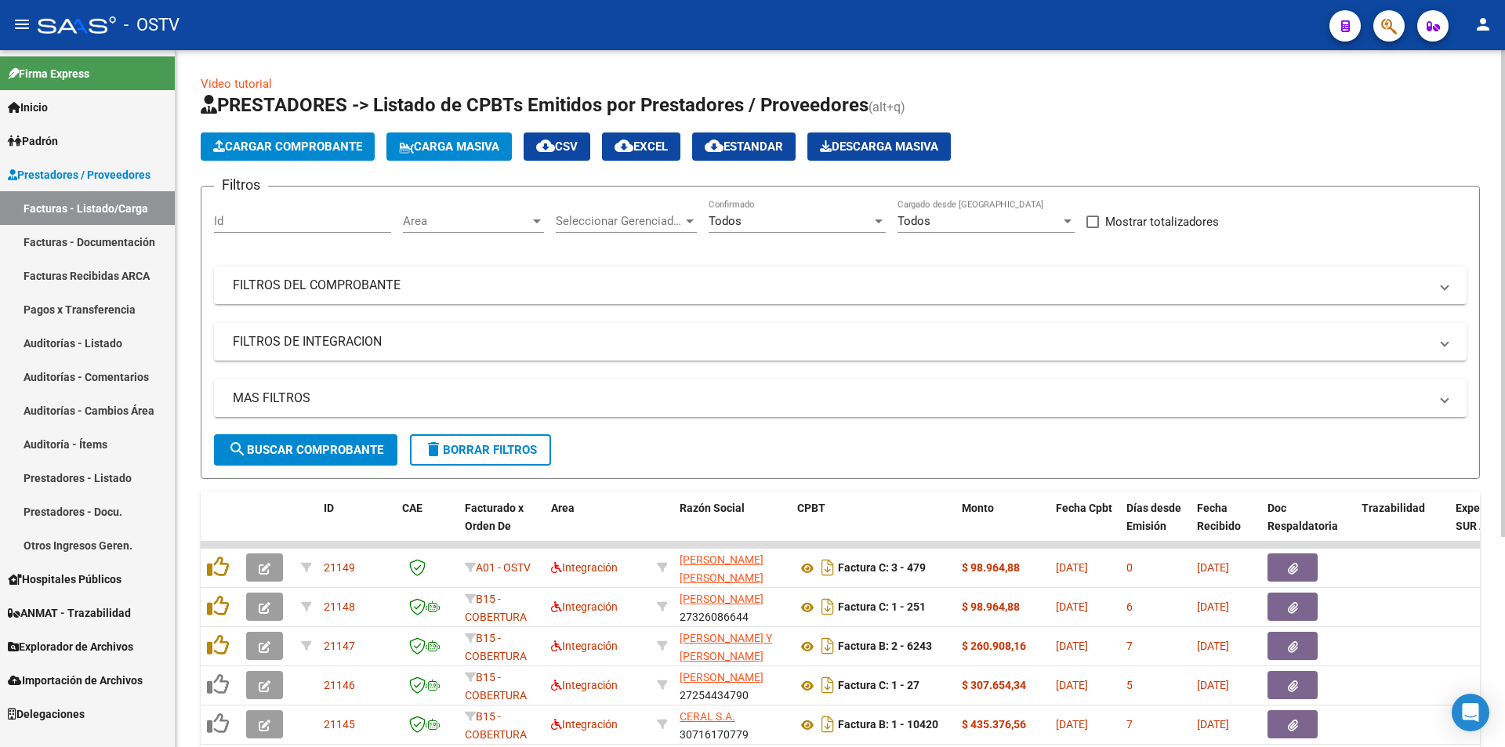
click at [307, 453] on span "search Buscar Comprobante" at bounding box center [305, 450] width 155 height 14
click at [303, 455] on span "search Buscar Comprobante" at bounding box center [305, 450] width 155 height 14
click at [95, 300] on link "Pagos x Transferencia" at bounding box center [87, 309] width 175 height 34
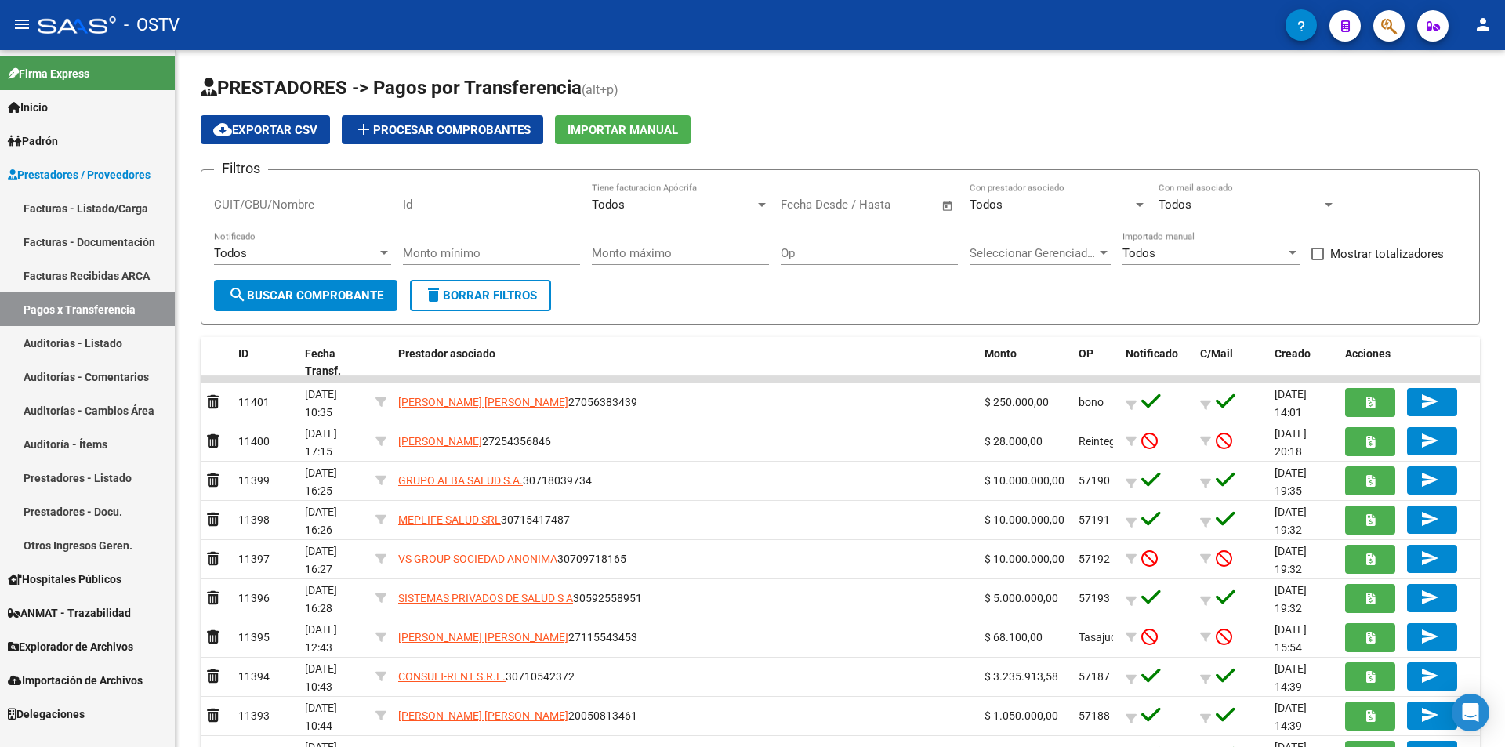
click at [89, 172] on span "Prestadores / Proveedores" at bounding box center [79, 174] width 143 height 17
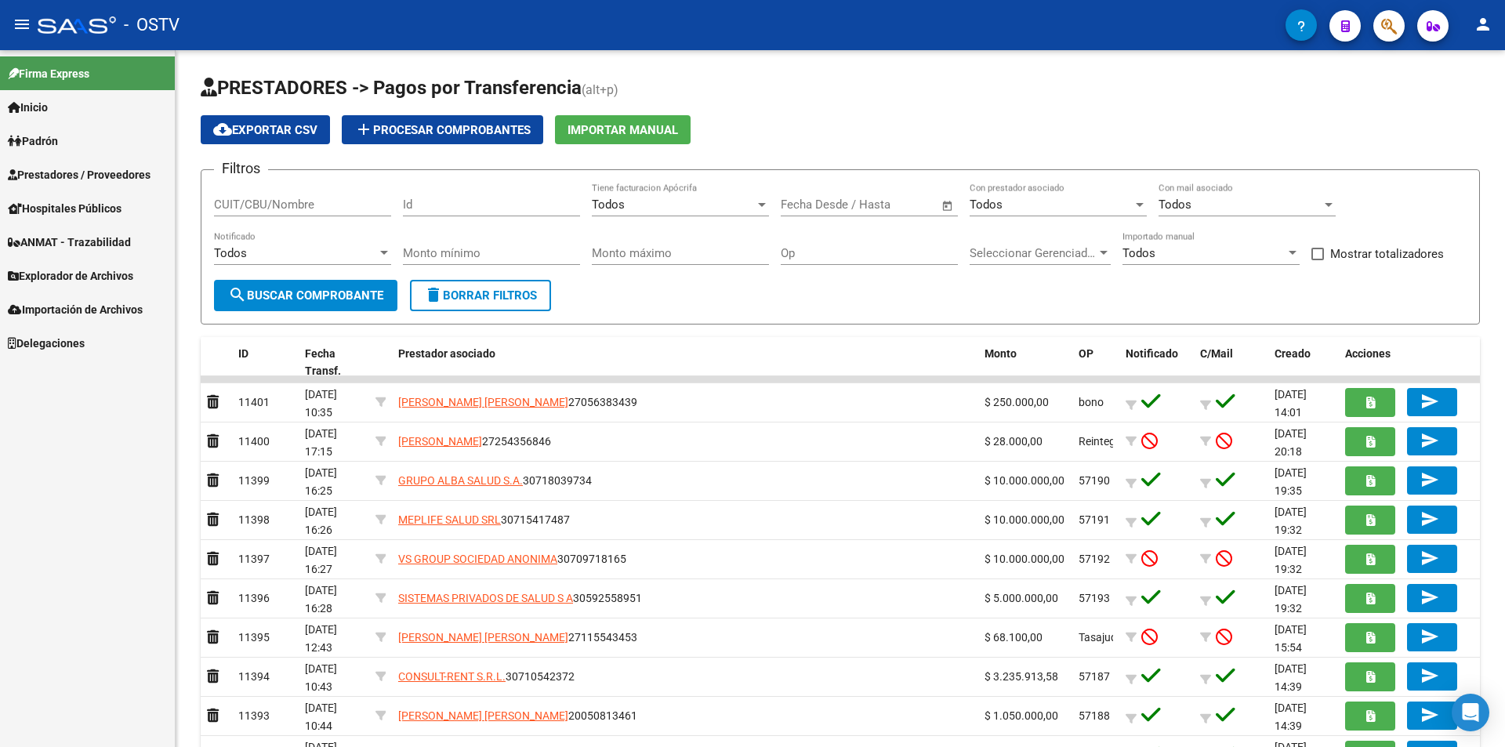
click at [89, 172] on span "Prestadores / Proveedores" at bounding box center [79, 174] width 143 height 17
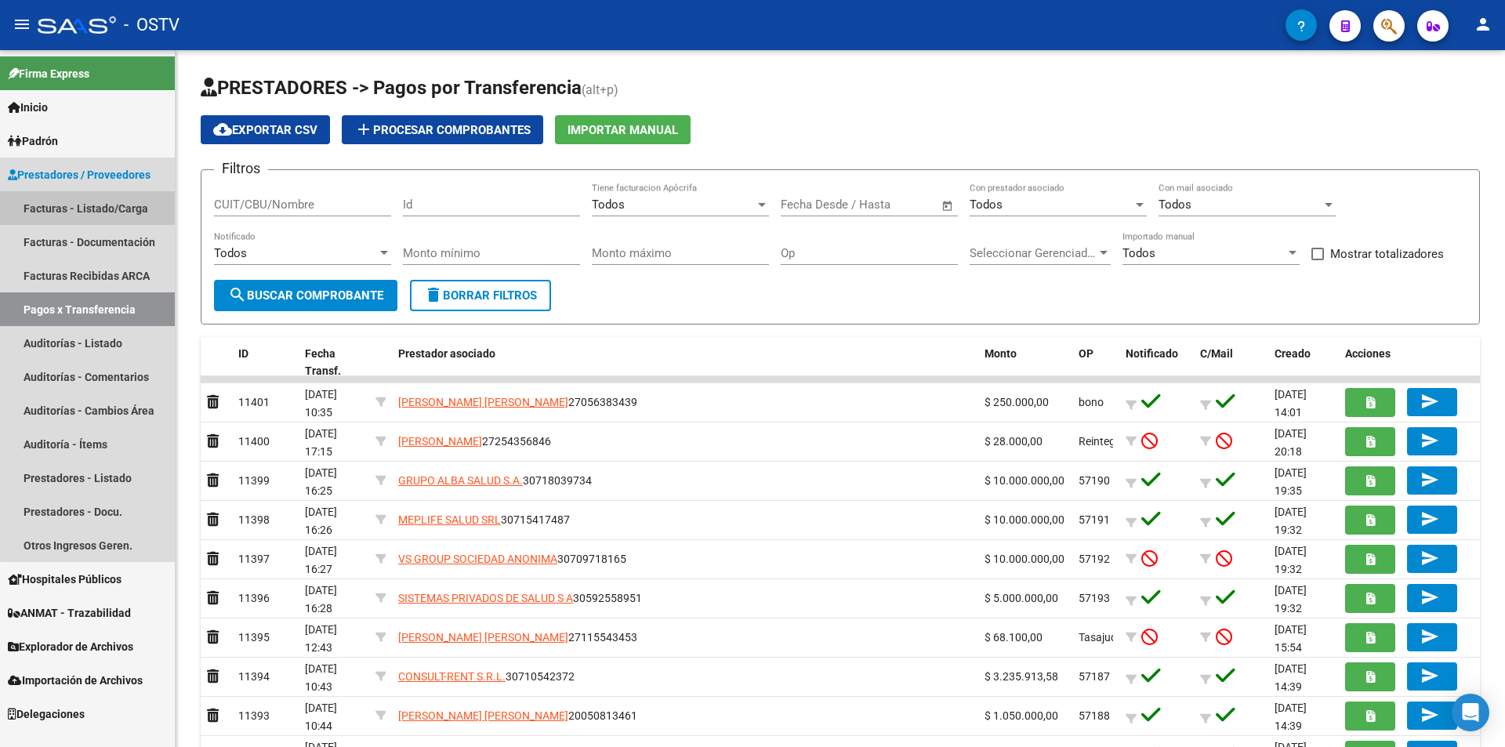
click at [89, 193] on link "Facturas - Listado/Carga" at bounding box center [87, 208] width 175 height 34
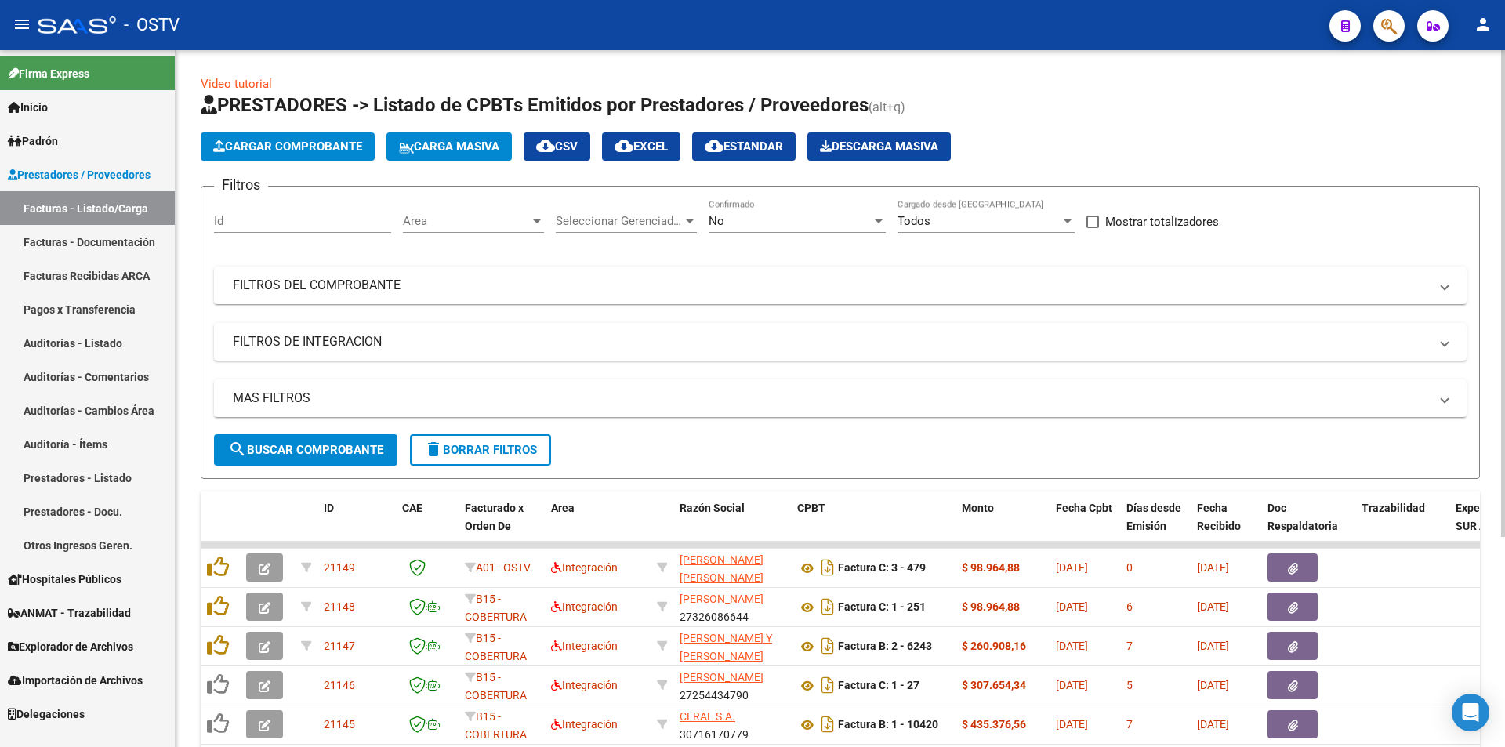
click at [737, 218] on div "No" at bounding box center [790, 221] width 163 height 14
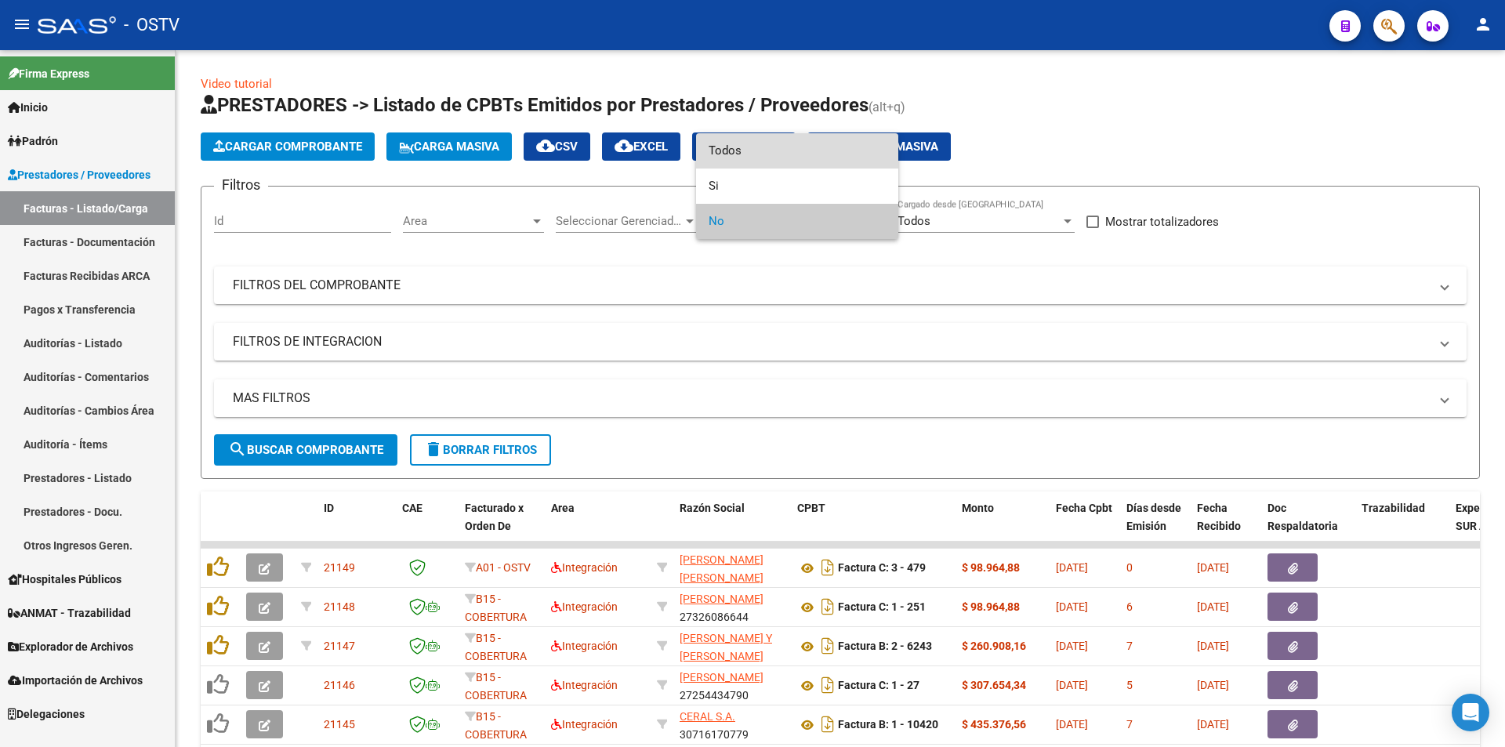
click at [720, 145] on span "Todos" at bounding box center [797, 150] width 177 height 35
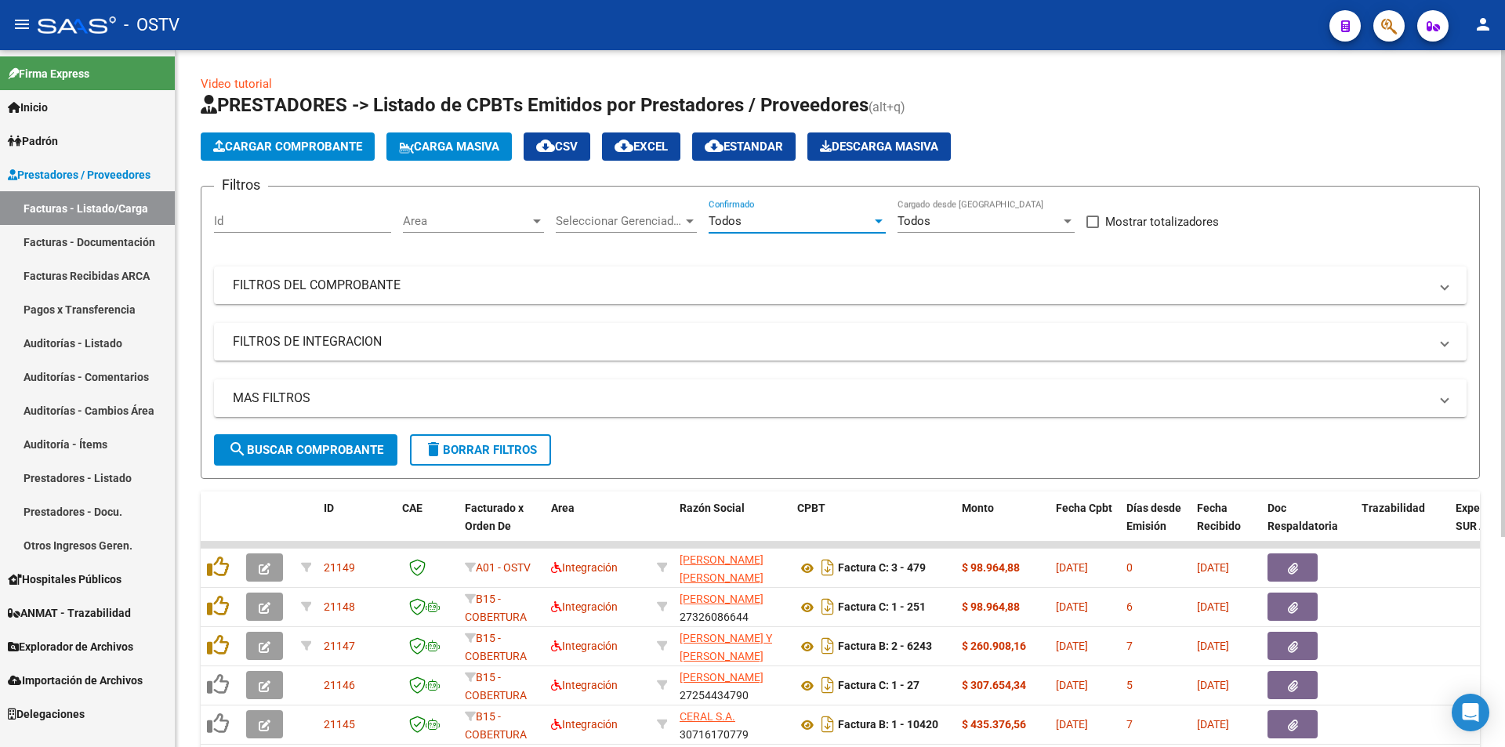
click at [315, 445] on span "search Buscar Comprobante" at bounding box center [305, 450] width 155 height 14
click at [317, 450] on span "search Buscar Comprobante" at bounding box center [305, 450] width 155 height 14
click at [313, 448] on span "search Buscar Comprobante" at bounding box center [305, 450] width 155 height 14
click at [314, 448] on span "search Buscar Comprobante" at bounding box center [305, 450] width 155 height 14
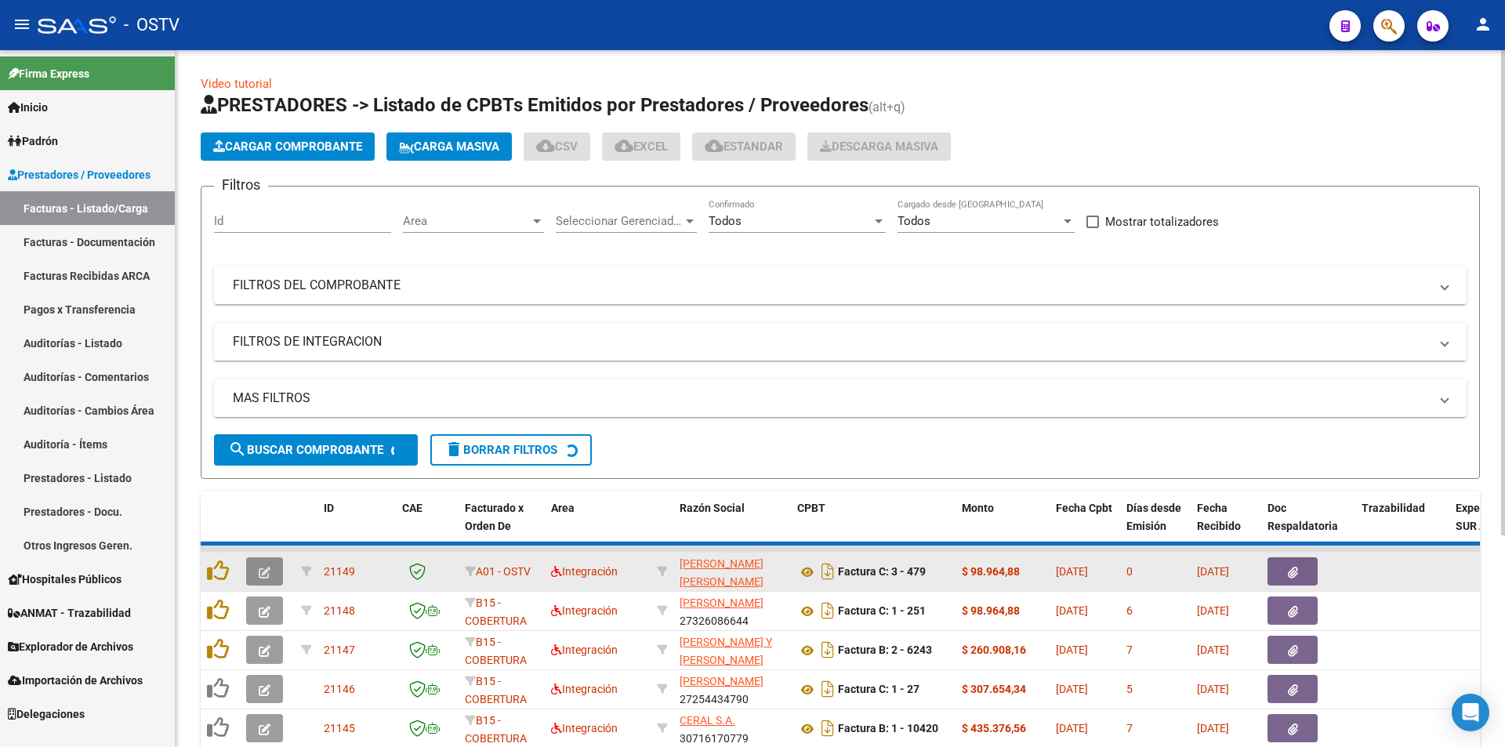
click at [281, 567] on button "button" at bounding box center [264, 571] width 37 height 28
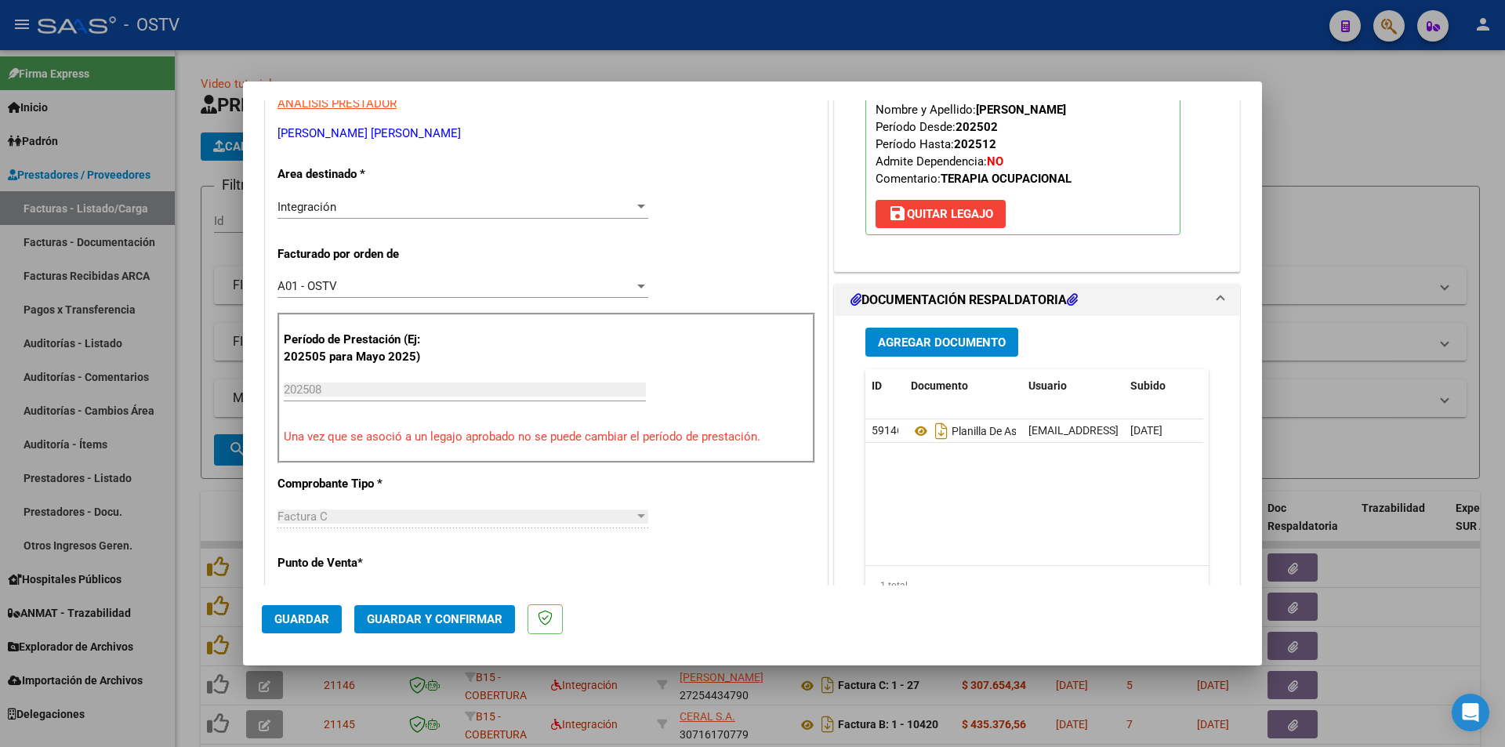
scroll to position [314, 0]
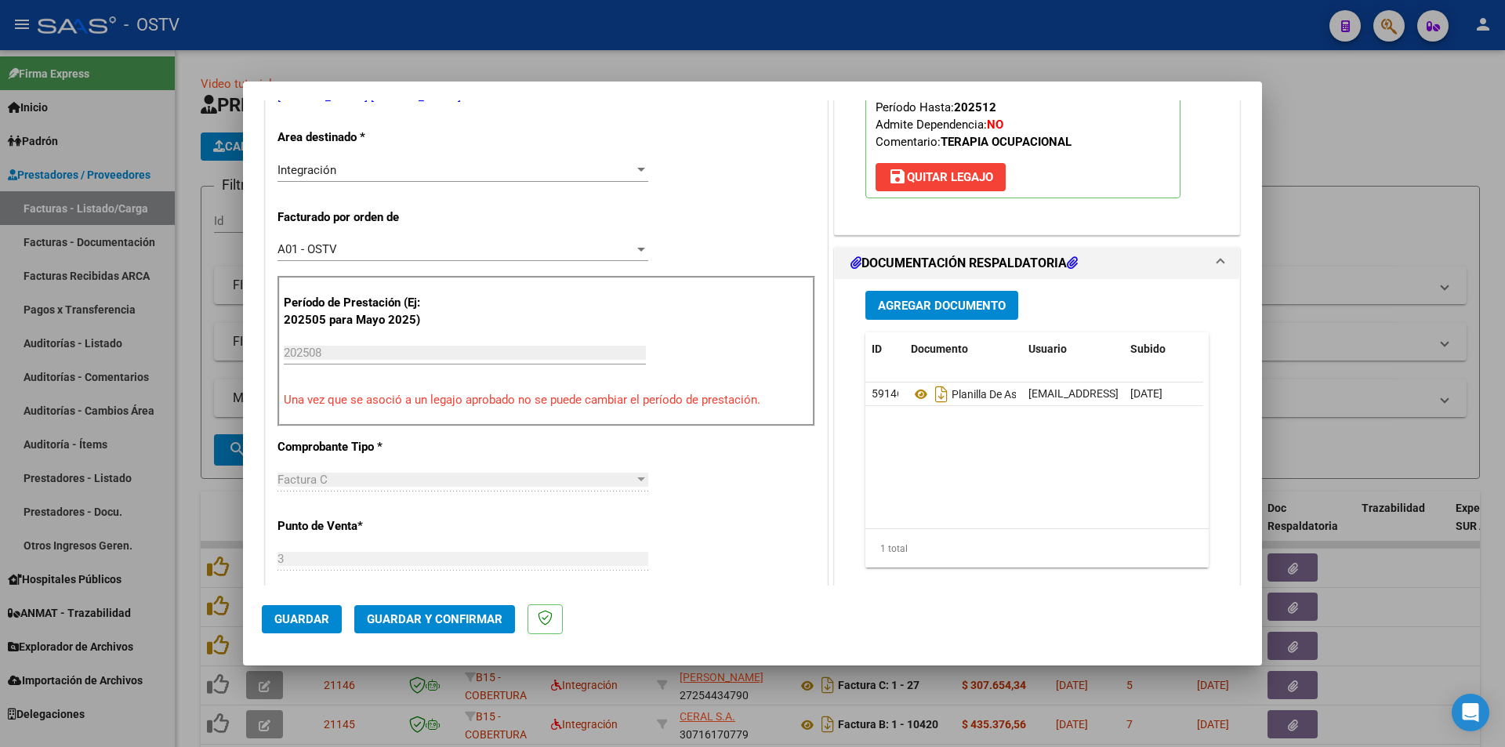
click at [292, 615] on span "Guardar" at bounding box center [301, 619] width 55 height 14
click at [306, 620] on span "Guardar" at bounding box center [301, 619] width 55 height 14
click at [187, 266] on div at bounding box center [752, 373] width 1505 height 747
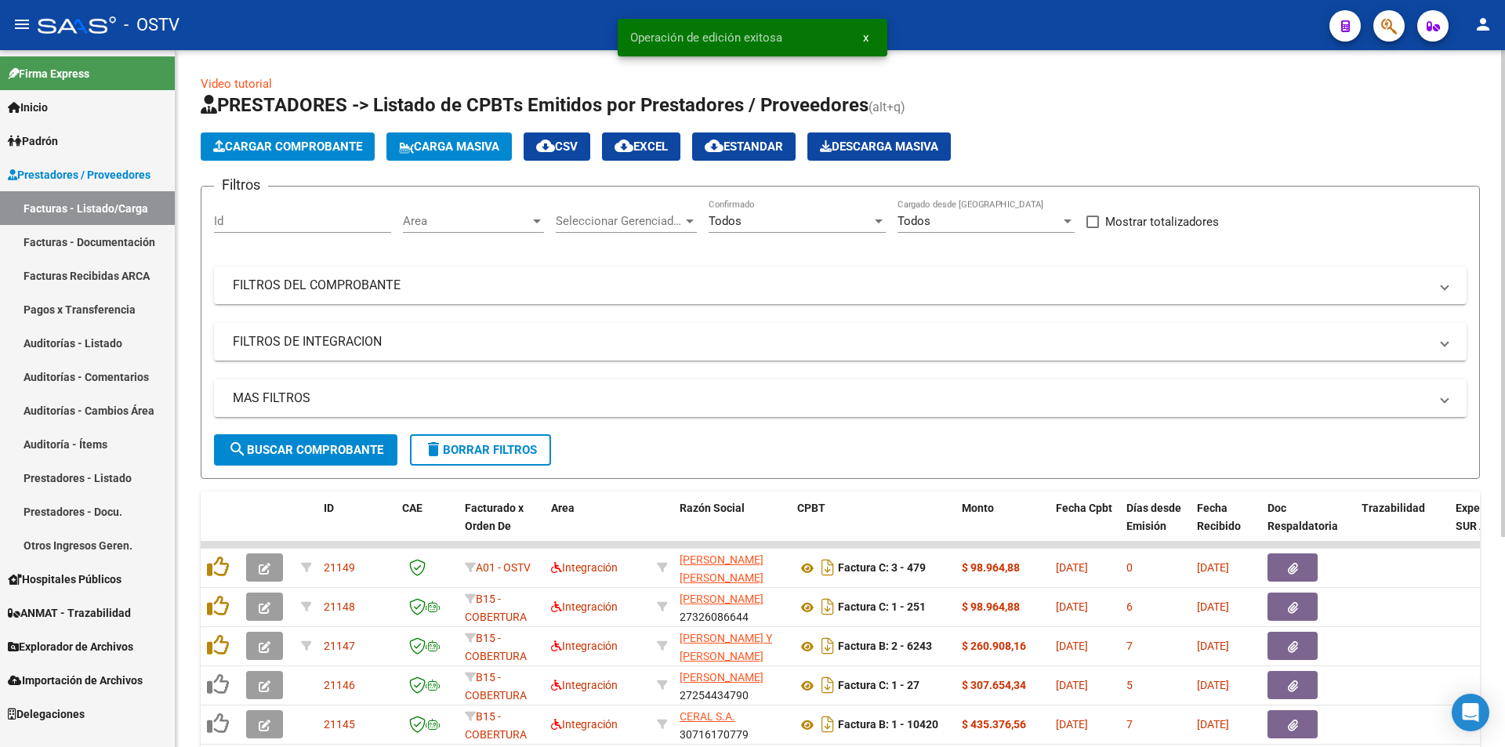
click at [306, 441] on button "search Buscar Comprobante" at bounding box center [305, 449] width 183 height 31
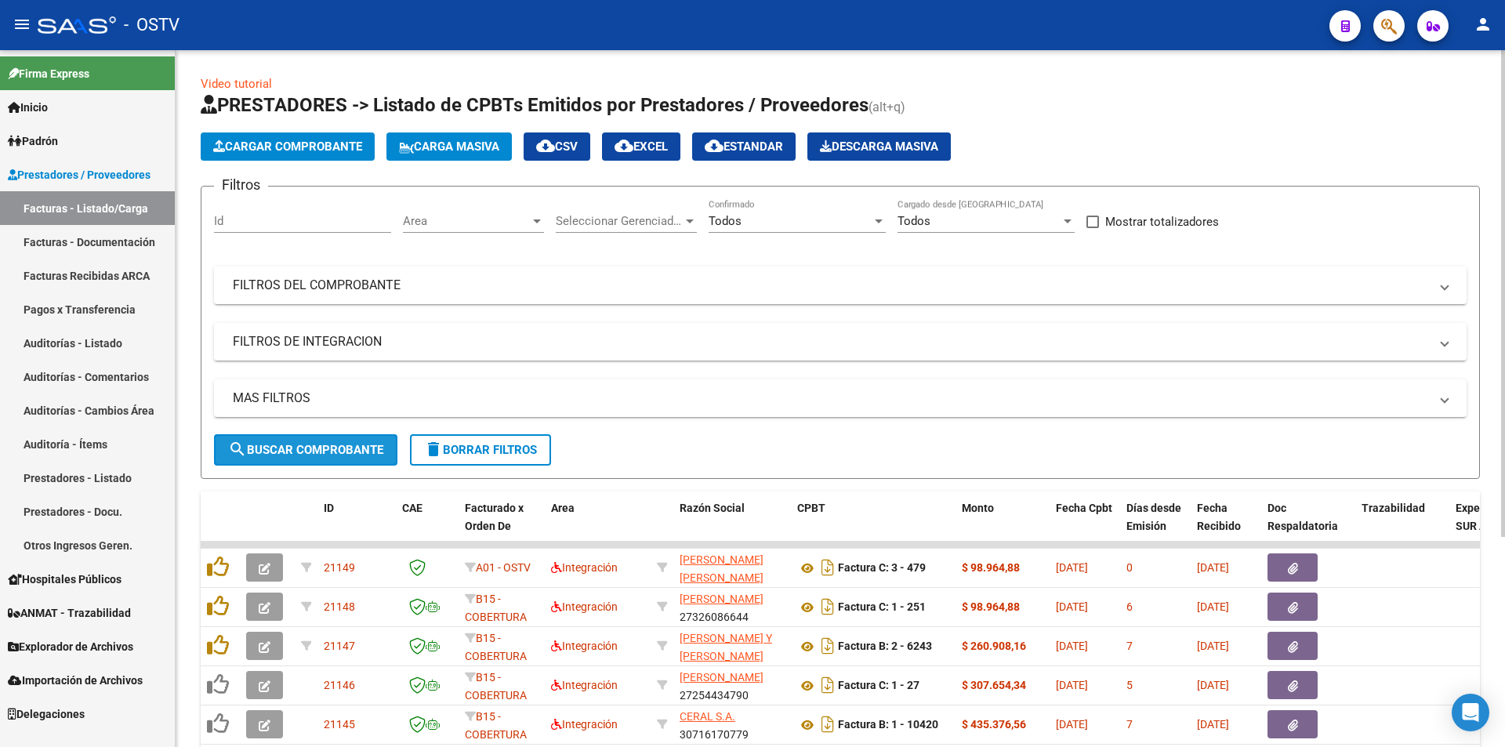
click at [326, 443] on span "search Buscar Comprobante" at bounding box center [305, 450] width 155 height 14
click at [310, 461] on button "search Buscar Comprobante" at bounding box center [305, 449] width 183 height 31
click at [315, 453] on span "search Buscar Comprobante" at bounding box center [305, 450] width 155 height 14
click at [309, 452] on span "search Buscar Comprobante" at bounding box center [305, 450] width 155 height 14
click at [311, 449] on span "search Buscar Comprobante" at bounding box center [305, 450] width 155 height 14
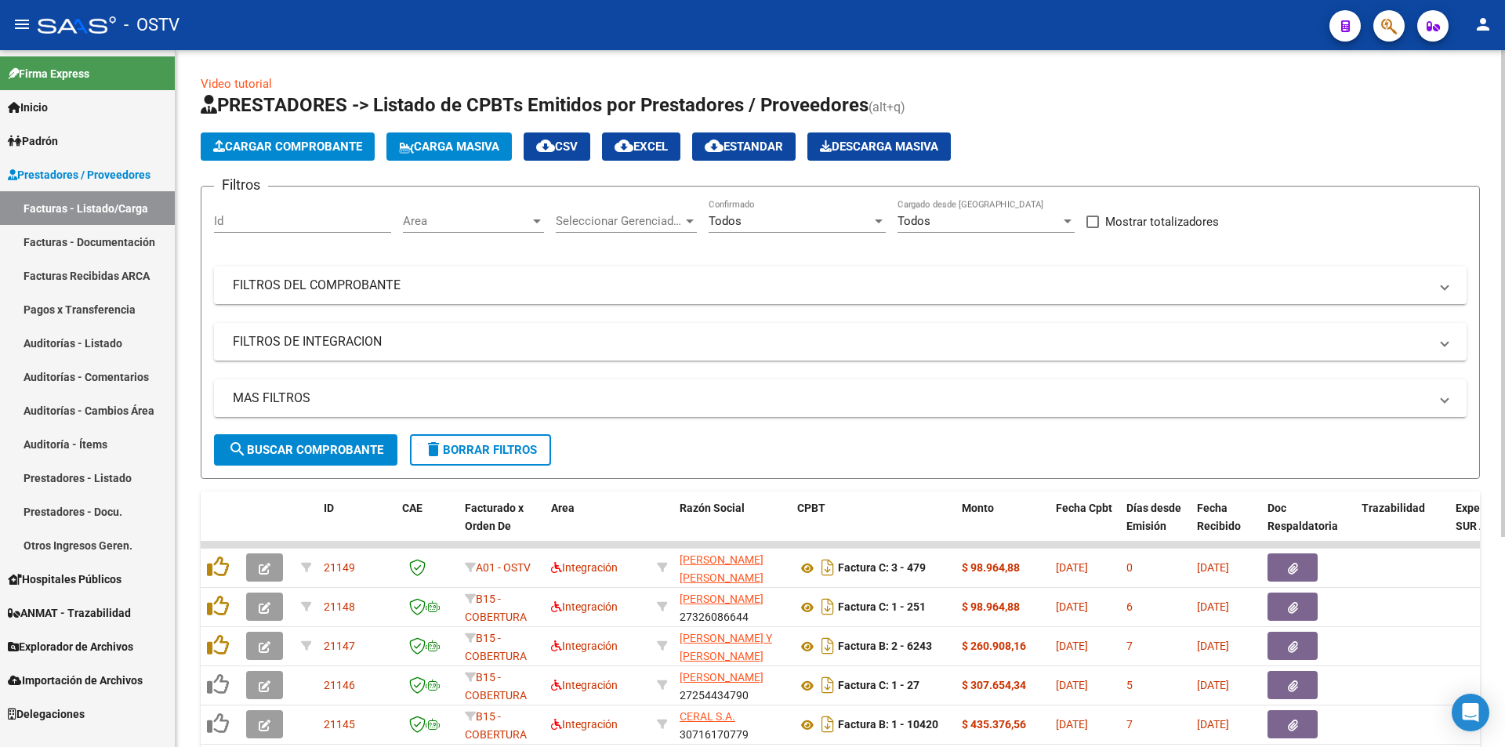
drag, startPoint x: 314, startPoint y: 449, endPoint x: 321, endPoint y: 448, distance: 7.9
click at [314, 448] on span "search Buscar Comprobante" at bounding box center [305, 450] width 155 height 14
click at [309, 444] on span "search Buscar Comprobante" at bounding box center [305, 450] width 155 height 14
click at [310, 449] on span "search Buscar Comprobante" at bounding box center [305, 450] width 155 height 14
click at [314, 443] on span "search Buscar Comprobante" at bounding box center [305, 450] width 155 height 14
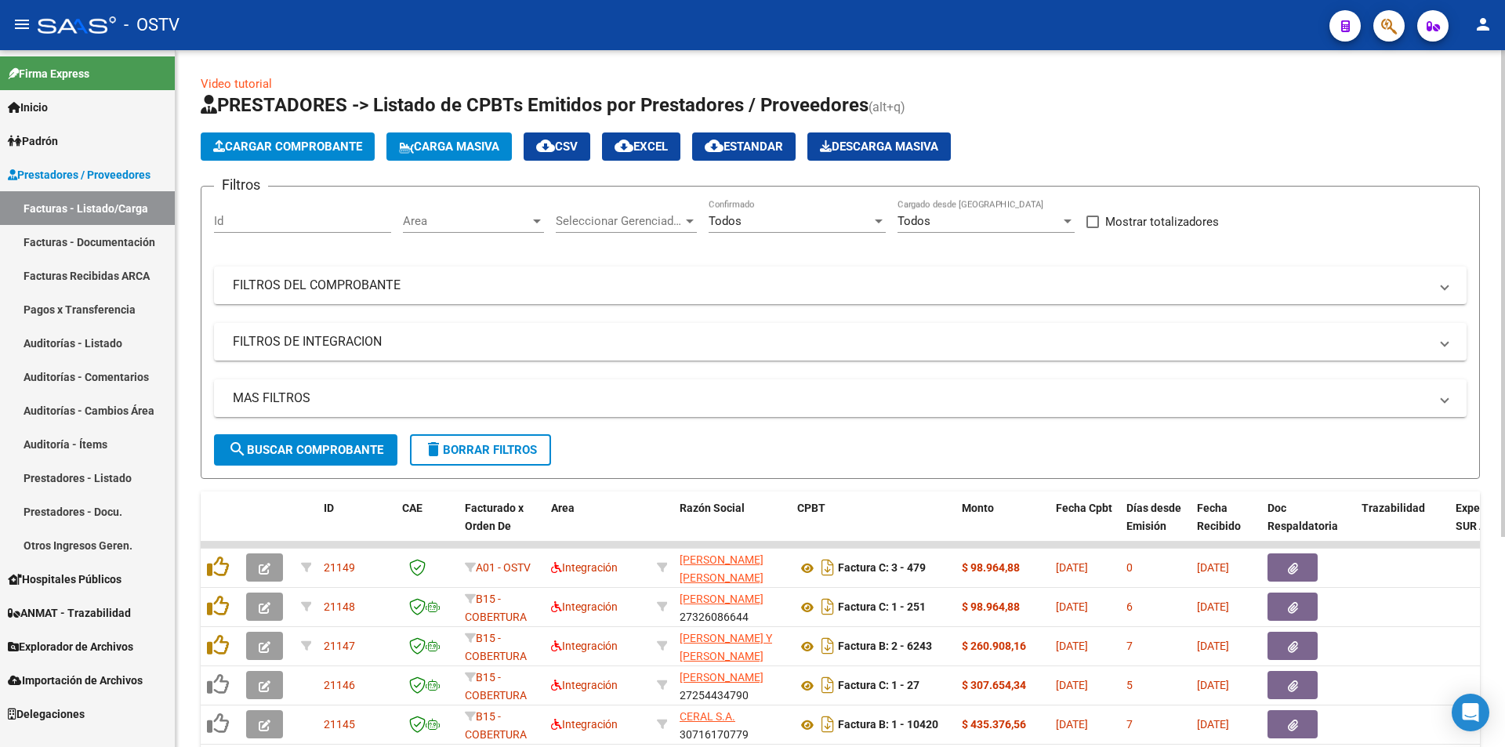
click at [313, 443] on span "search Buscar Comprobante" at bounding box center [305, 450] width 155 height 14
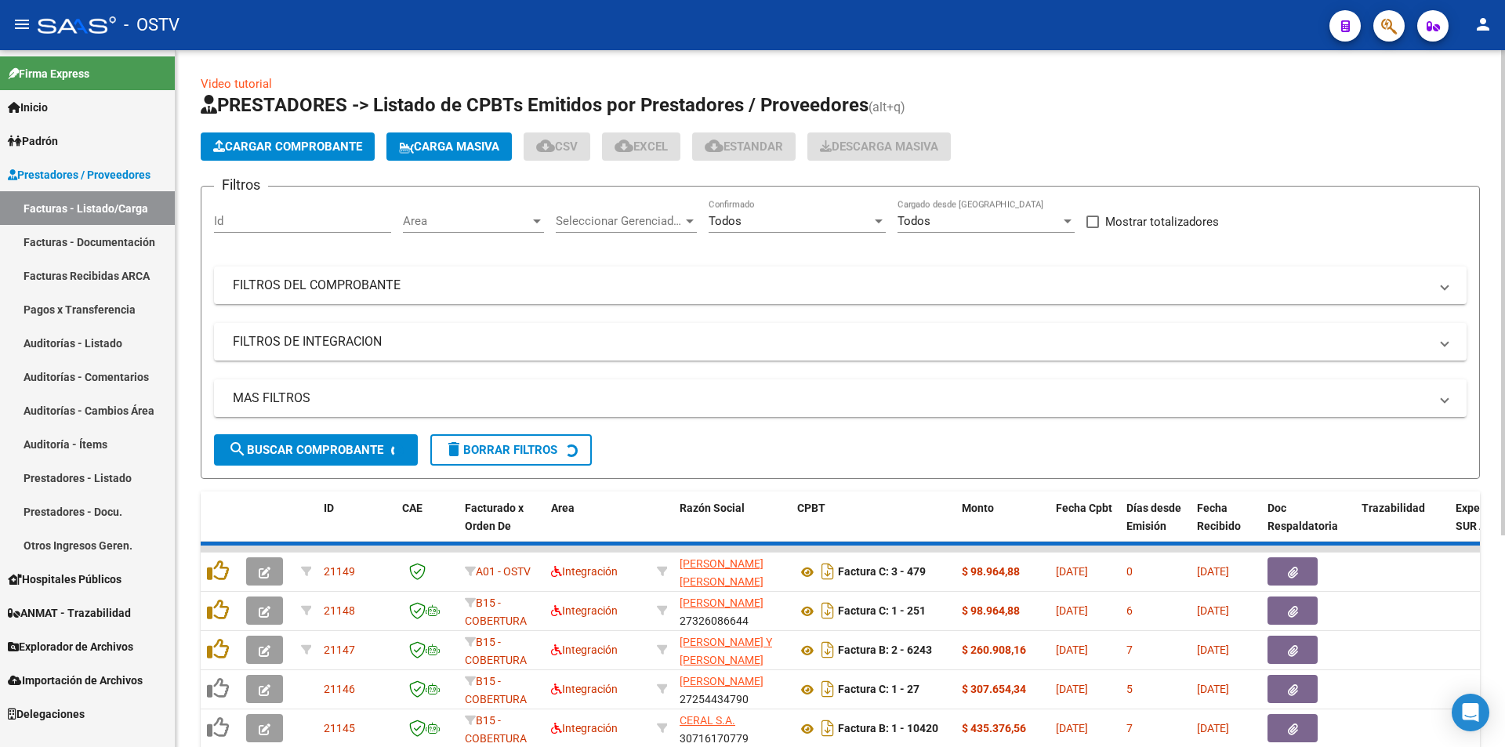
click at [314, 436] on button "search Buscar Comprobante" at bounding box center [316, 449] width 204 height 31
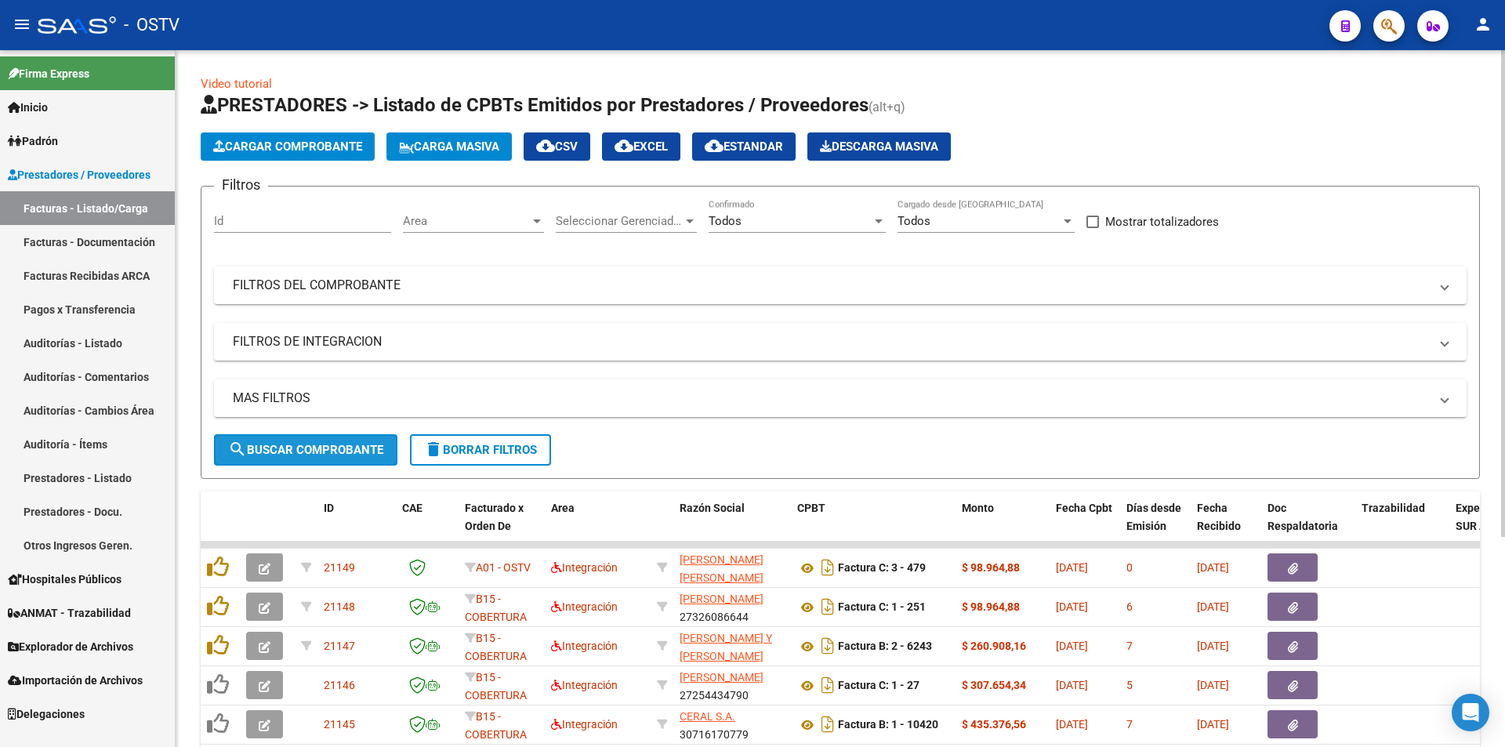
click at [310, 443] on span "search Buscar Comprobante" at bounding box center [305, 450] width 155 height 14
click at [311, 443] on span "search Buscar Comprobante" at bounding box center [305, 450] width 155 height 14
click at [313, 444] on span "search Buscar Comprobante" at bounding box center [305, 450] width 155 height 14
click at [309, 441] on button "search Buscar Comprobante" at bounding box center [305, 449] width 183 height 31
click at [310, 440] on button "search Buscar Comprobante" at bounding box center [305, 449] width 183 height 31
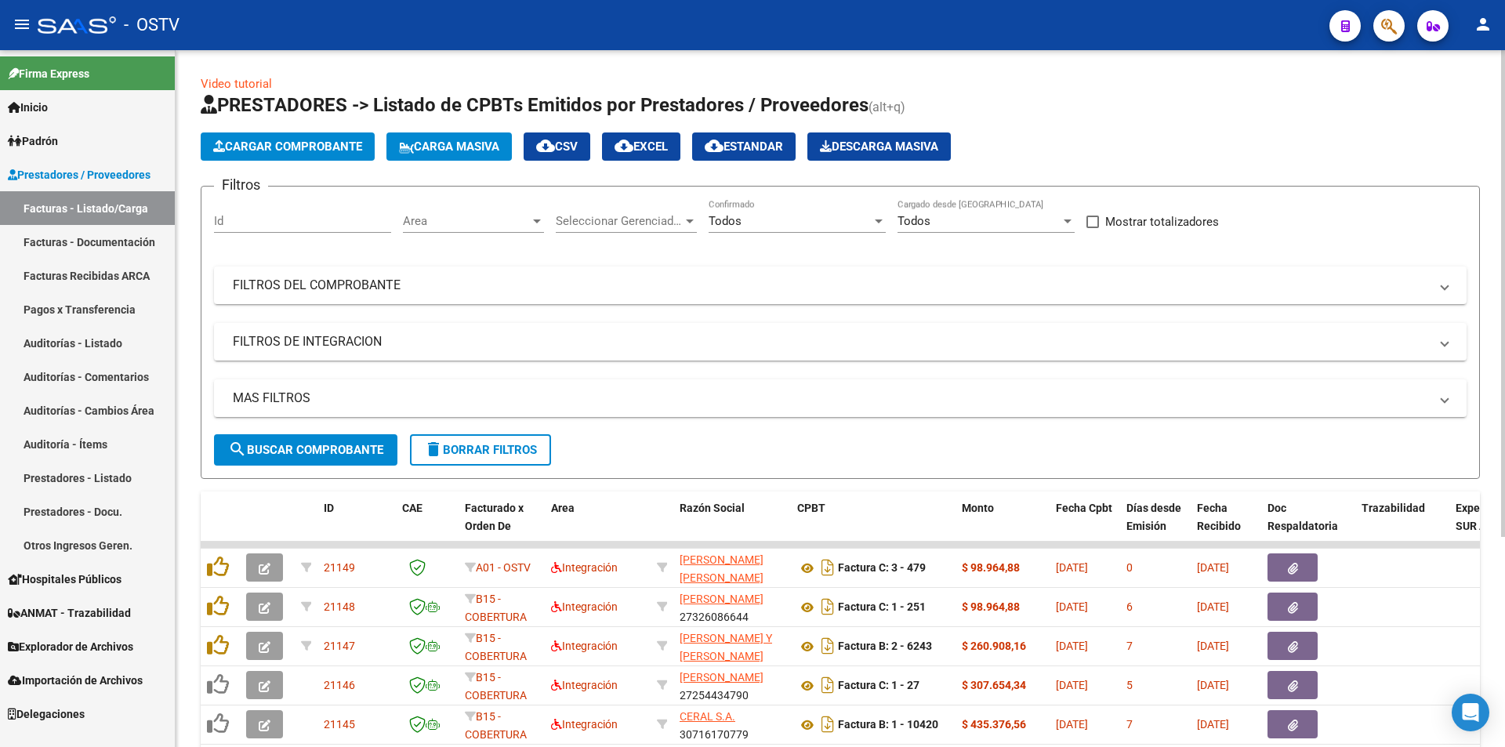
click at [314, 443] on span "search Buscar Comprobante" at bounding box center [305, 450] width 155 height 14
click at [315, 438] on button "search Buscar Comprobante" at bounding box center [305, 449] width 183 height 31
click at [310, 443] on span "search Buscar Comprobante" at bounding box center [305, 450] width 155 height 14
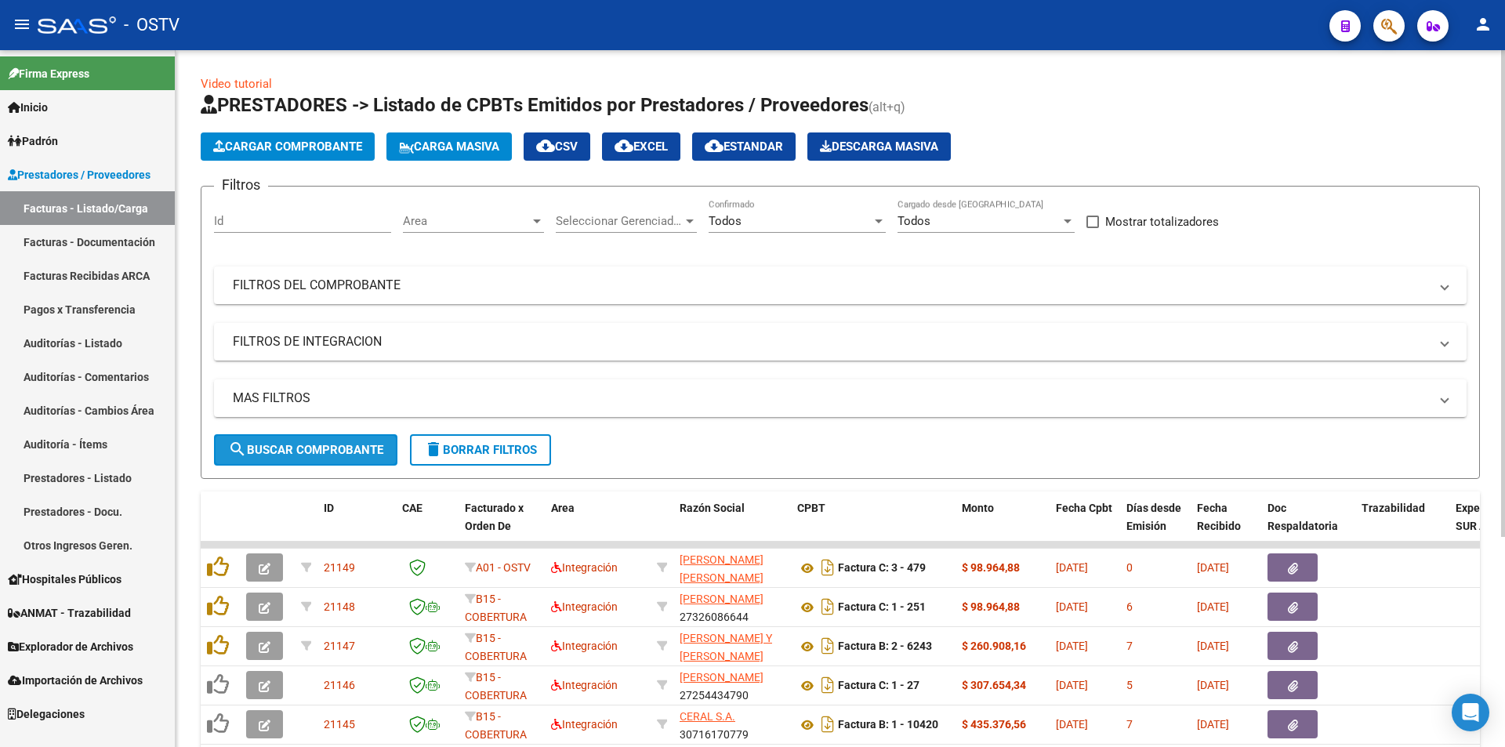
click at [305, 444] on span "search Buscar Comprobante" at bounding box center [305, 450] width 155 height 14
click at [314, 452] on span "search Buscar Comprobante" at bounding box center [305, 450] width 155 height 14
click at [312, 444] on span "search Buscar Comprobante" at bounding box center [305, 450] width 155 height 14
click at [330, 446] on span "search Buscar Comprobante" at bounding box center [305, 450] width 155 height 14
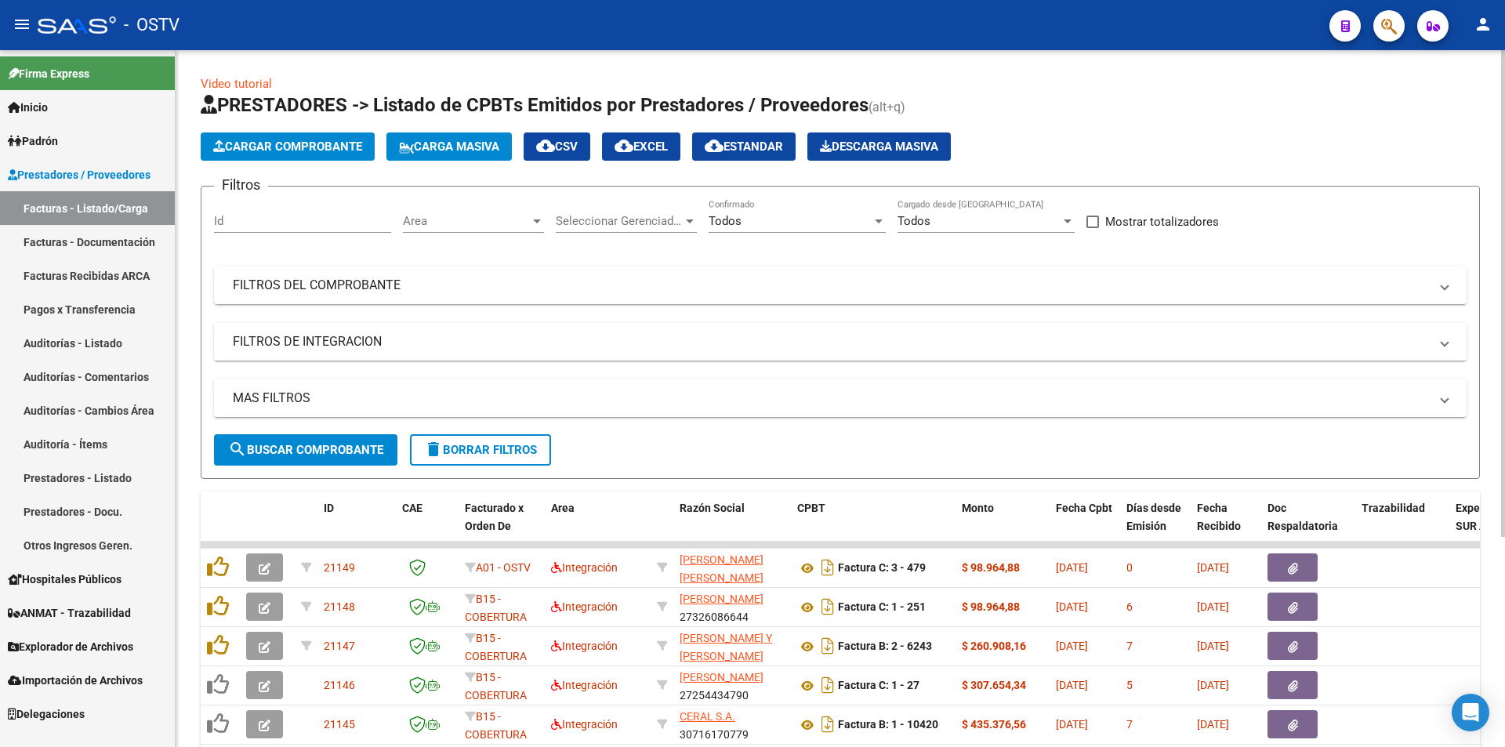
click at [320, 455] on span "search Buscar Comprobante" at bounding box center [305, 450] width 155 height 14
click at [310, 445] on span "search Buscar Comprobante" at bounding box center [305, 450] width 155 height 14
click at [307, 451] on span "search Buscar Comprobante" at bounding box center [305, 450] width 155 height 14
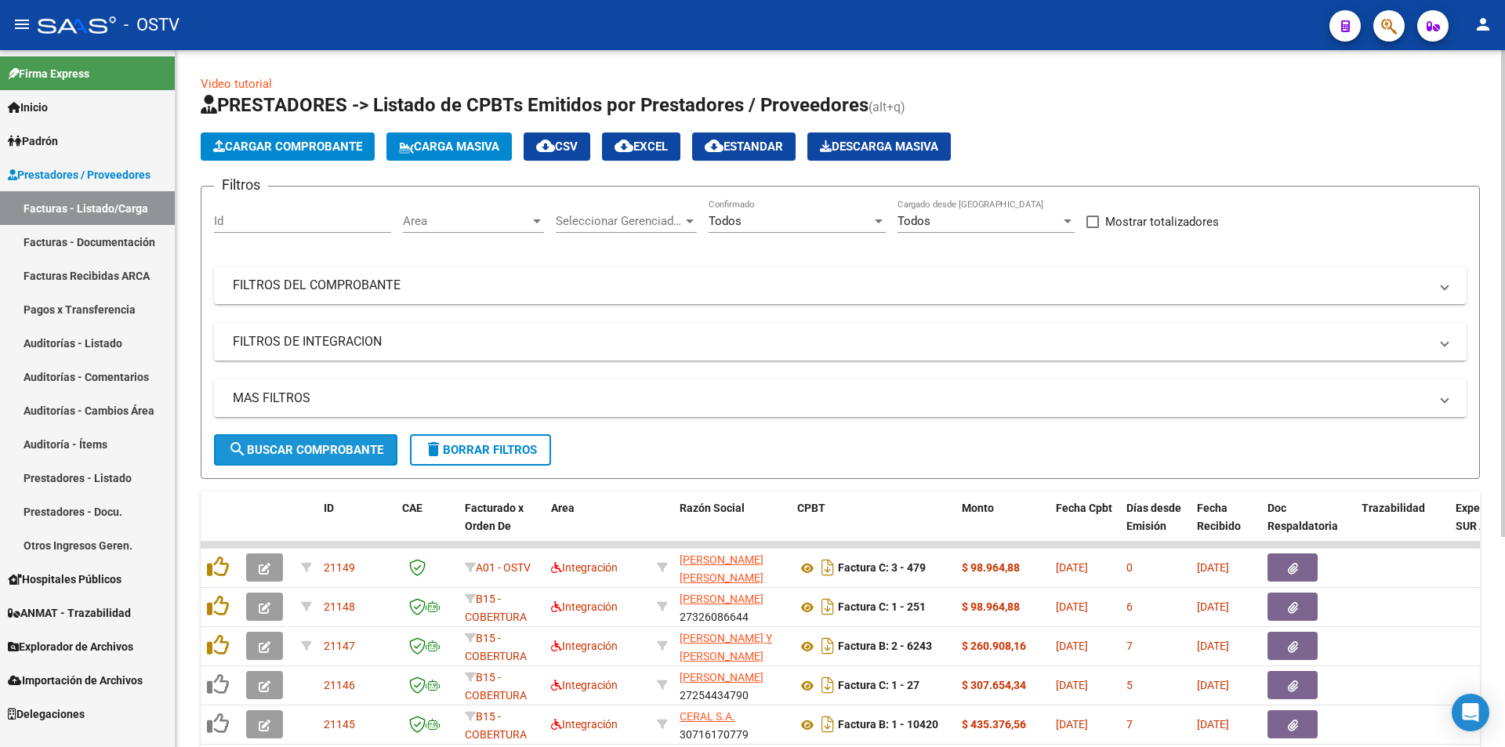
click at [300, 452] on span "search Buscar Comprobante" at bounding box center [305, 450] width 155 height 14
click at [310, 448] on span "search Buscar Comprobante" at bounding box center [305, 450] width 155 height 14
click at [310, 456] on span "search Buscar Comprobante" at bounding box center [305, 450] width 155 height 14
click at [307, 451] on span "search Buscar Comprobante" at bounding box center [305, 450] width 155 height 14
click at [303, 461] on button "search Buscar Comprobante" at bounding box center [305, 449] width 183 height 31
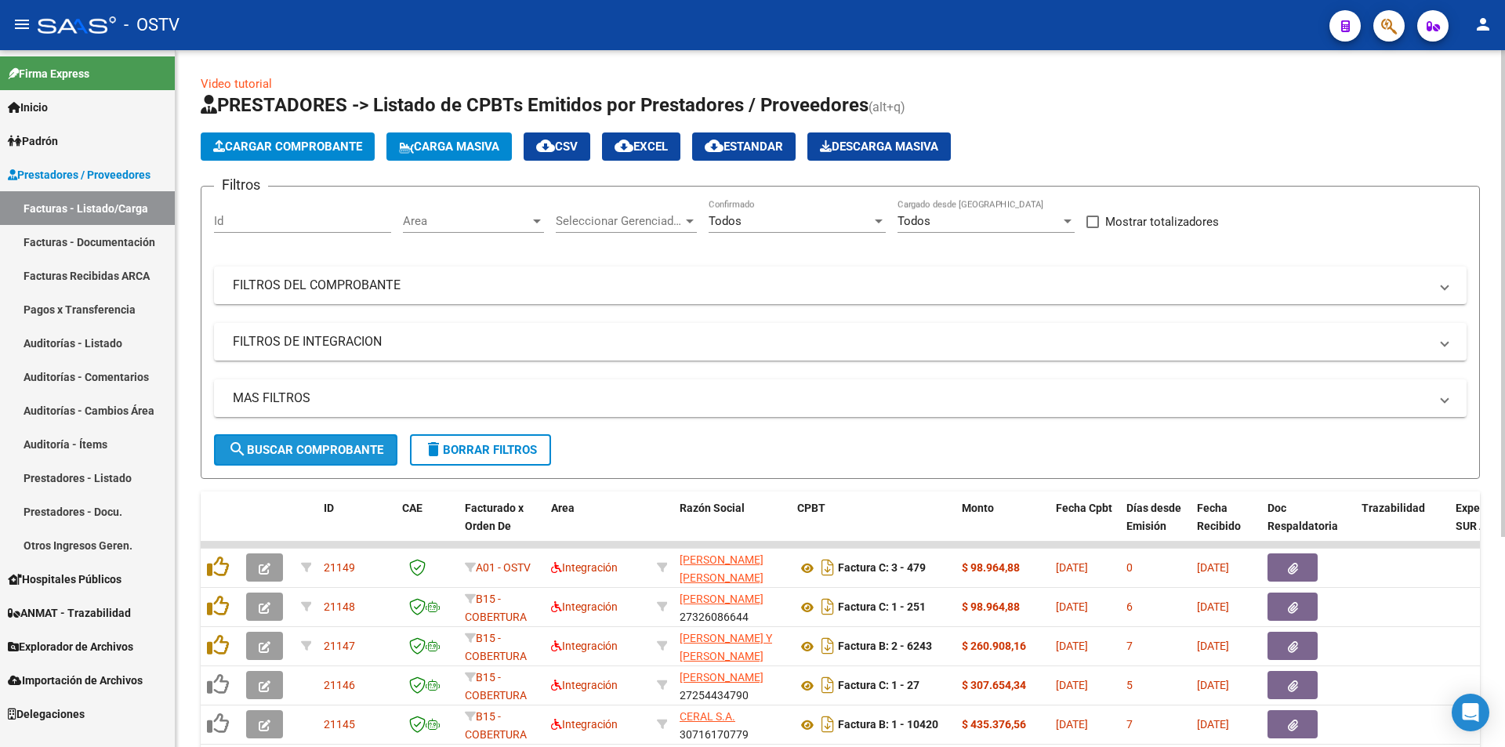
click at [313, 444] on span "search Buscar Comprobante" at bounding box center [305, 450] width 155 height 14
click at [303, 449] on span "search Buscar Comprobante" at bounding box center [305, 450] width 155 height 14
click at [307, 450] on span "search Buscar Comprobante" at bounding box center [305, 450] width 155 height 14
click at [319, 453] on span "search Buscar Comprobante" at bounding box center [305, 450] width 155 height 14
click at [321, 444] on span "search Buscar Comprobante" at bounding box center [305, 450] width 155 height 14
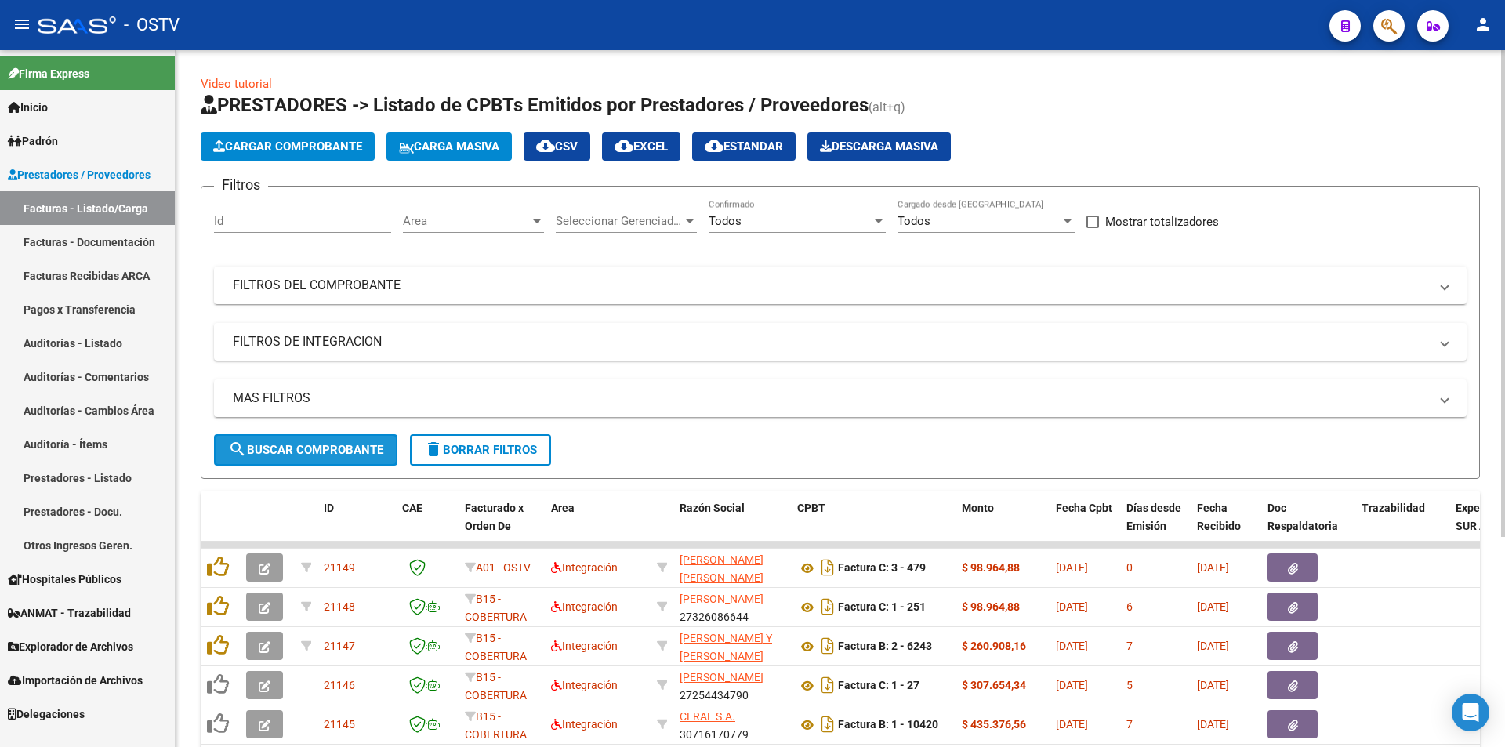
click at [303, 452] on span "search Buscar Comprobante" at bounding box center [305, 450] width 155 height 14
click at [310, 449] on span "search Buscar Comprobante" at bounding box center [305, 450] width 155 height 14
click at [315, 441] on button "search Buscar Comprobante" at bounding box center [305, 449] width 183 height 31
click at [300, 444] on span "search Buscar Comprobante" at bounding box center [305, 450] width 155 height 14
click at [313, 448] on span "search Buscar Comprobante" at bounding box center [305, 450] width 155 height 14
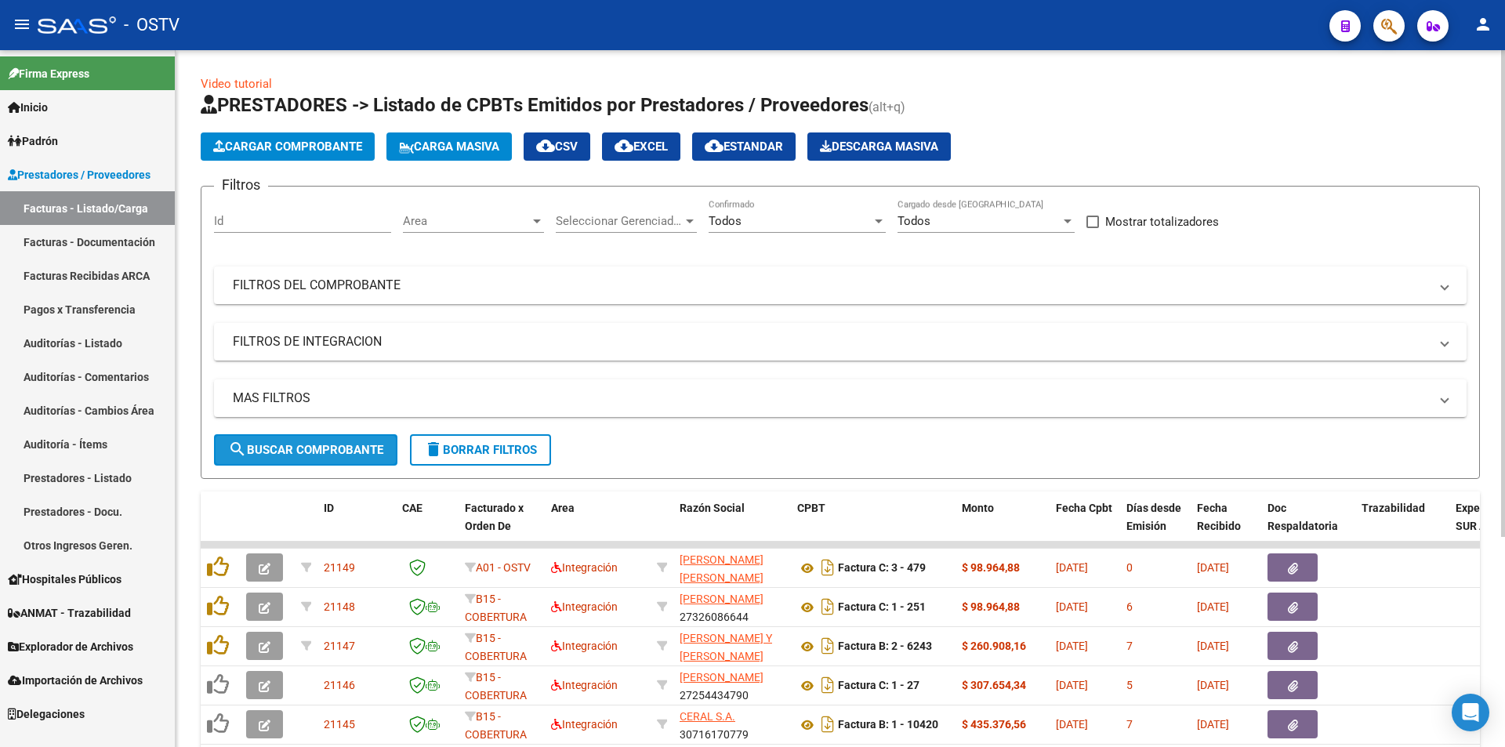
click at [305, 461] on button "search Buscar Comprobante" at bounding box center [305, 449] width 183 height 31
click at [300, 452] on span "search Buscar Comprobante" at bounding box center [305, 450] width 155 height 14
click at [315, 449] on span "search Buscar Comprobante" at bounding box center [305, 450] width 155 height 14
click at [314, 446] on span "search Buscar Comprobante" at bounding box center [305, 450] width 155 height 14
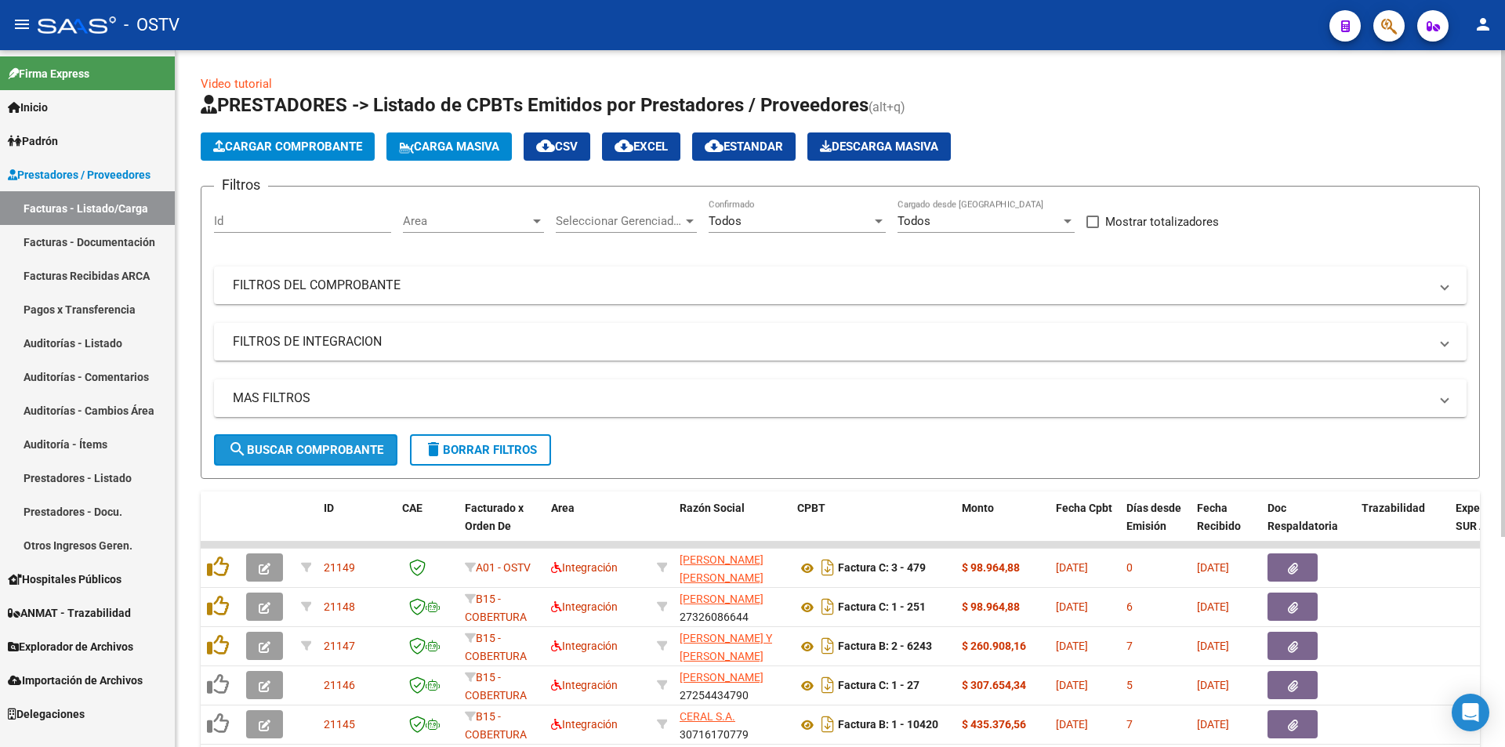
click at [307, 452] on span "search Buscar Comprobante" at bounding box center [305, 450] width 155 height 14
click at [315, 444] on span "search Buscar Comprobante" at bounding box center [305, 450] width 155 height 14
click at [314, 443] on span "search Buscar Comprobante" at bounding box center [305, 450] width 155 height 14
click at [299, 446] on span "search Buscar Comprobante" at bounding box center [305, 450] width 155 height 14
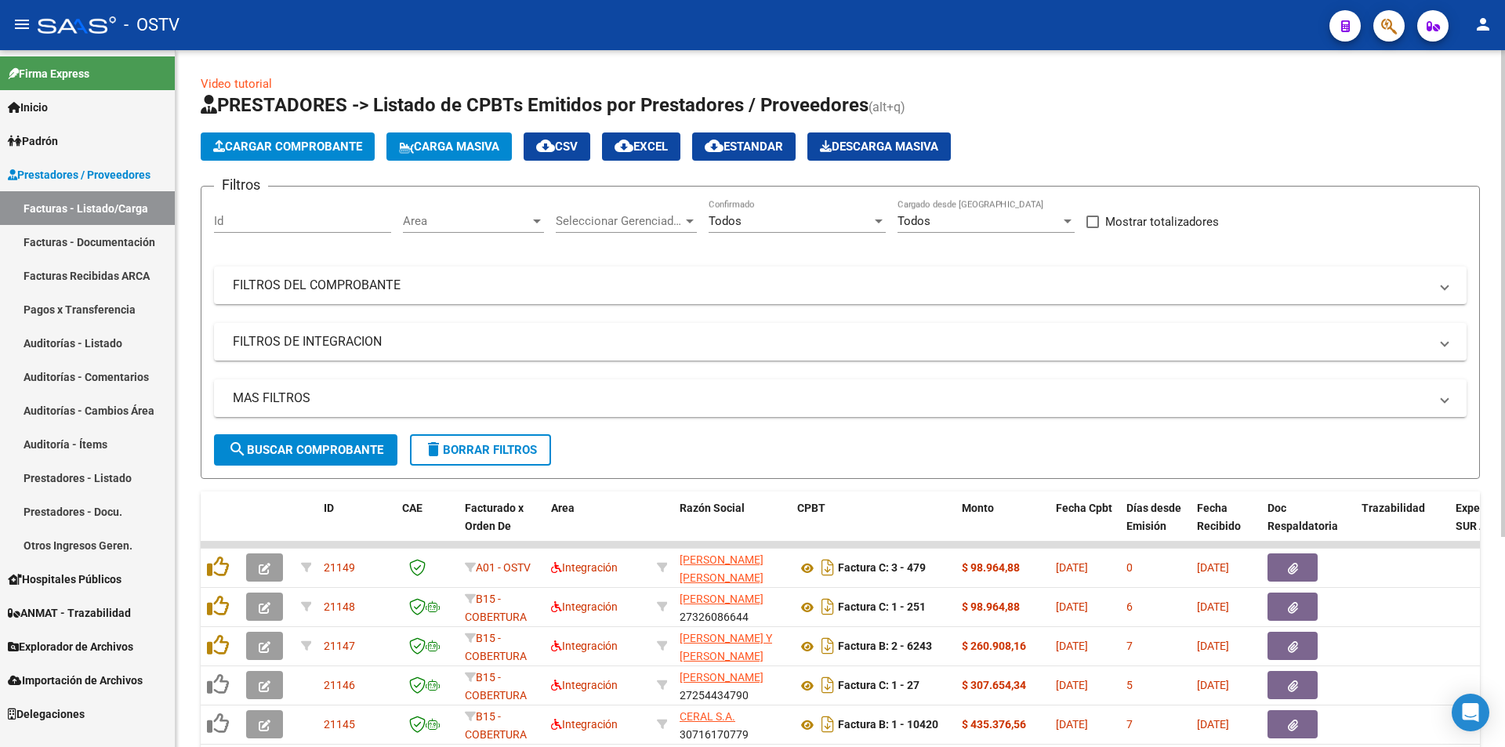
click at [312, 455] on span "search Buscar Comprobante" at bounding box center [305, 450] width 155 height 14
click at [277, 448] on span "search Buscar Comprobante" at bounding box center [305, 450] width 155 height 14
click at [308, 445] on span "search Buscar Comprobante" at bounding box center [305, 450] width 155 height 14
click at [314, 452] on span "search Buscar Comprobante" at bounding box center [305, 450] width 155 height 14
drag, startPoint x: 310, startPoint y: 443, endPoint x: 342, endPoint y: 536, distance: 98.4
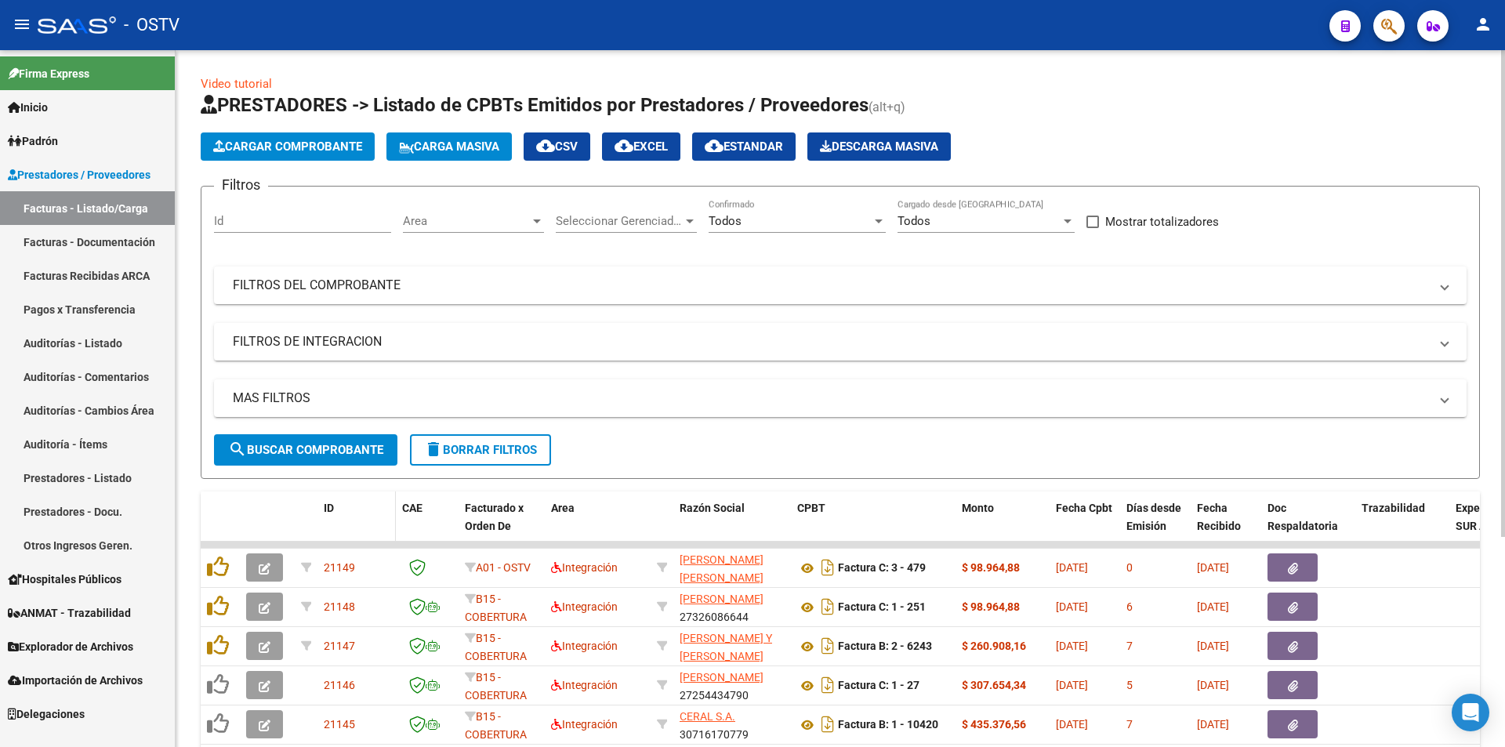
click at [311, 444] on span "search Buscar Comprobante" at bounding box center [305, 450] width 155 height 14
click at [303, 449] on span "search Buscar Comprobante" at bounding box center [305, 450] width 155 height 14
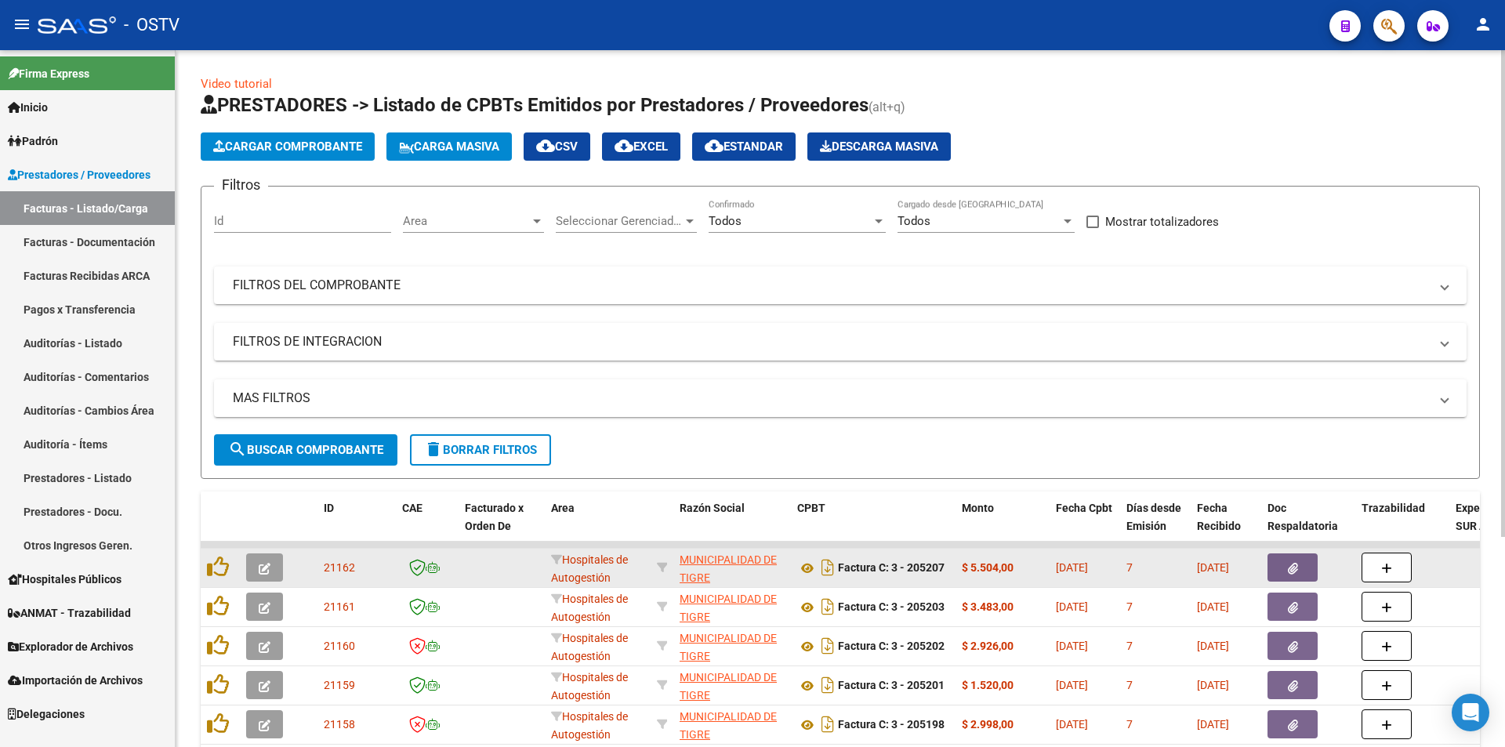
click at [254, 565] on button "button" at bounding box center [264, 567] width 37 height 28
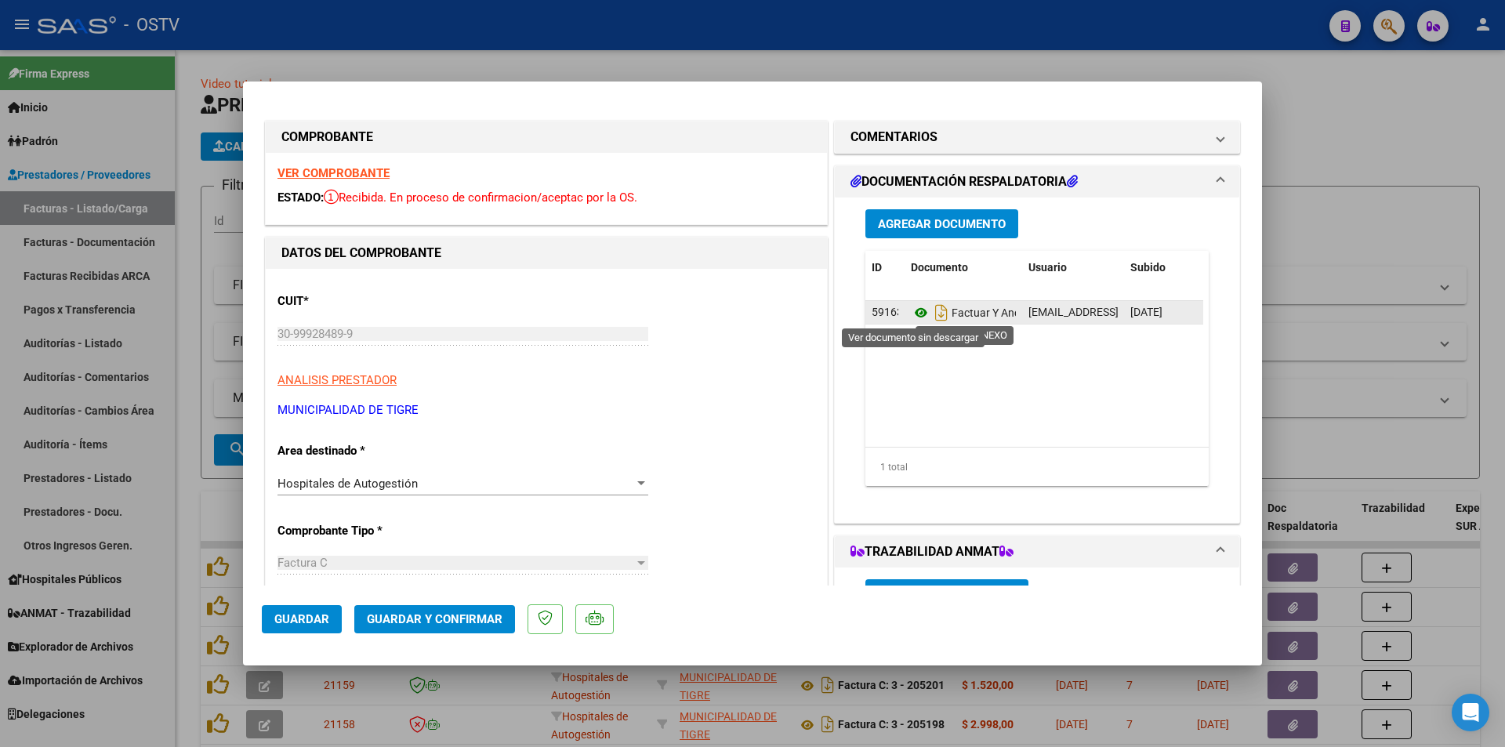
click at [913, 315] on icon at bounding box center [921, 312] width 20 height 19
click at [183, 302] on div at bounding box center [752, 373] width 1505 height 747
type input "$ 0,00"
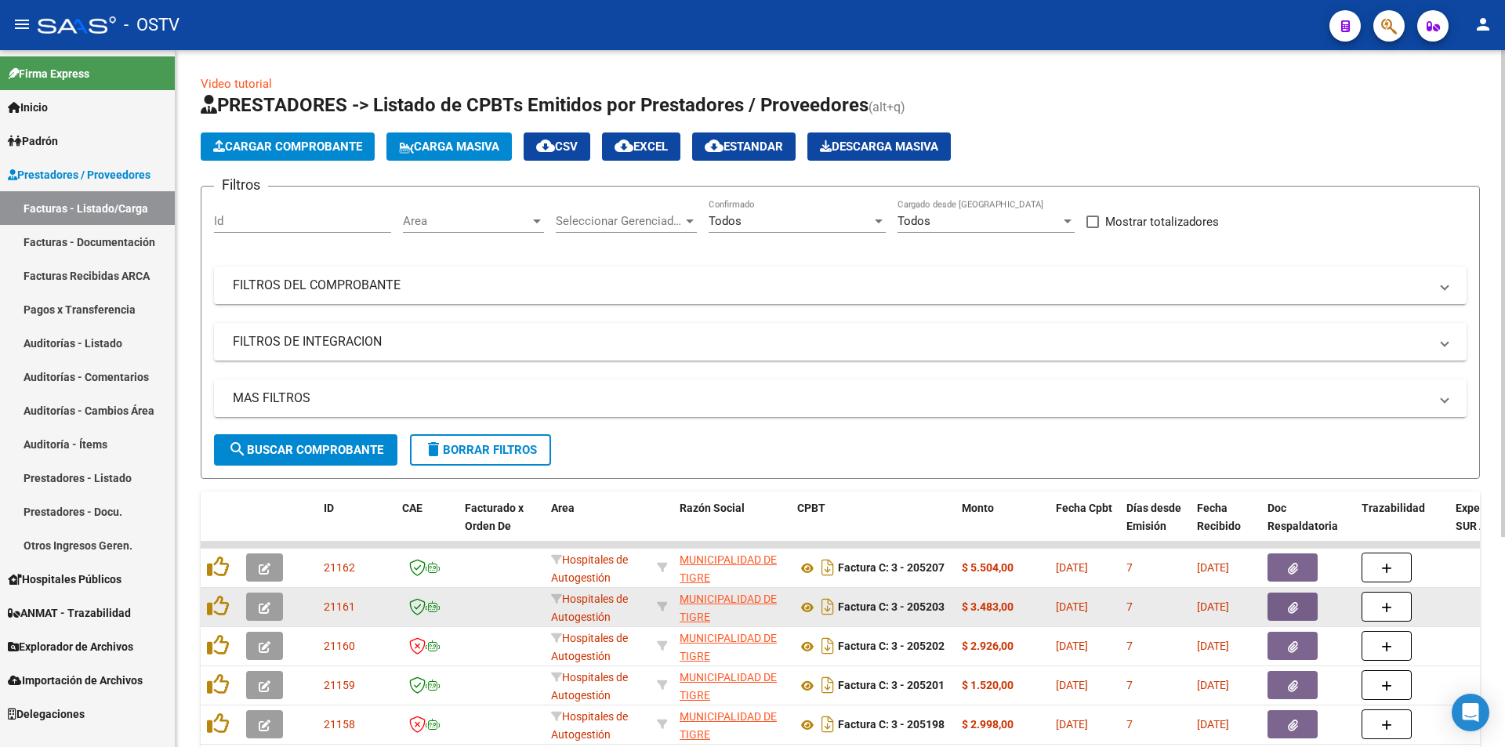
click at [248, 602] on button "button" at bounding box center [264, 607] width 37 height 28
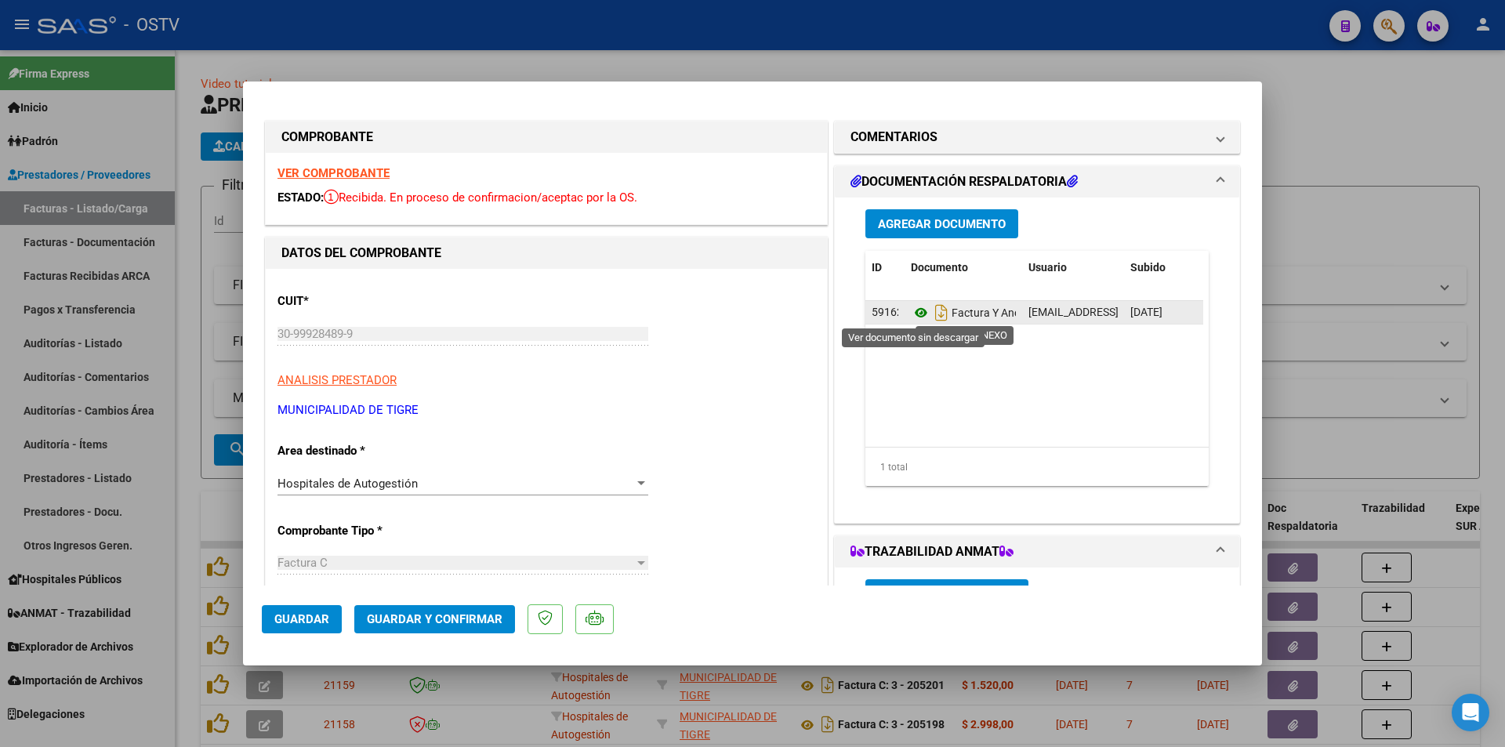
click at [912, 308] on icon at bounding box center [921, 312] width 20 height 19
click at [194, 271] on div at bounding box center [752, 373] width 1505 height 747
type input "$ 0,00"
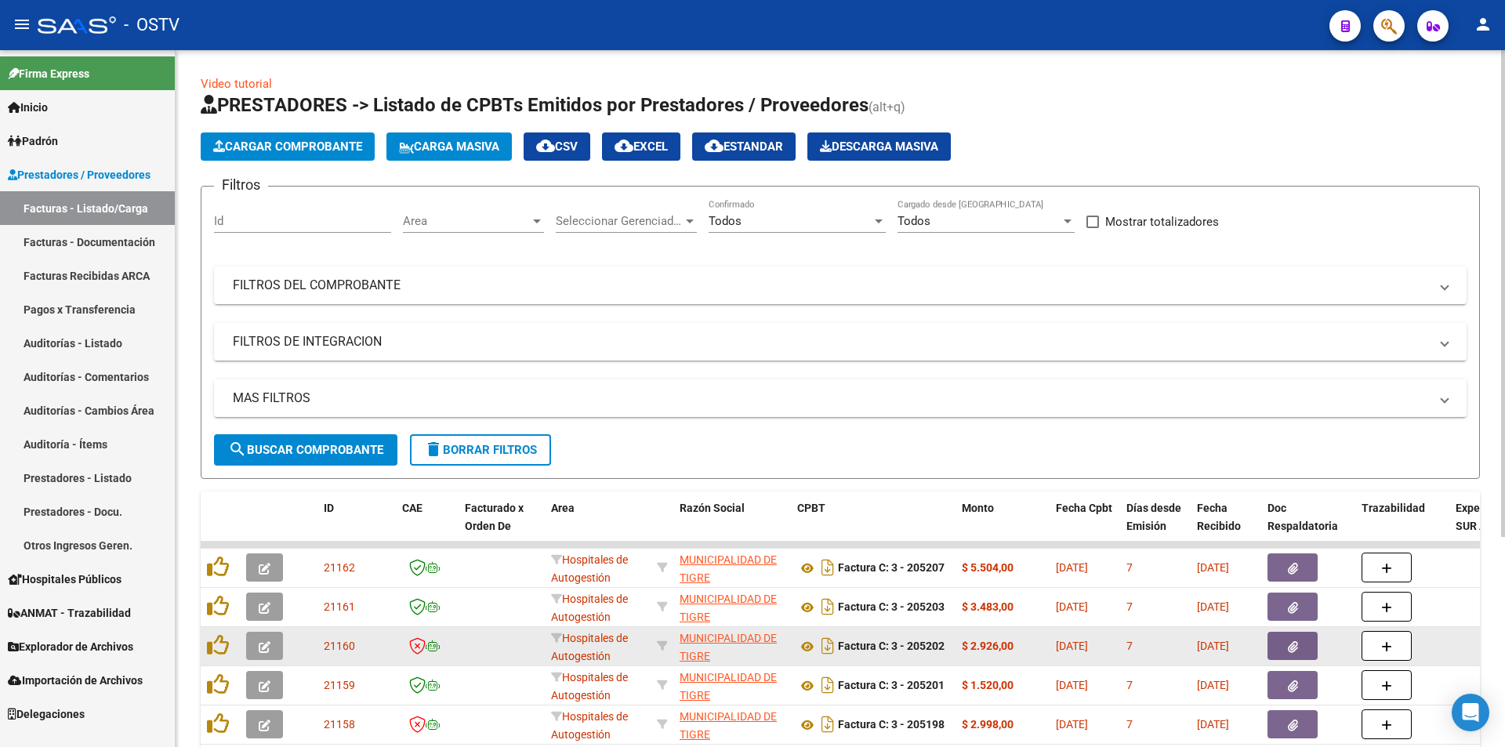
click at [261, 643] on icon "button" at bounding box center [265, 647] width 12 height 12
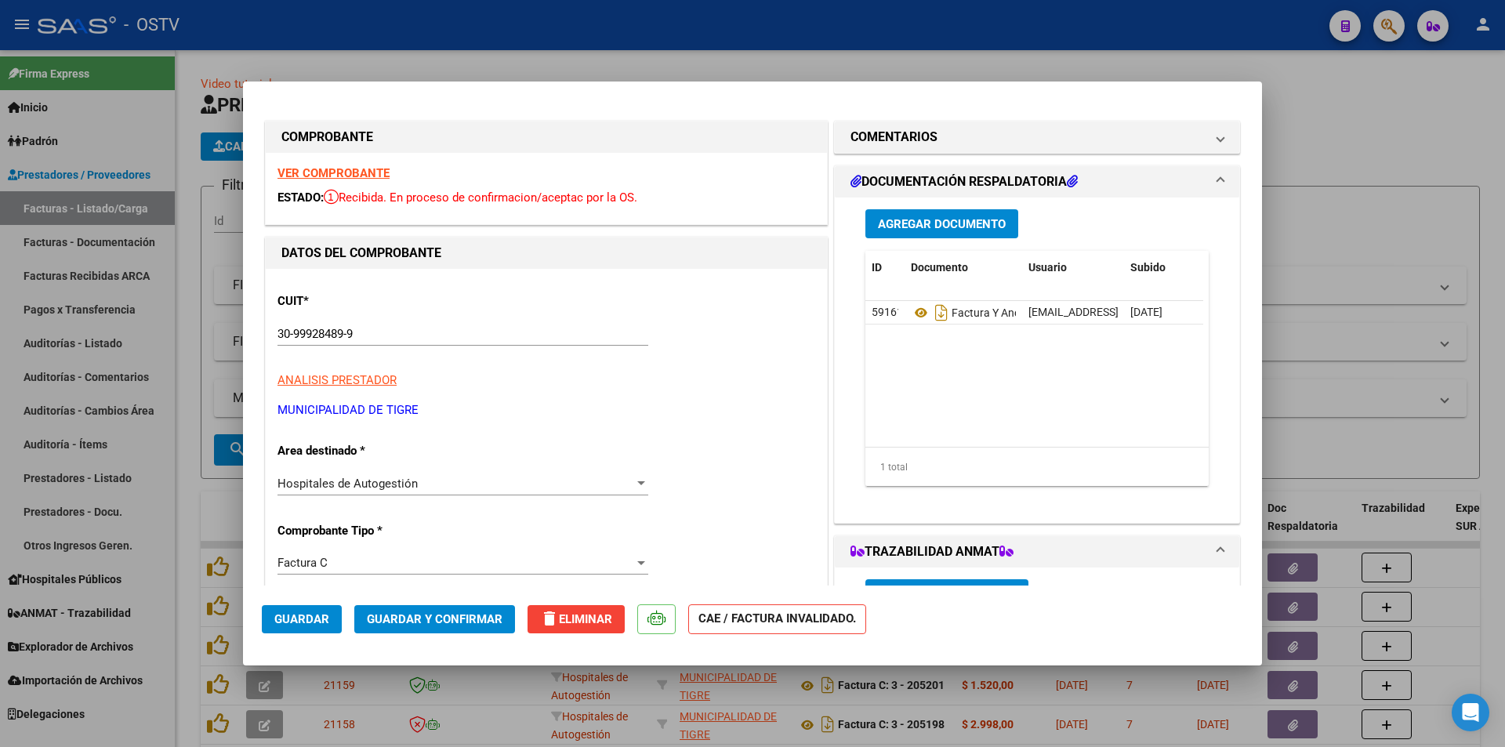
click at [188, 236] on div at bounding box center [752, 373] width 1505 height 747
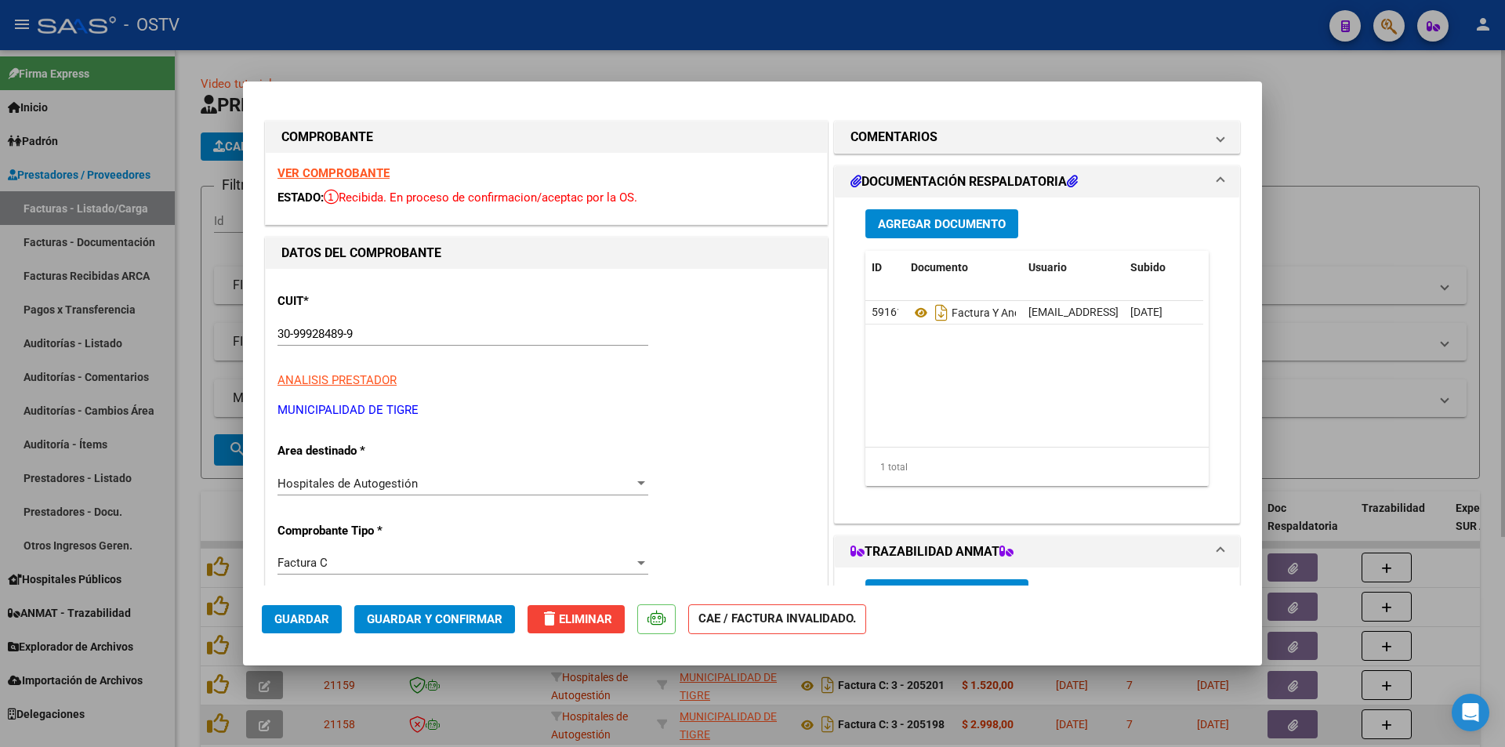
type input "$ 0,00"
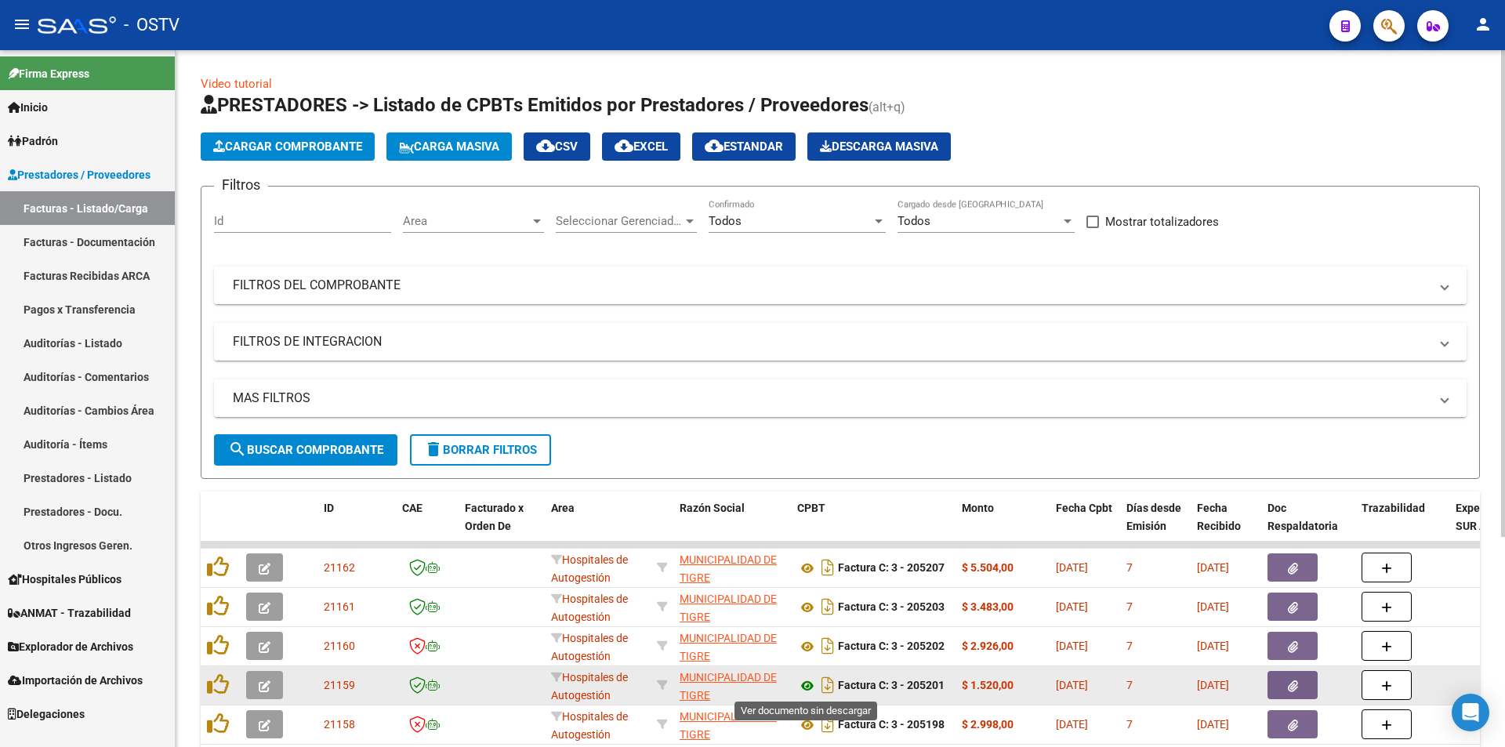
scroll to position [235, 0]
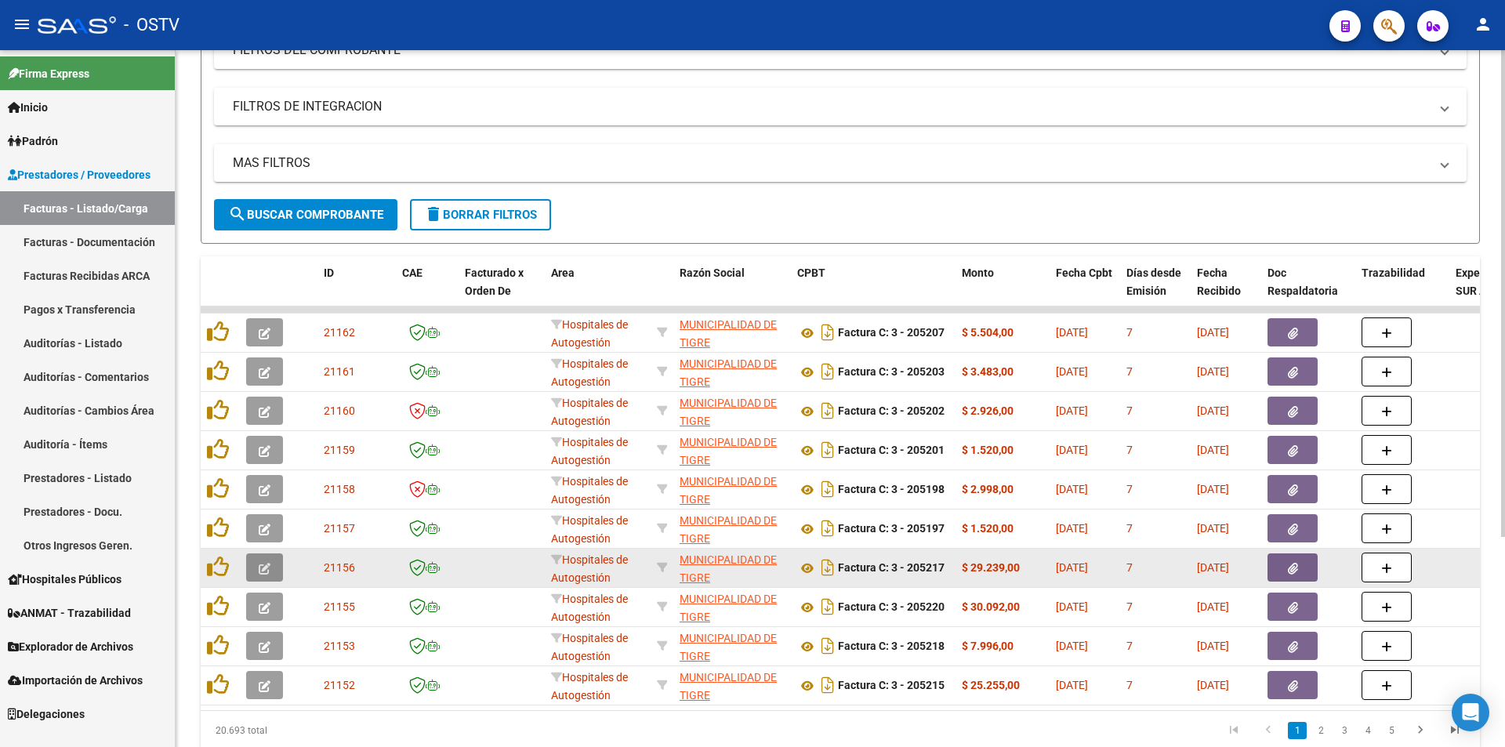
click at [268, 571] on icon "button" at bounding box center [265, 569] width 12 height 12
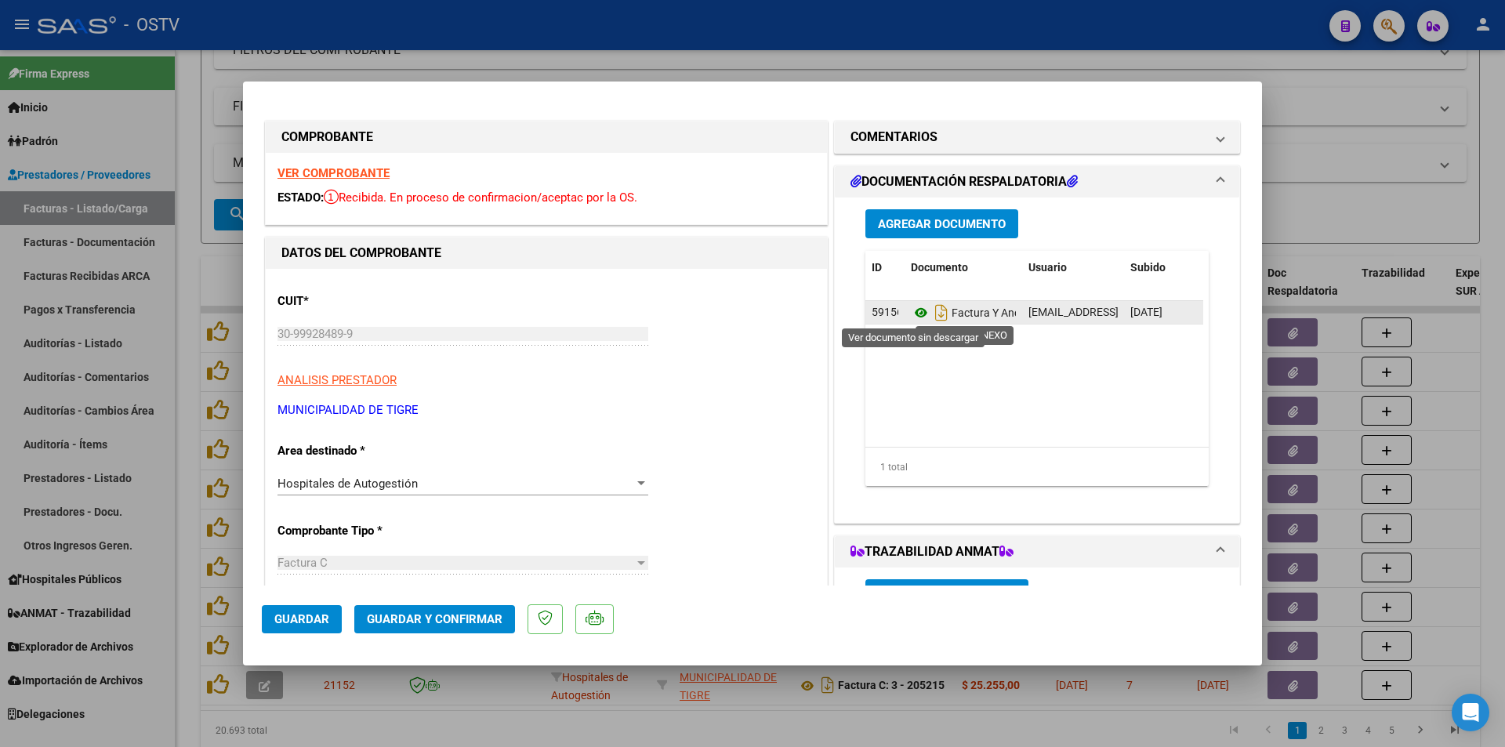
click at [918, 312] on icon at bounding box center [921, 312] width 20 height 19
click at [195, 365] on div at bounding box center [752, 373] width 1505 height 747
type input "$ 0,00"
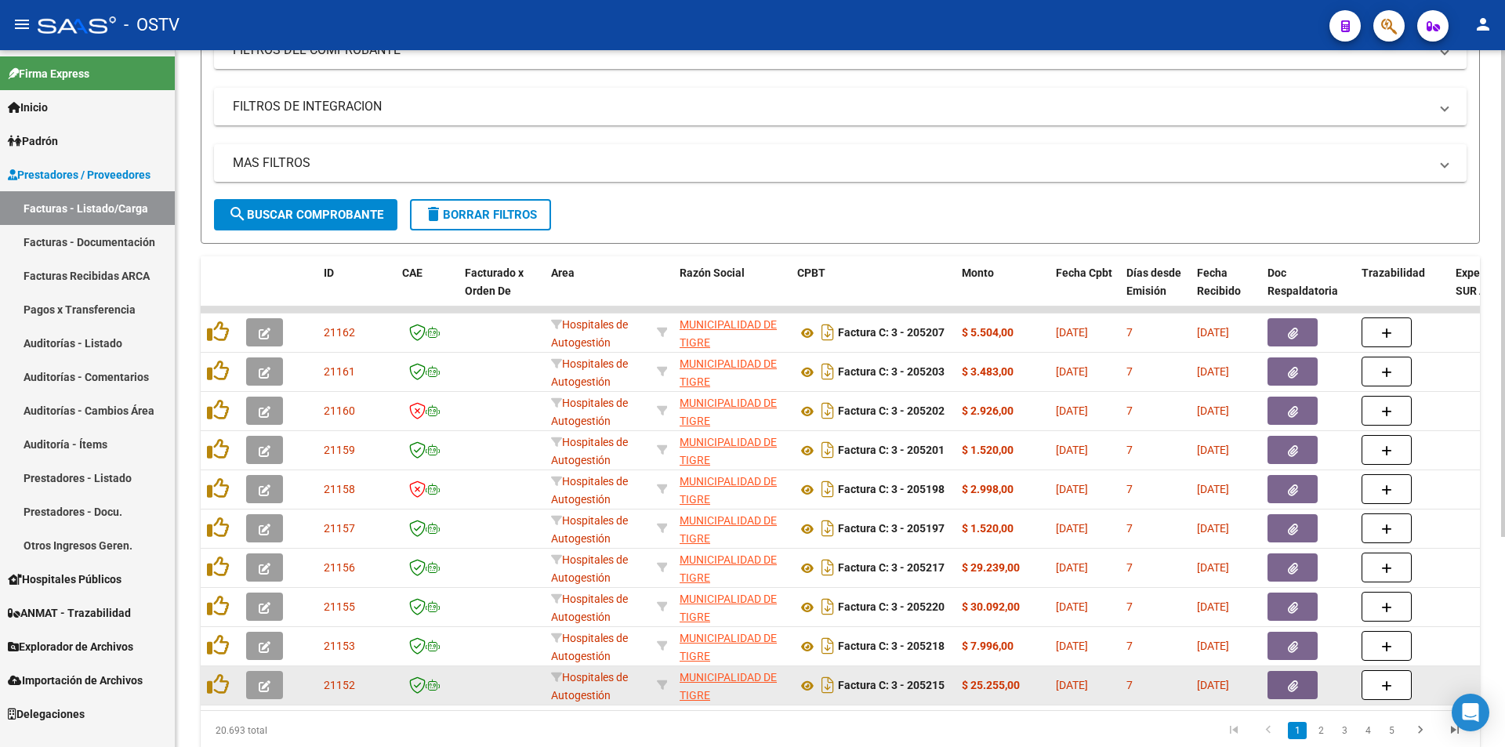
click at [270, 684] on icon "button" at bounding box center [265, 686] width 12 height 12
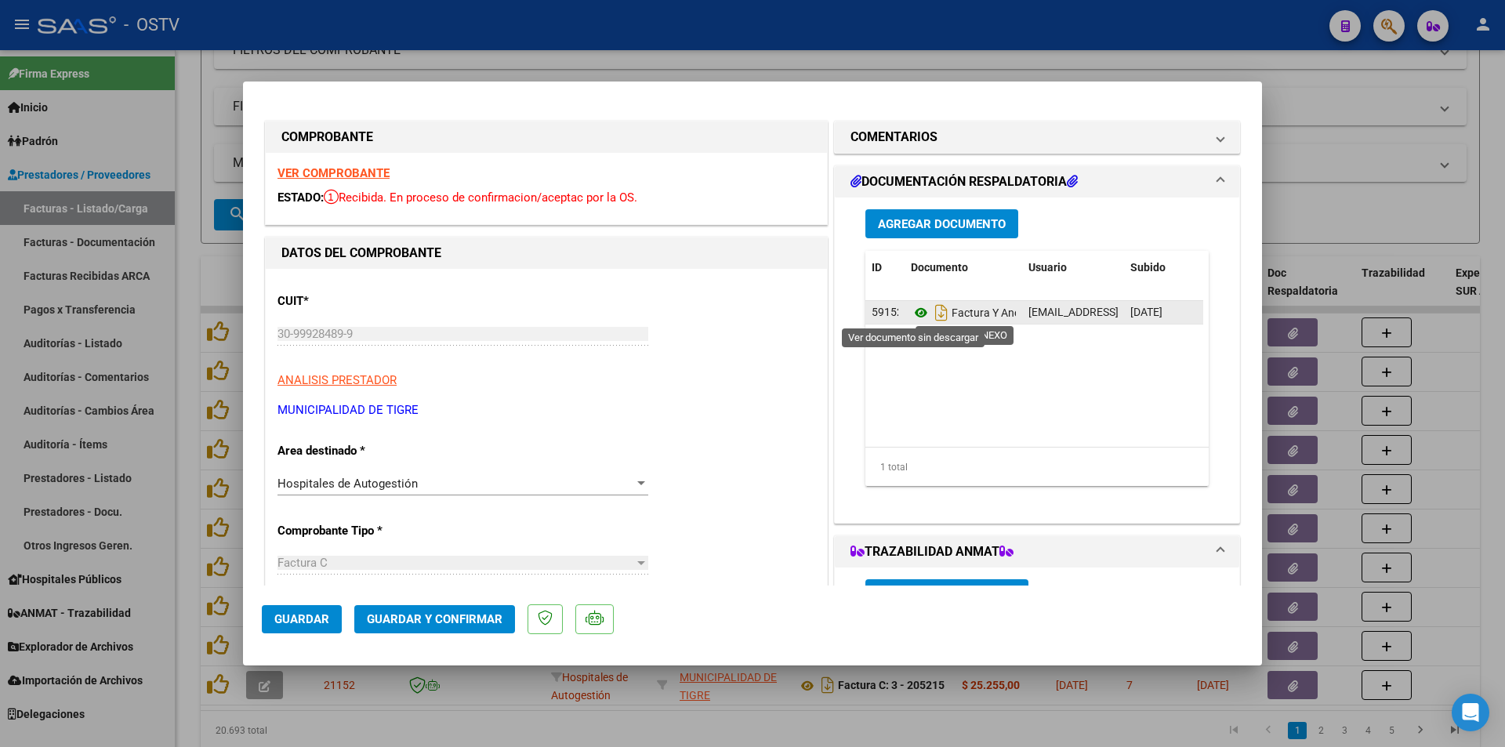
click at [915, 310] on icon at bounding box center [921, 312] width 20 height 19
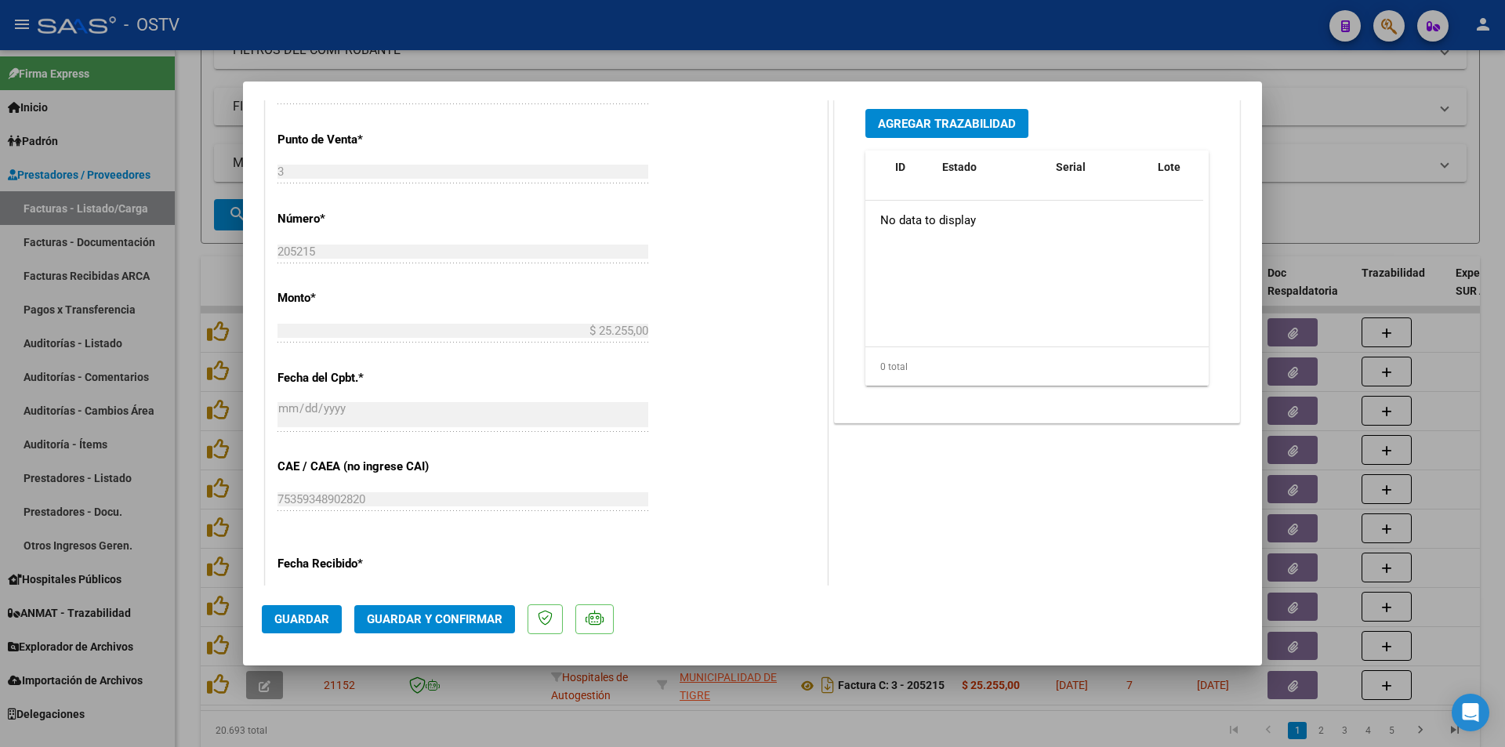
click at [192, 254] on div at bounding box center [752, 373] width 1505 height 747
type input "$ 0,00"
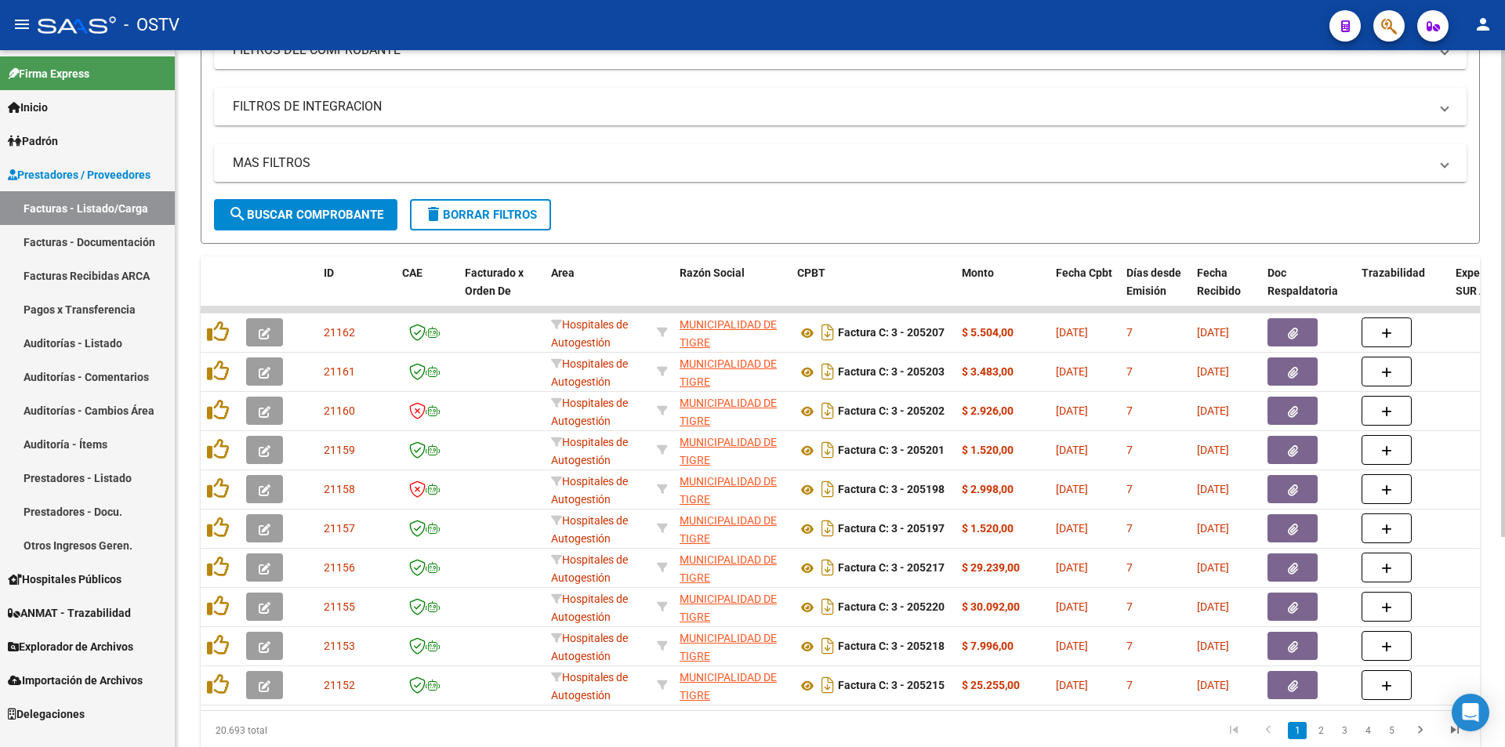
click at [291, 223] on button "search Buscar Comprobante" at bounding box center [305, 214] width 183 height 31
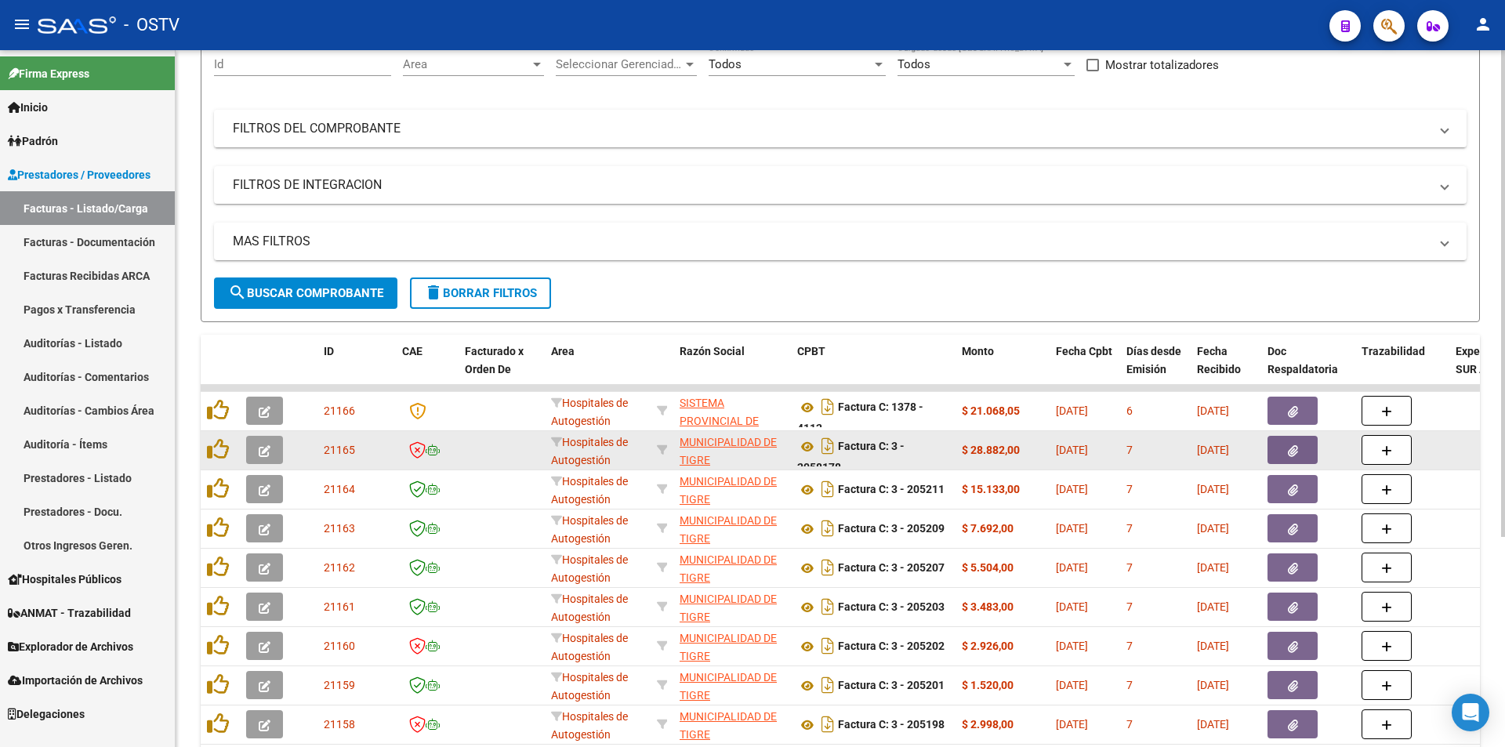
click at [274, 447] on button "button" at bounding box center [264, 450] width 37 height 28
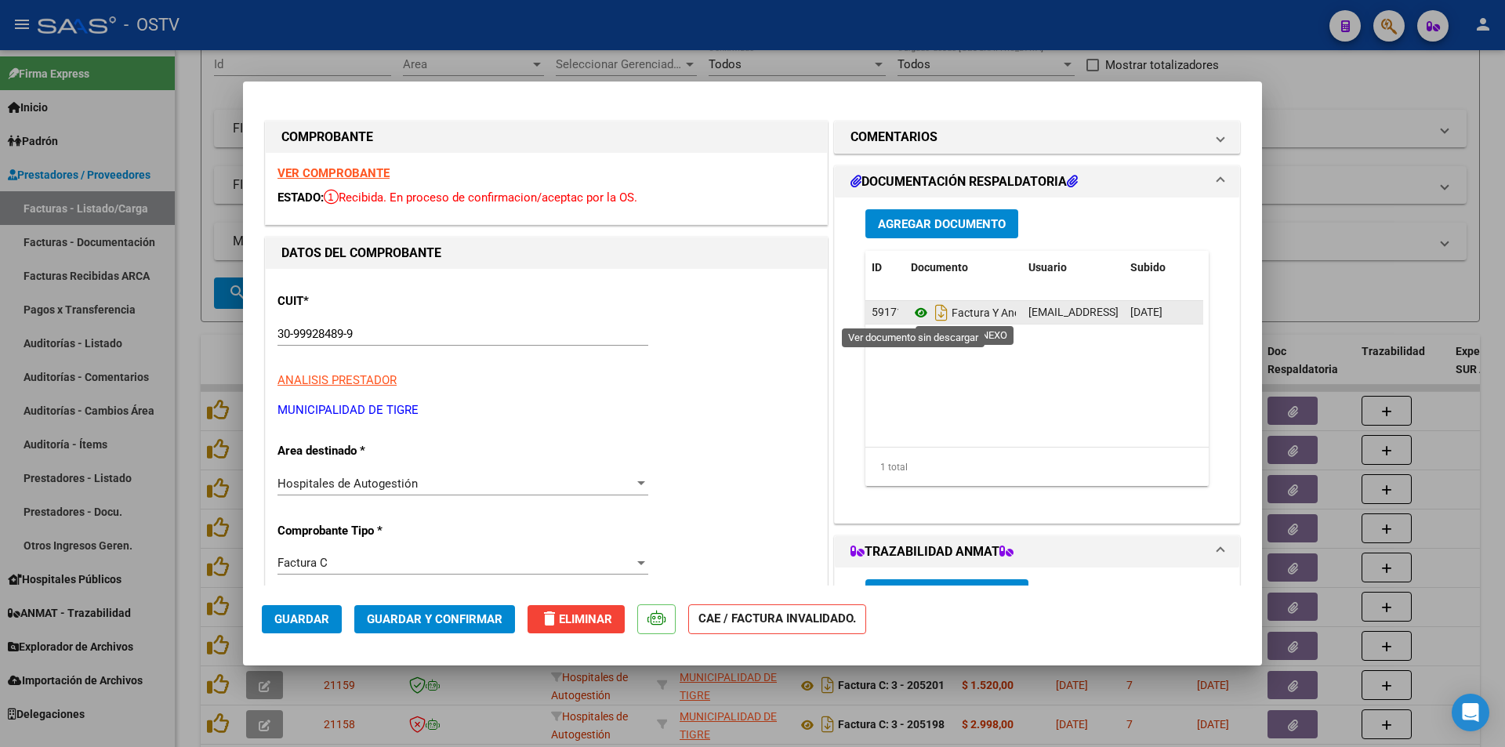
click at [914, 310] on icon at bounding box center [921, 312] width 20 height 19
click at [190, 278] on div at bounding box center [752, 373] width 1505 height 747
type input "$ 0,00"
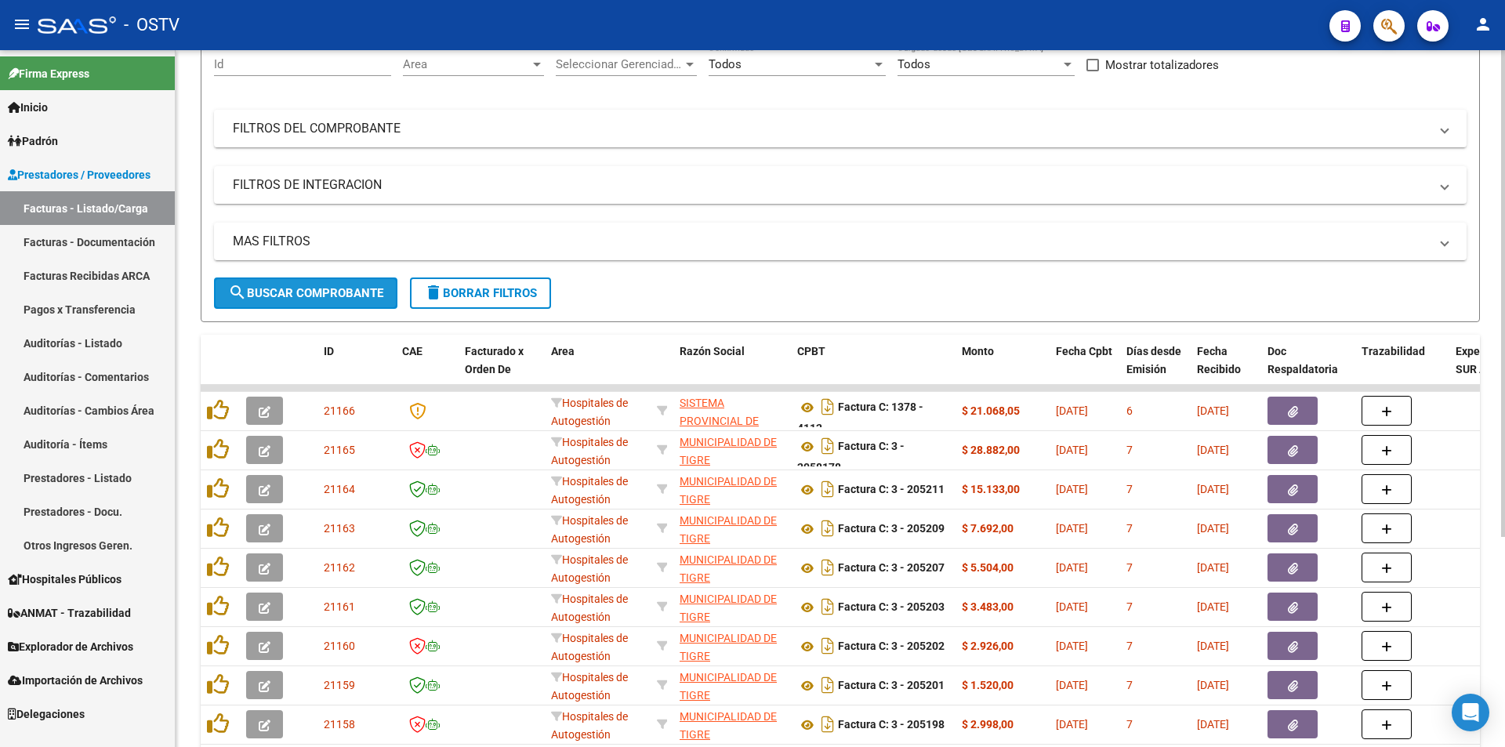
click at [356, 299] on span "search Buscar Comprobante" at bounding box center [305, 293] width 155 height 14
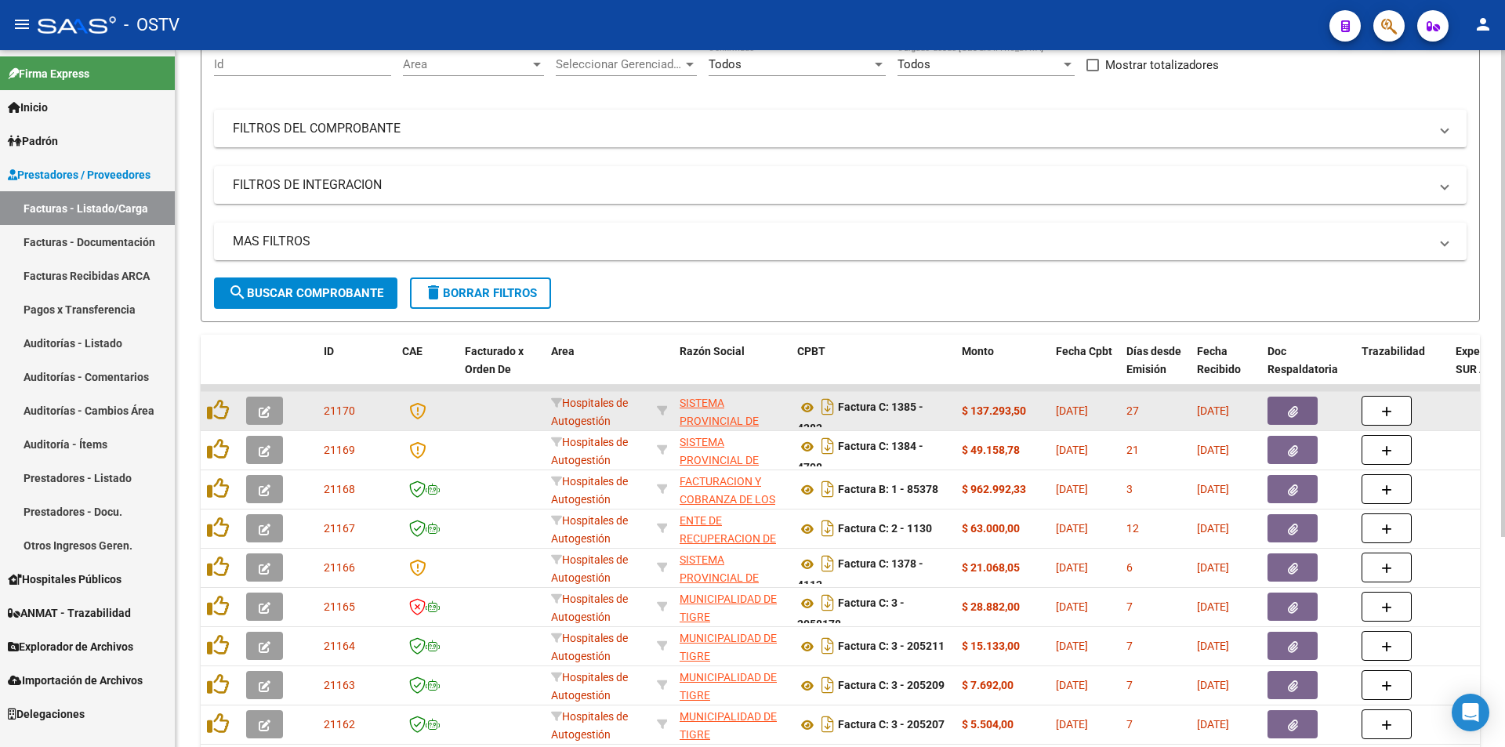
click at [266, 398] on button "button" at bounding box center [264, 411] width 37 height 28
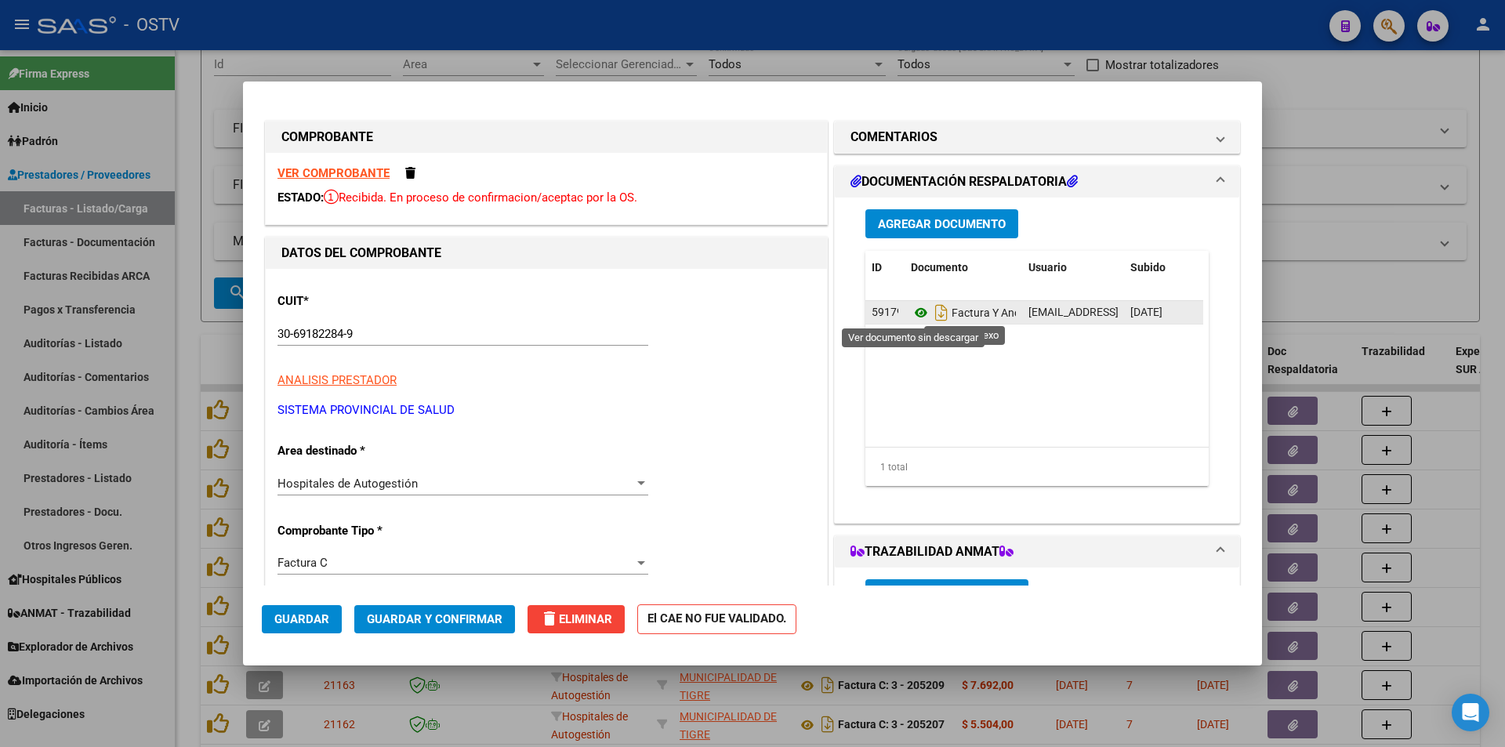
click at [922, 310] on icon at bounding box center [921, 312] width 20 height 19
click at [197, 204] on div at bounding box center [752, 373] width 1505 height 747
type input "$ 0,00"
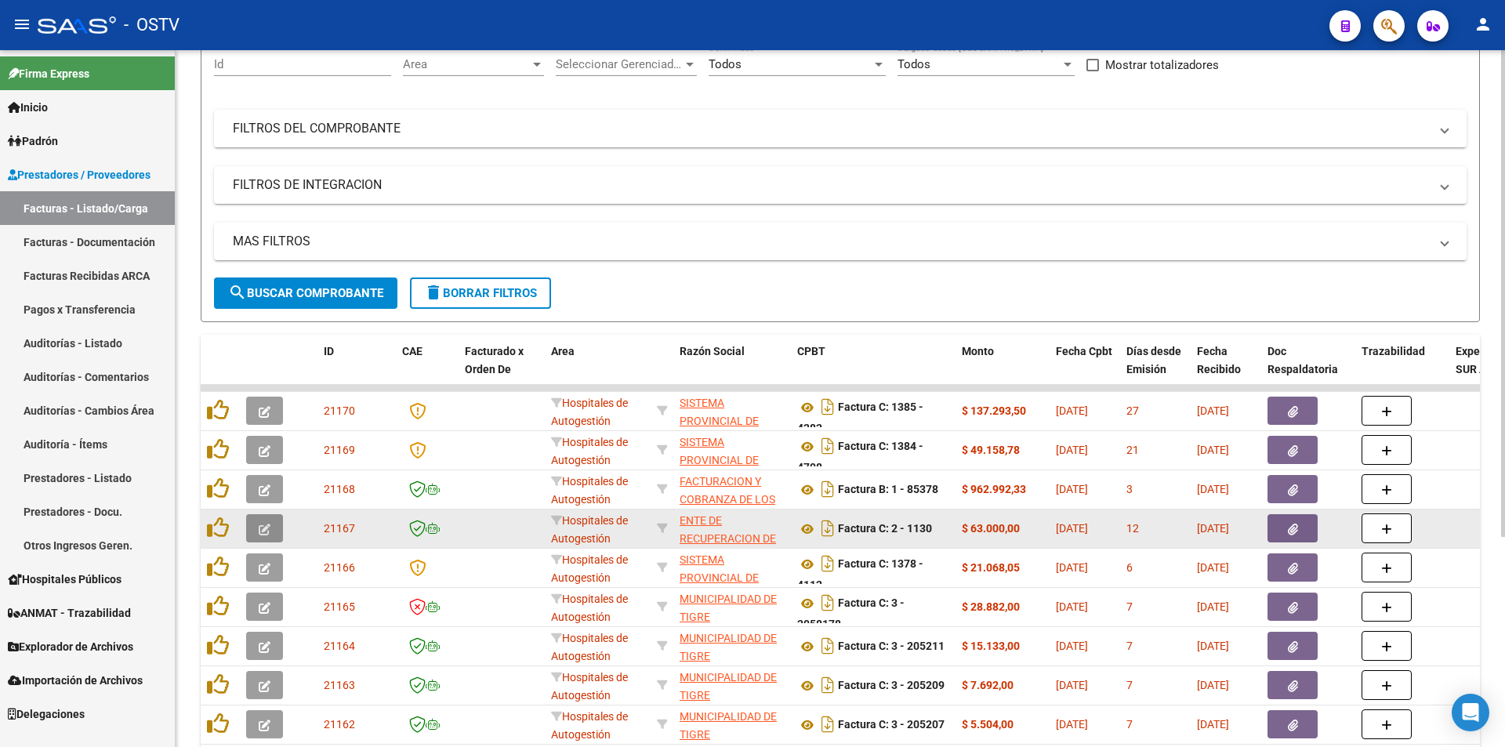
click at [270, 527] on button "button" at bounding box center [264, 528] width 37 height 28
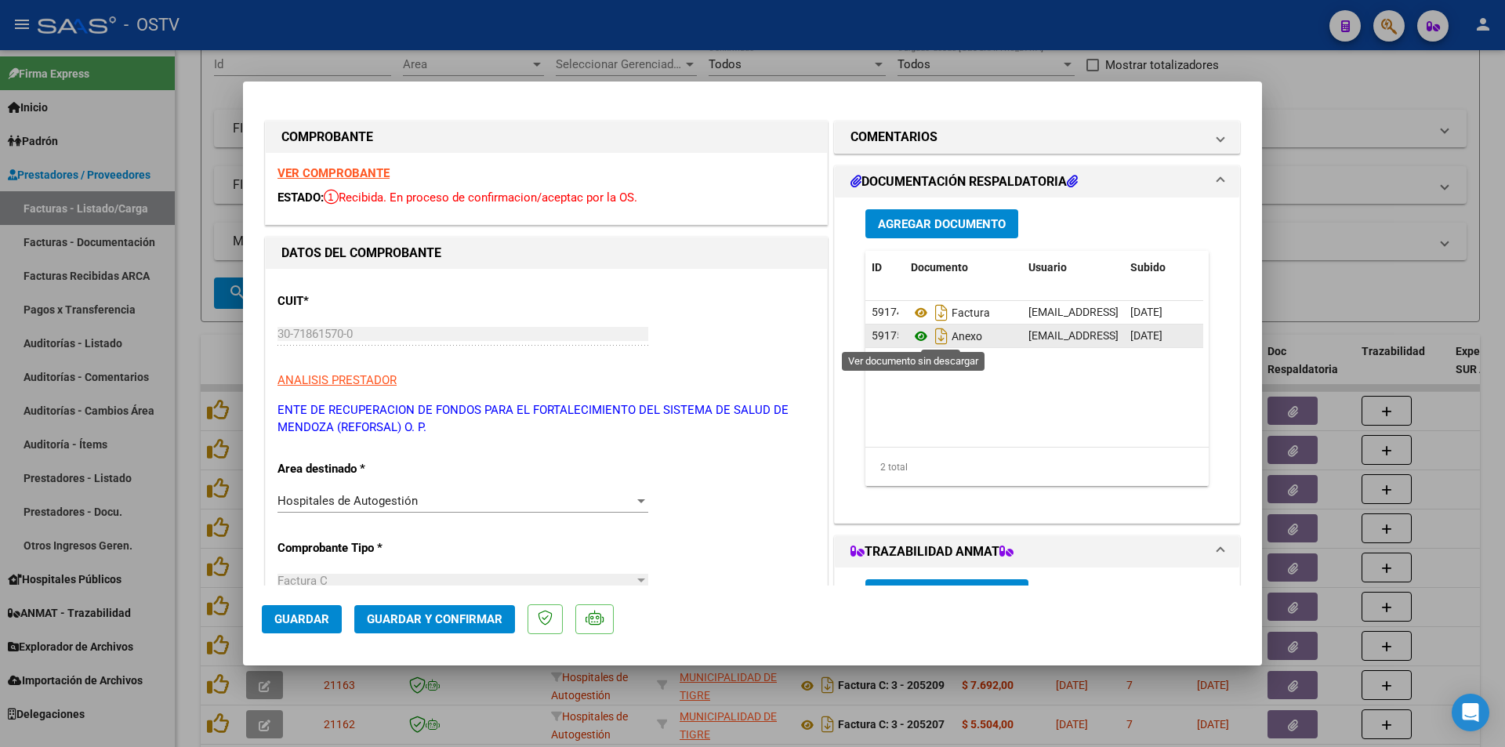
click at [912, 340] on icon at bounding box center [921, 336] width 20 height 19
click at [292, 614] on span "Guardar" at bounding box center [301, 619] width 55 height 14
click at [187, 317] on div at bounding box center [752, 373] width 1505 height 747
type input "$ 0,00"
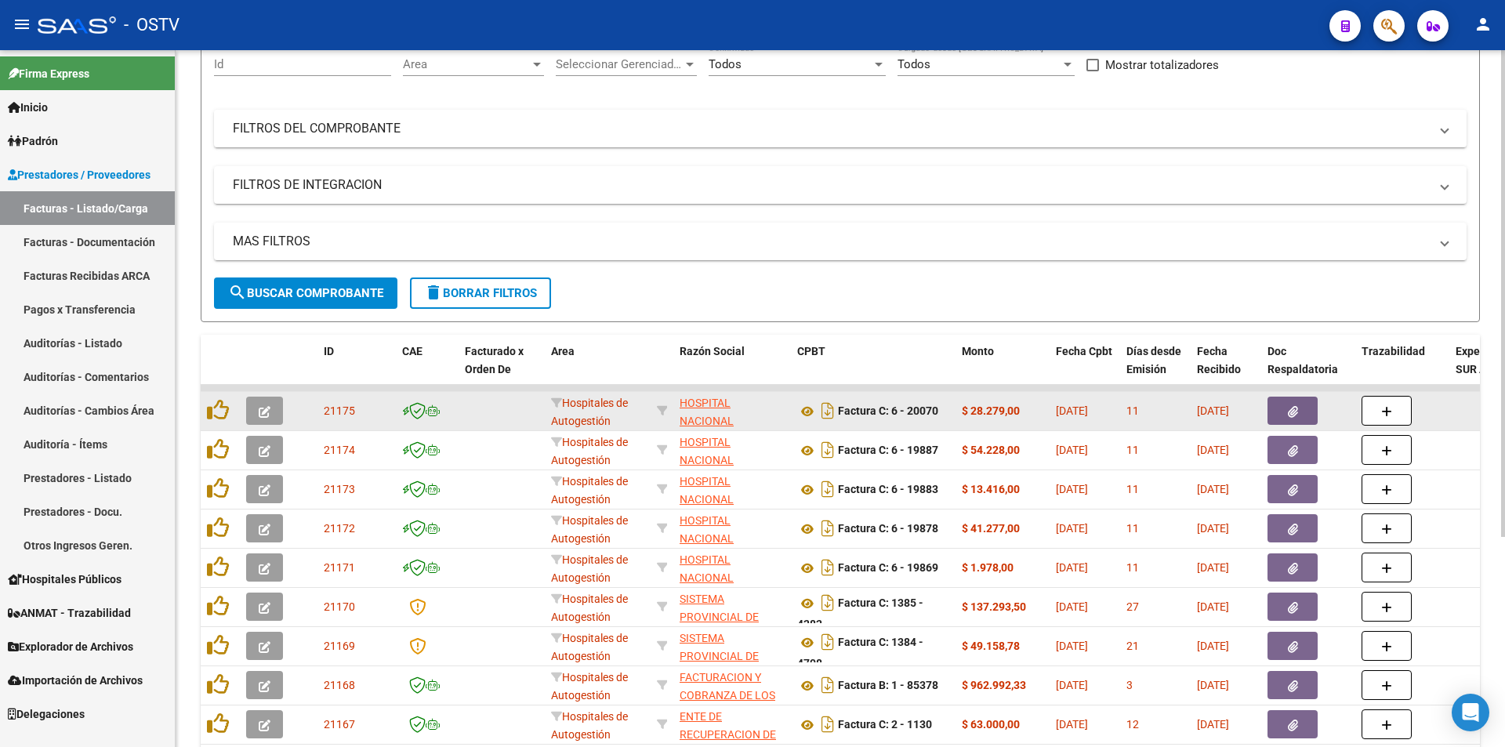
click at [269, 418] on span "button" at bounding box center [265, 411] width 12 height 14
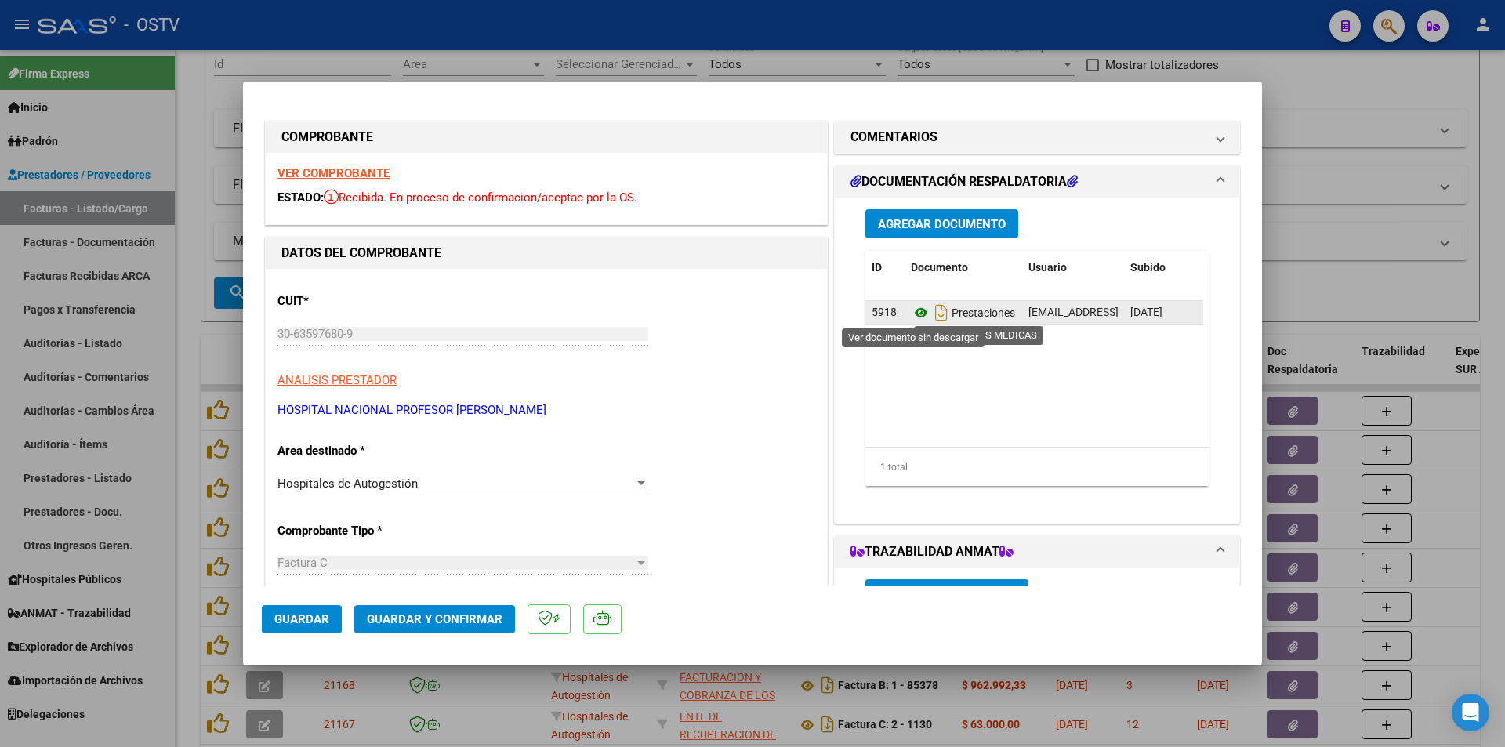
click at [911, 318] on icon at bounding box center [921, 312] width 20 height 19
